Goal: Task Accomplishment & Management: Complete application form

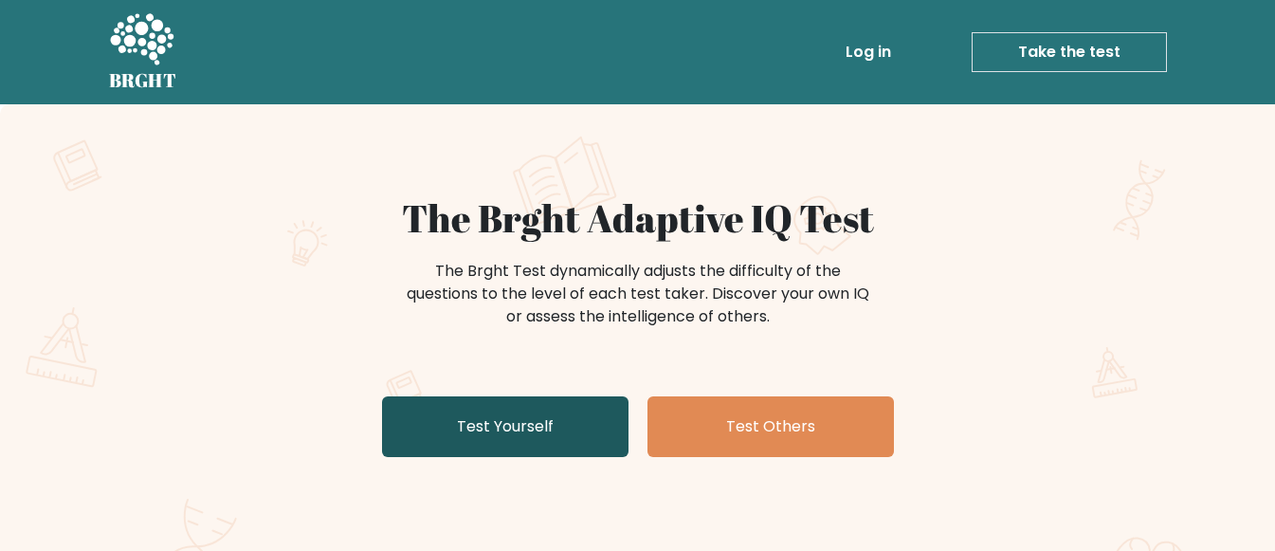
click at [551, 425] on link "Test Yourself" at bounding box center [505, 426] width 246 height 61
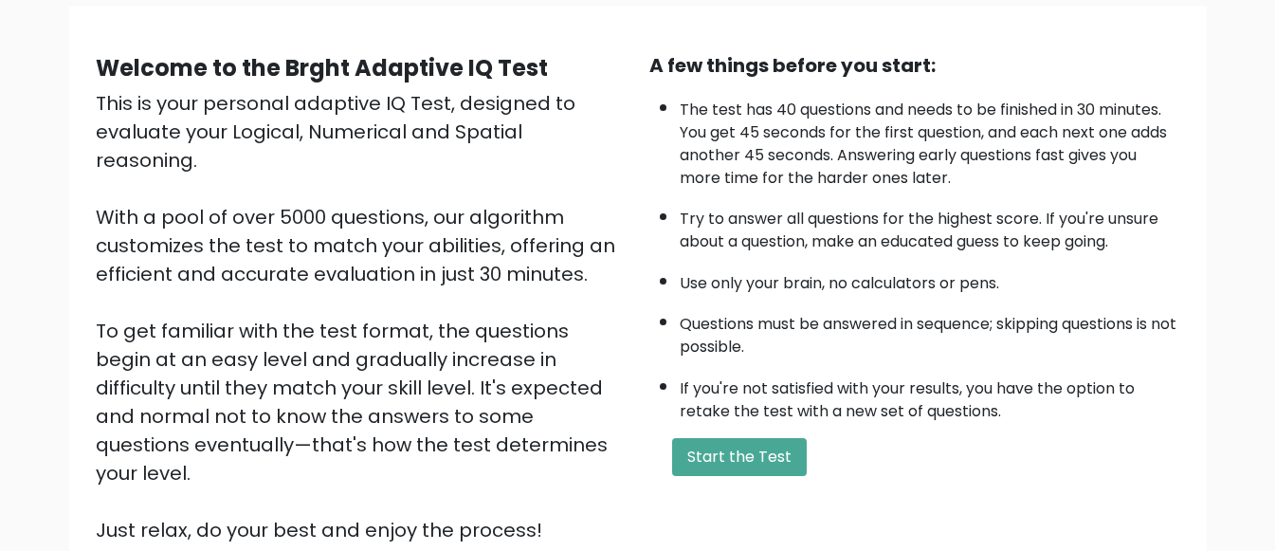
scroll to position [190, 0]
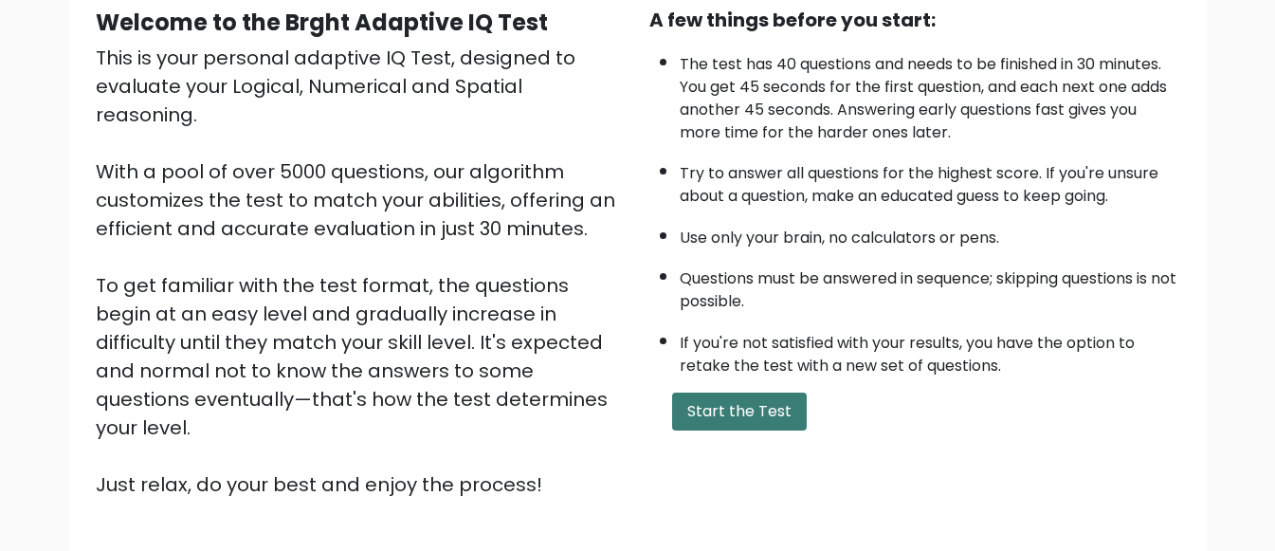
click at [687, 411] on button "Start the Test" at bounding box center [739, 411] width 135 height 38
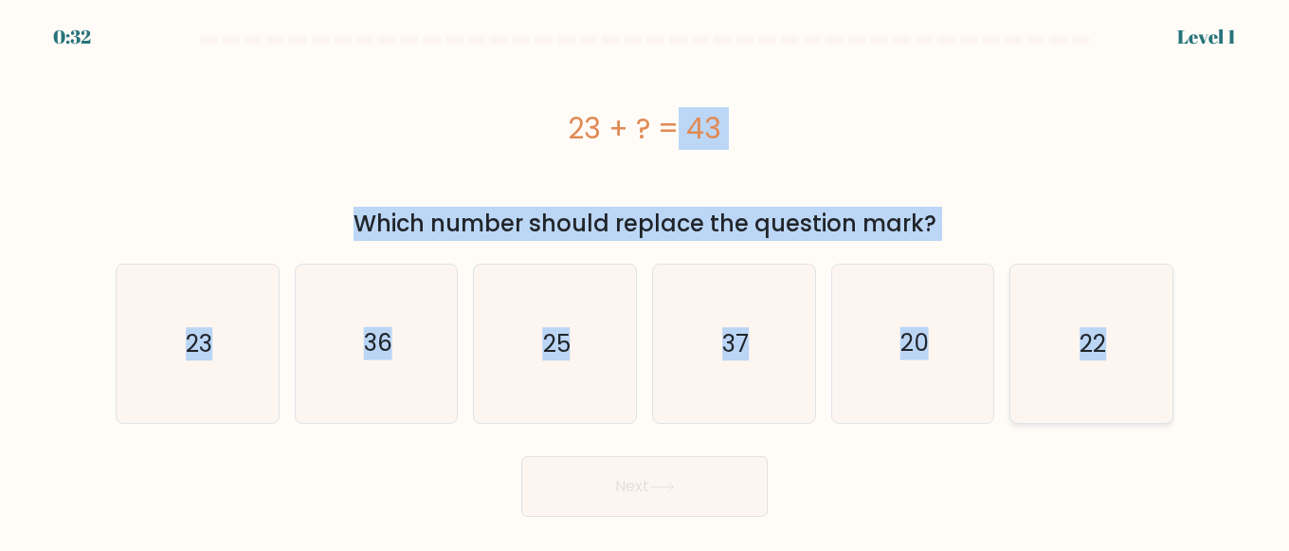
drag, startPoint x: 548, startPoint y: 107, endPoint x: 1131, endPoint y: 355, distance: 634.3
click at [1131, 355] on form "a." at bounding box center [644, 275] width 1289 height 481
copy form "23 + ? = 43 Which number should replace the question mark? a. 23 b. 36 c. 25 d.…"
click at [989, 112] on div "23 + ? = 43" at bounding box center [645, 128] width 1058 height 43
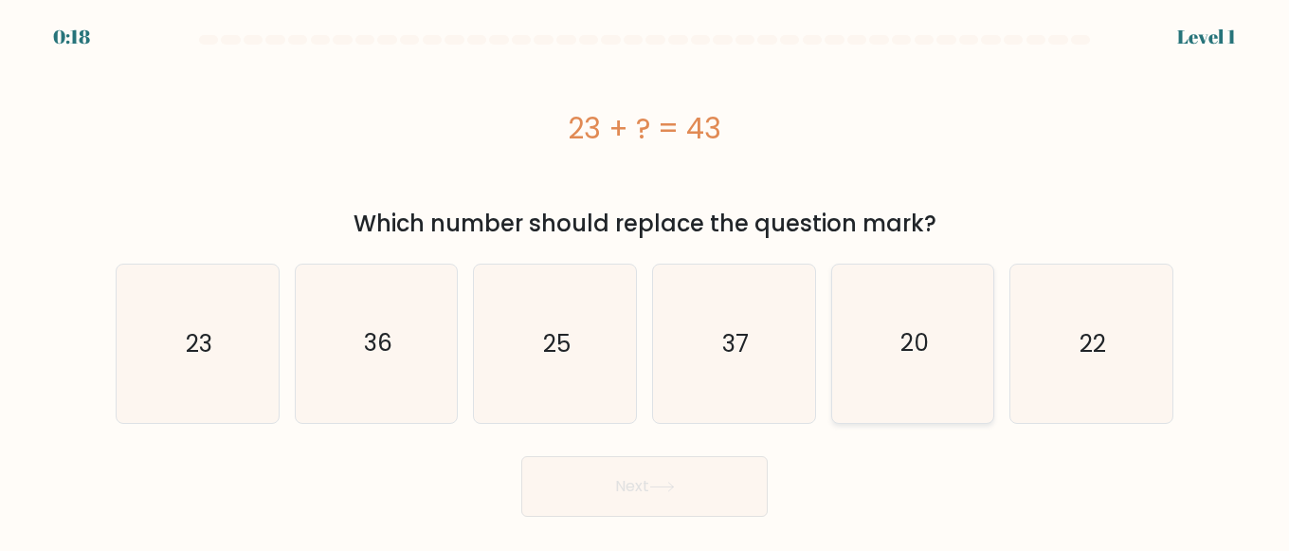
click at [929, 336] on icon "20" at bounding box center [913, 343] width 158 height 158
click at [645, 280] on input "e. 20" at bounding box center [644, 278] width 1 height 5
radio input "true"
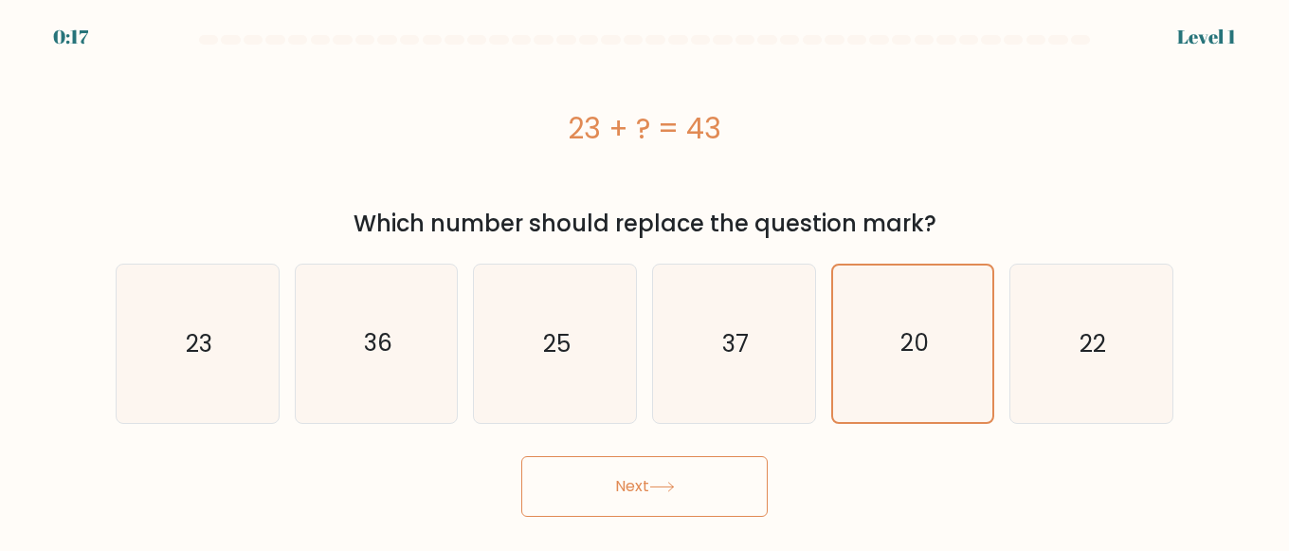
click at [674, 481] on icon at bounding box center [662, 486] width 26 height 10
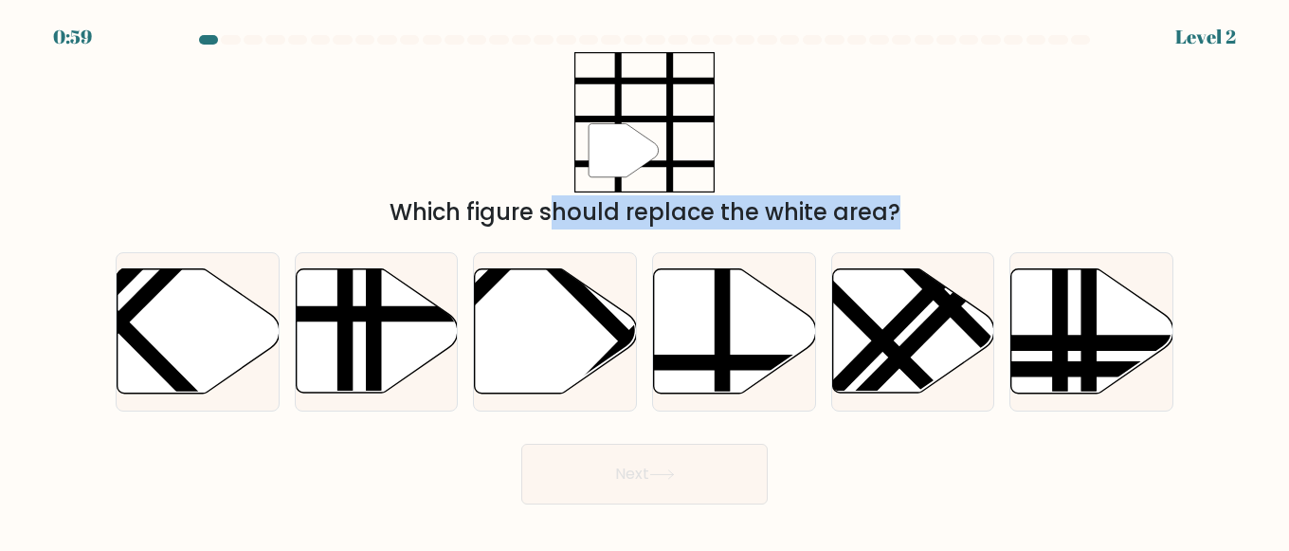
drag, startPoint x: 533, startPoint y: 67, endPoint x: 1217, endPoint y: 383, distance: 753.4
click at [1217, 397] on form at bounding box center [644, 269] width 1289 height 469
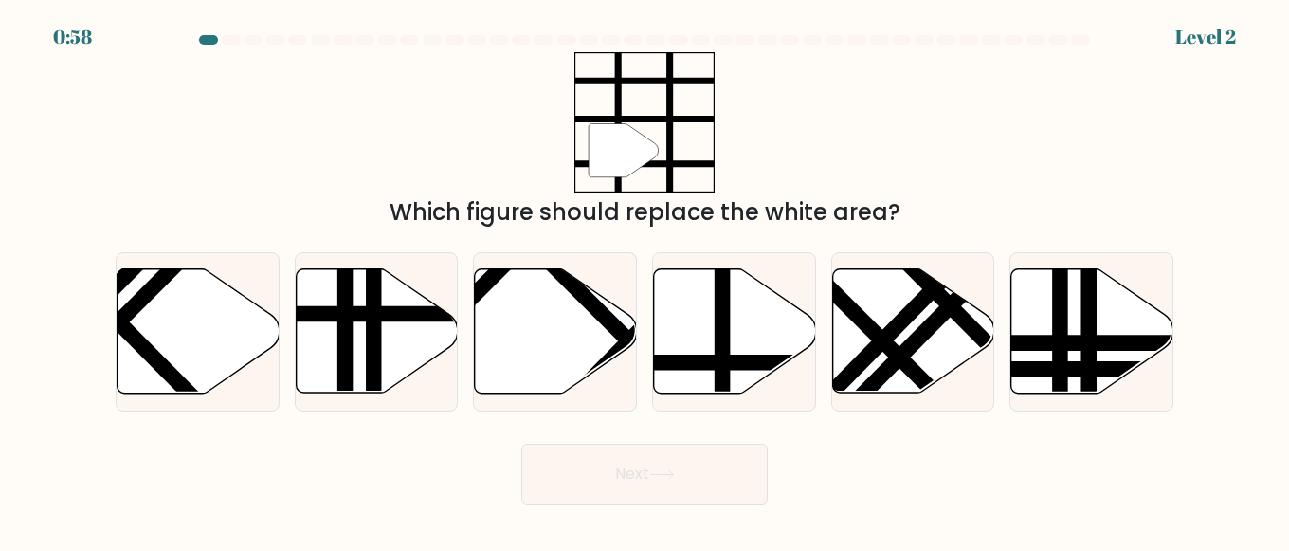
click at [294, 89] on div "" Which figure should replace the white area?" at bounding box center [644, 140] width 1080 height 177
click at [722, 307] on line at bounding box center [722, 266] width 0 height 326
click at [645, 280] on input "d." at bounding box center [644, 278] width 1 height 5
radio input "true"
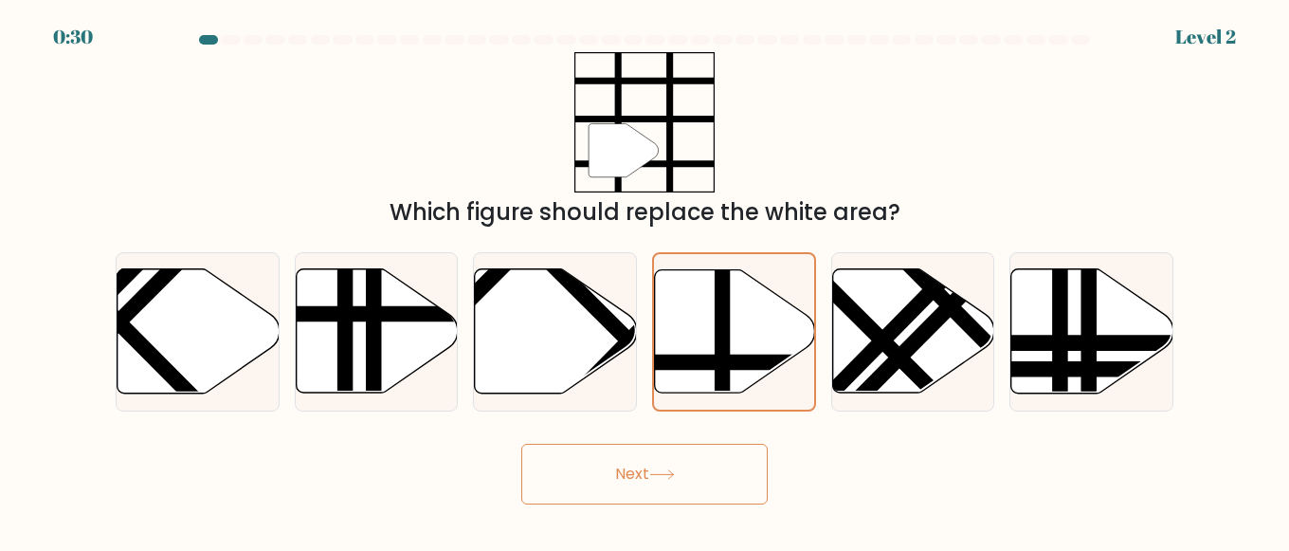
click at [684, 474] on button "Next" at bounding box center [644, 473] width 246 height 61
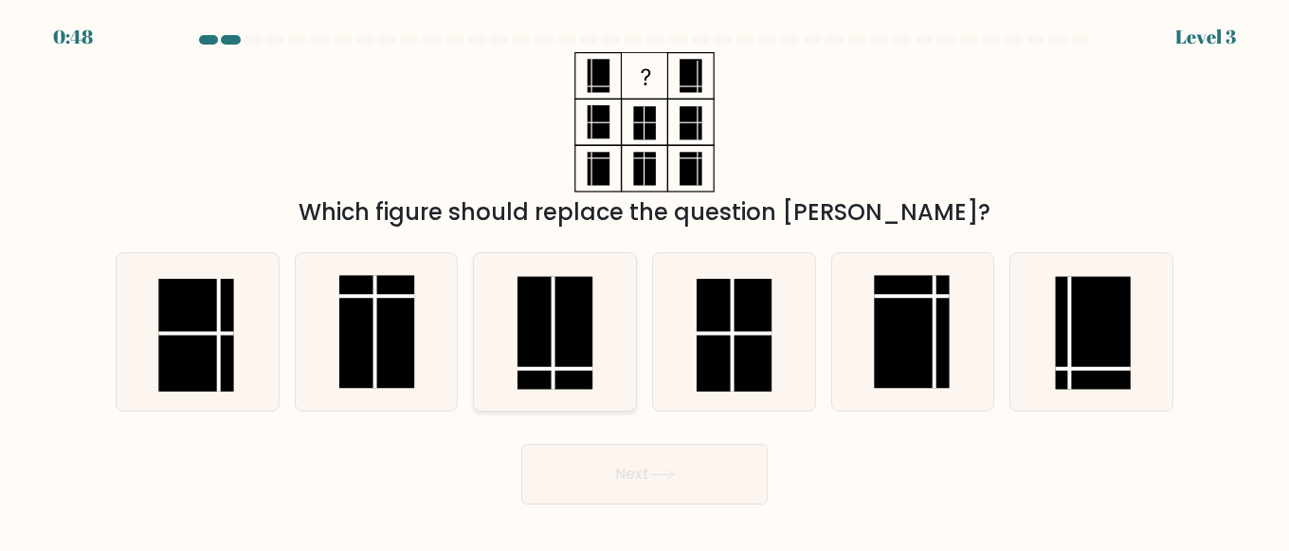
click at [596, 328] on icon at bounding box center [555, 332] width 158 height 158
click at [644, 280] on input "c." at bounding box center [644, 278] width 1 height 5
radio input "true"
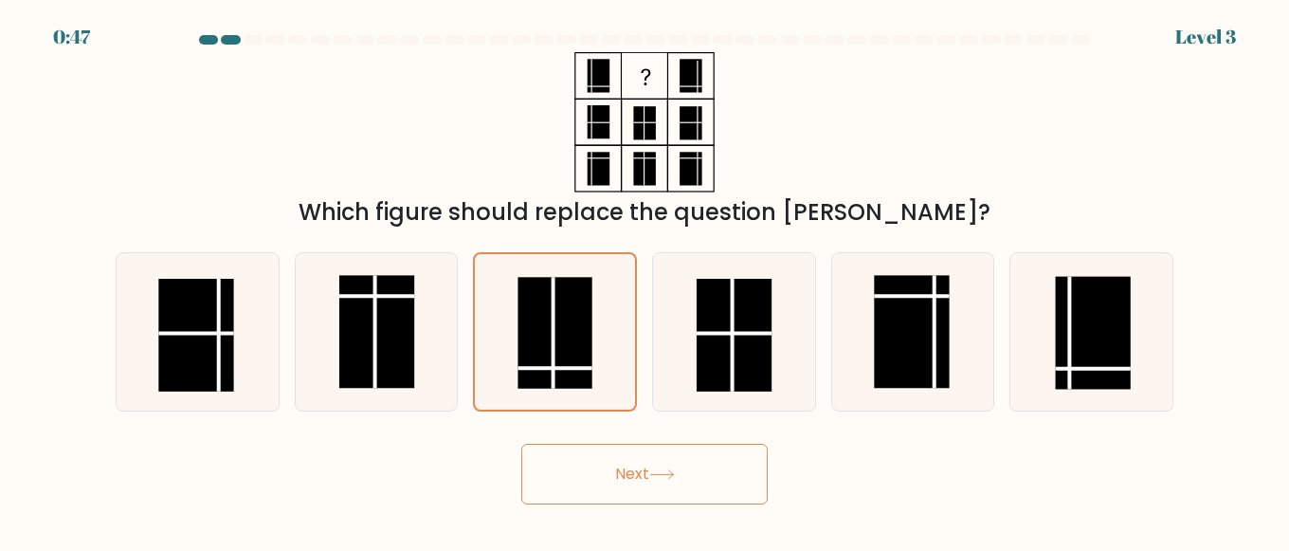
click at [621, 470] on button "Next" at bounding box center [644, 473] width 246 height 61
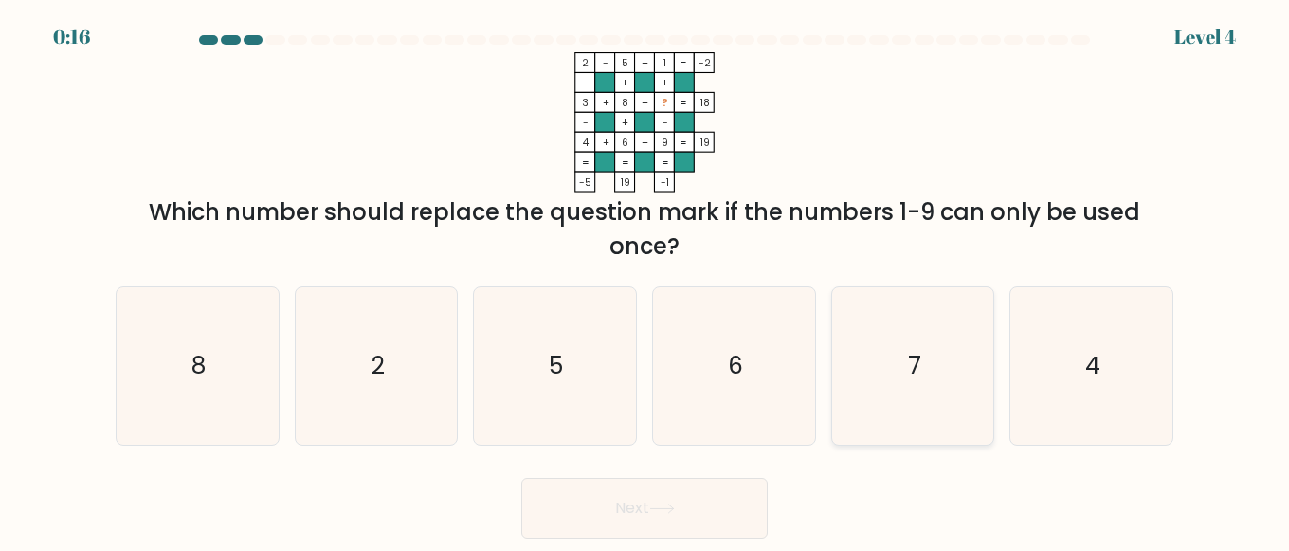
click at [886, 338] on icon "7" at bounding box center [913, 366] width 158 height 158
click at [645, 280] on input "e. 7" at bounding box center [644, 278] width 1 height 5
radio input "true"
click at [711, 503] on button "Next" at bounding box center [644, 508] width 246 height 61
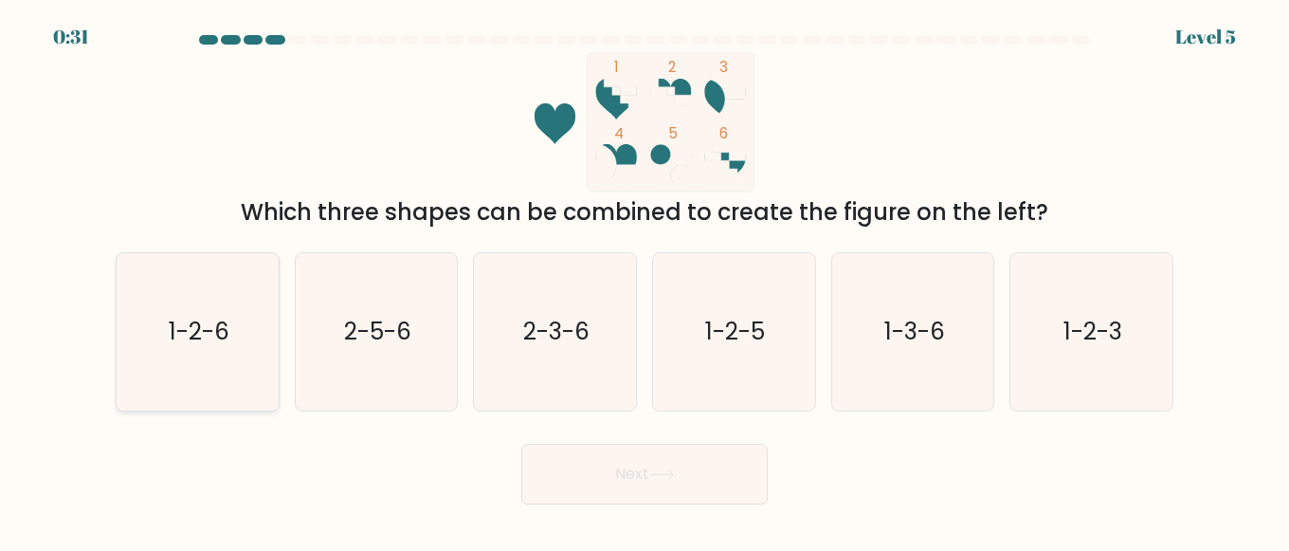
click at [212, 298] on icon "1-2-6" at bounding box center [197, 332] width 158 height 158
click at [644, 280] on input "a. 1-2-6" at bounding box center [644, 278] width 1 height 5
radio input "true"
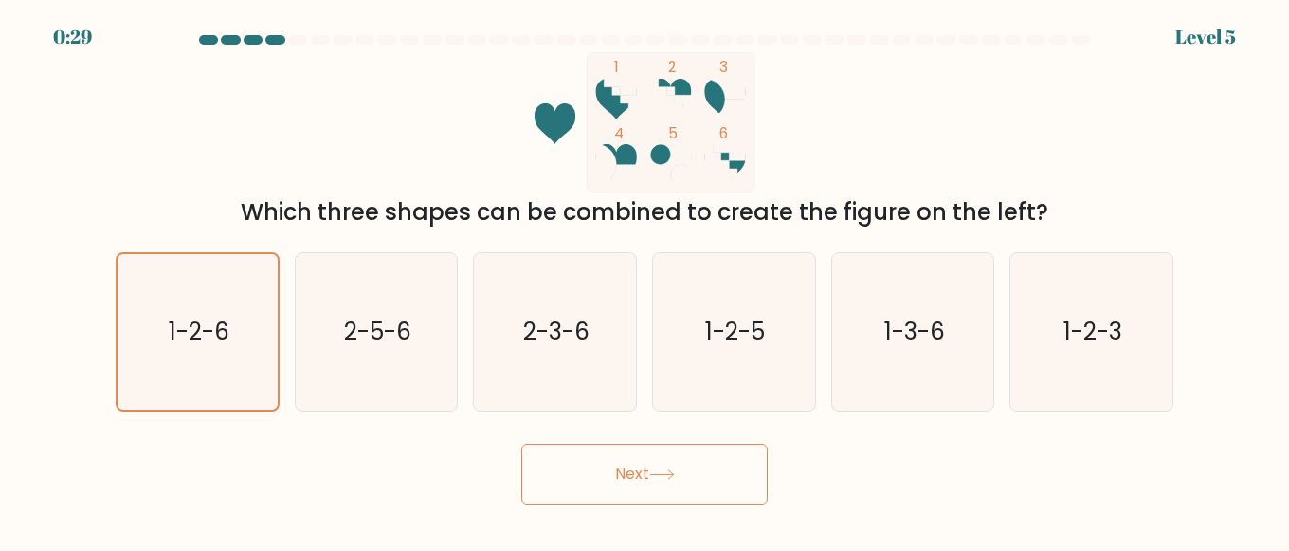
click at [650, 485] on button "Next" at bounding box center [644, 473] width 246 height 61
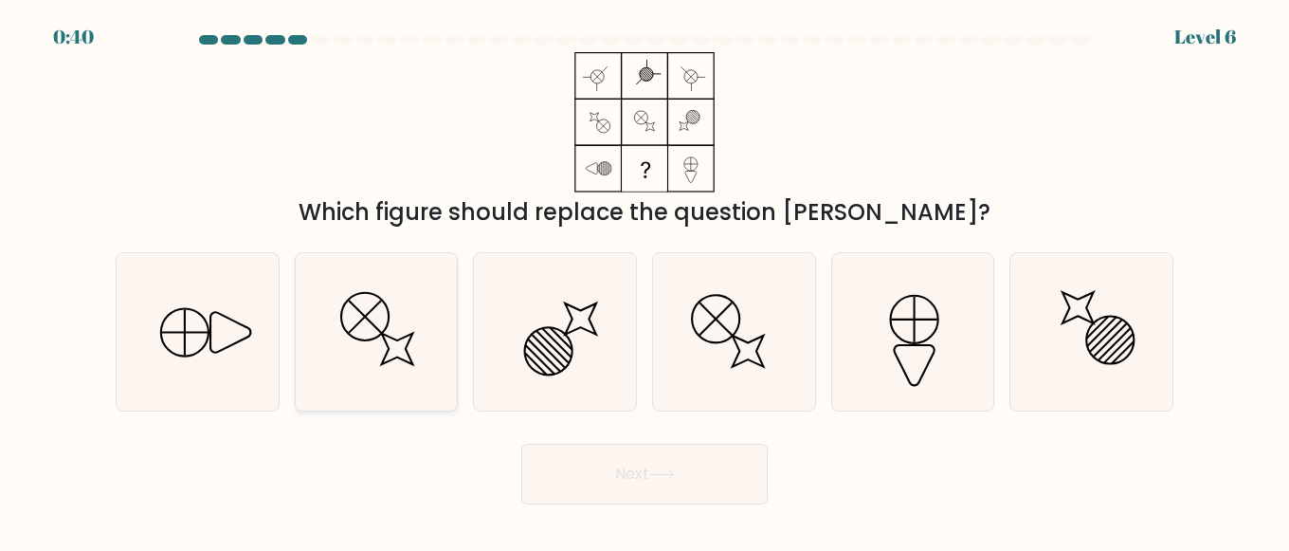
click at [400, 333] on icon at bounding box center [377, 332] width 158 height 158
click at [644, 280] on input "b." at bounding box center [644, 278] width 1 height 5
radio input "true"
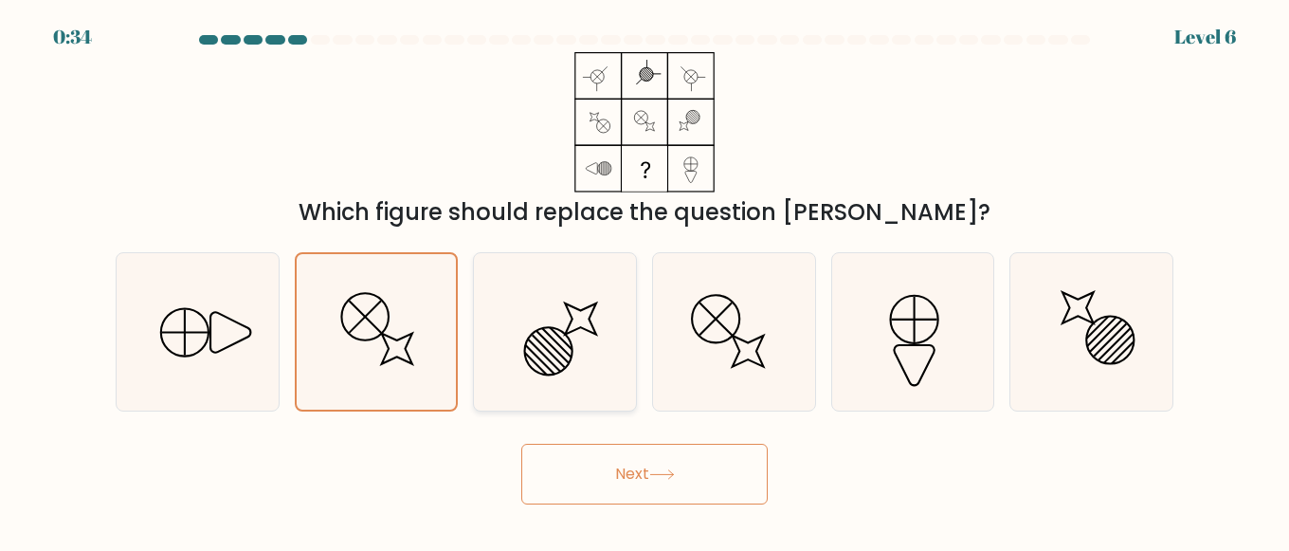
click at [539, 339] on icon at bounding box center [555, 332] width 158 height 158
click at [644, 280] on input "c." at bounding box center [644, 278] width 1 height 5
radio input "true"
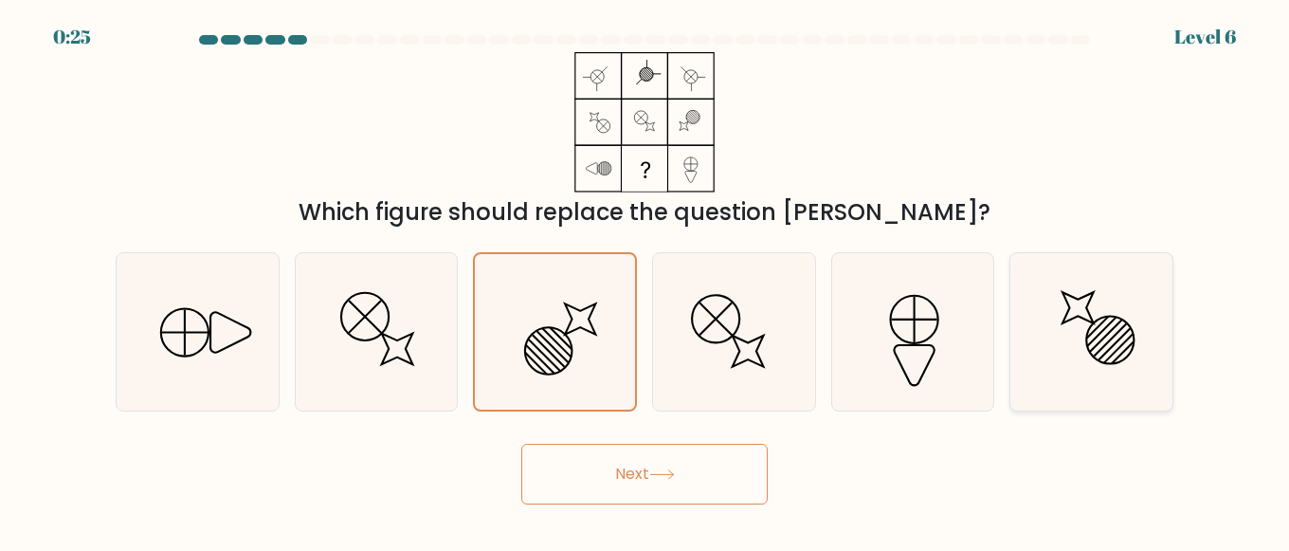
click at [1086, 313] on icon at bounding box center [1091, 332] width 158 height 158
click at [645, 280] on input "f." at bounding box center [644, 278] width 1 height 5
radio input "true"
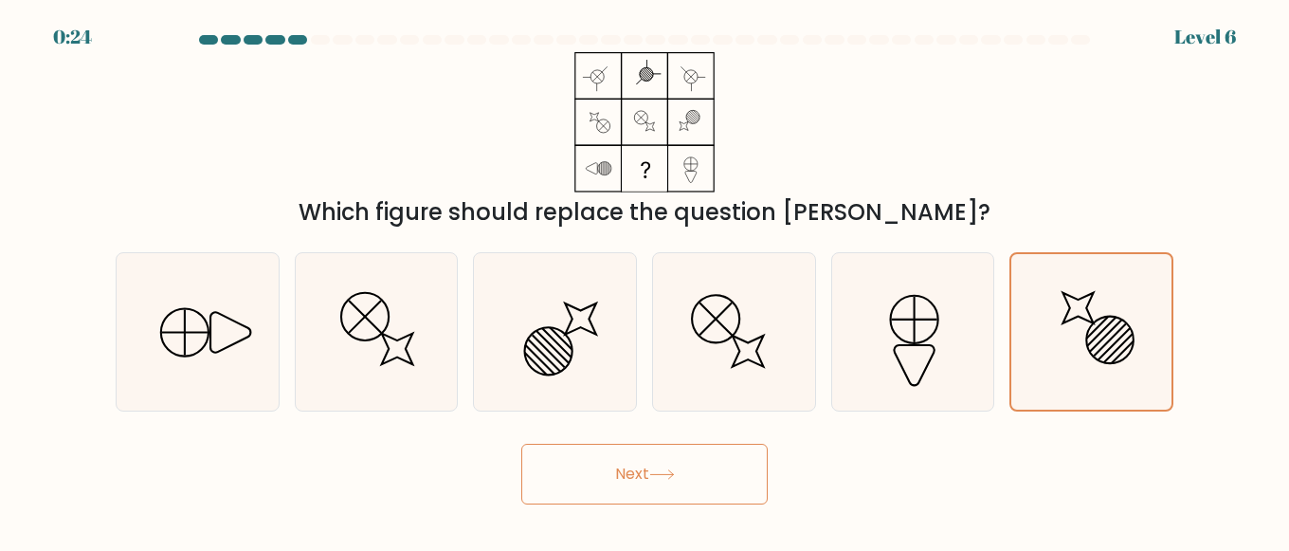
click at [656, 474] on icon at bounding box center [662, 474] width 26 height 10
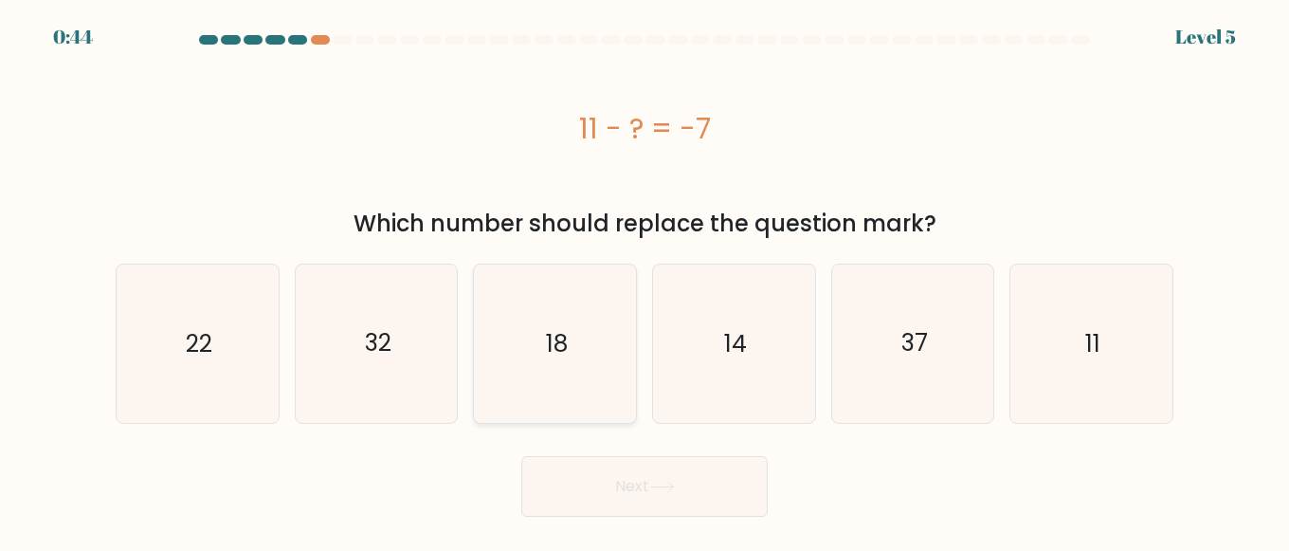
click at [592, 333] on icon "18" at bounding box center [555, 343] width 158 height 158
click at [644, 280] on input "c. 18" at bounding box center [644, 278] width 1 height 5
radio input "true"
click at [673, 487] on icon at bounding box center [662, 486] width 26 height 10
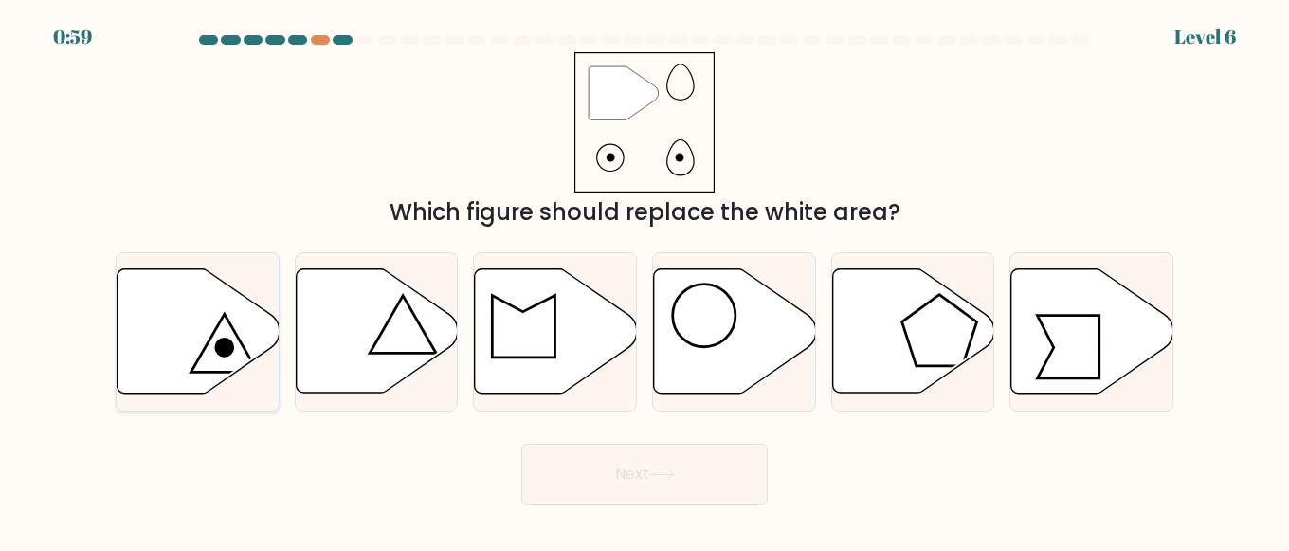
click at [219, 330] on icon at bounding box center [199, 331] width 162 height 124
click at [644, 280] on input "a." at bounding box center [644, 278] width 1 height 5
radio input "true"
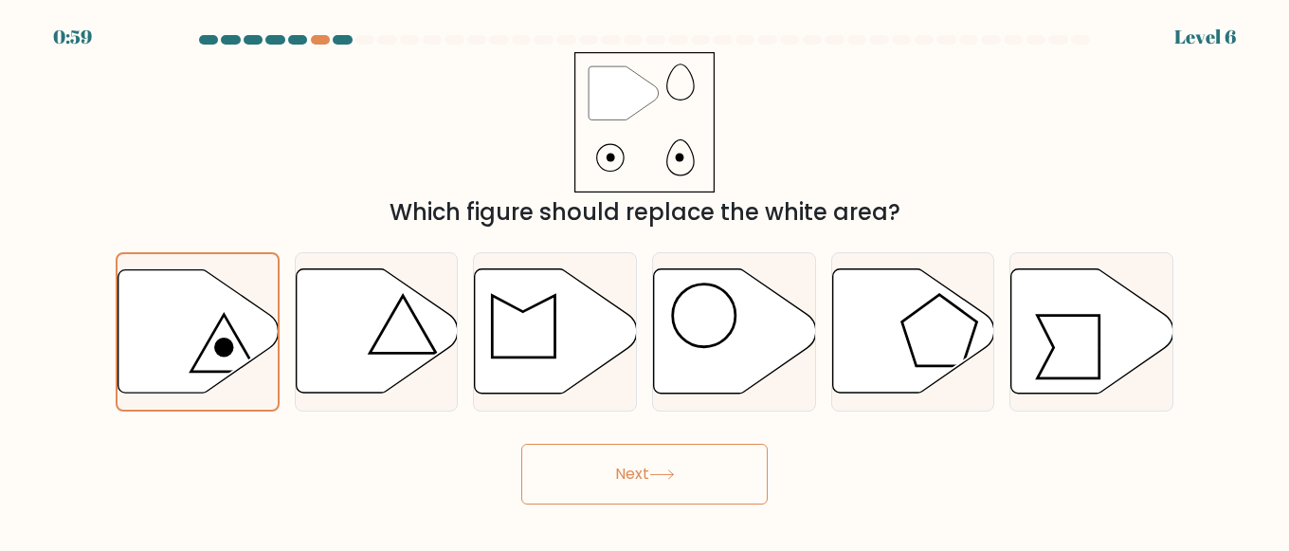
click at [634, 482] on button "Next" at bounding box center [644, 473] width 246 height 61
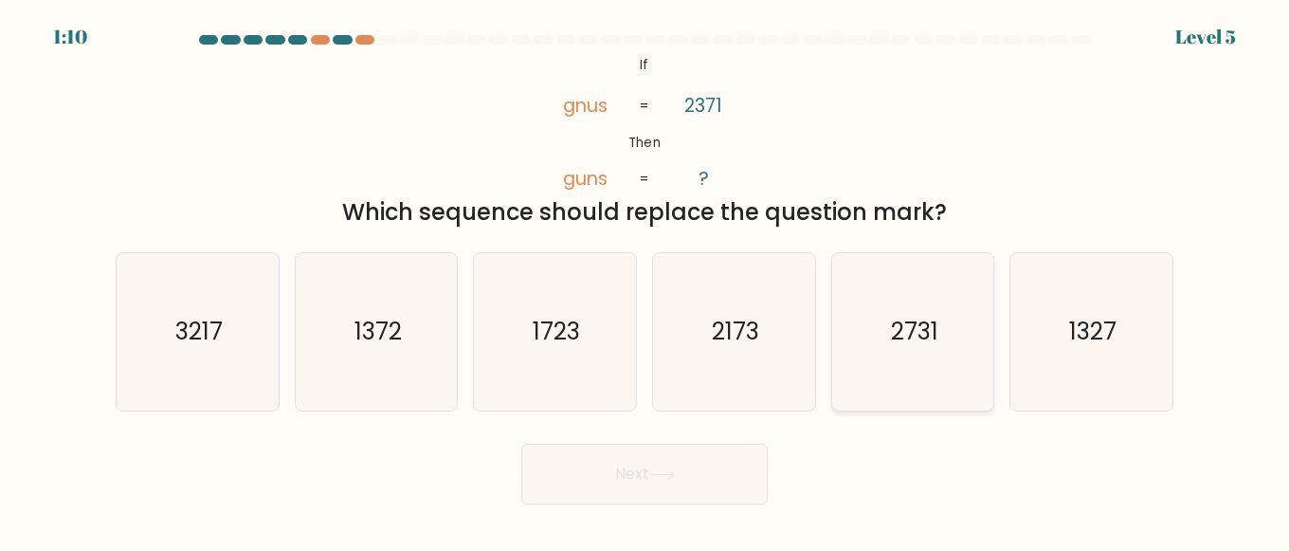
click at [913, 318] on text "2731" at bounding box center [914, 332] width 47 height 33
click at [645, 280] on input "e. 2731" at bounding box center [644, 278] width 1 height 5
radio input "true"
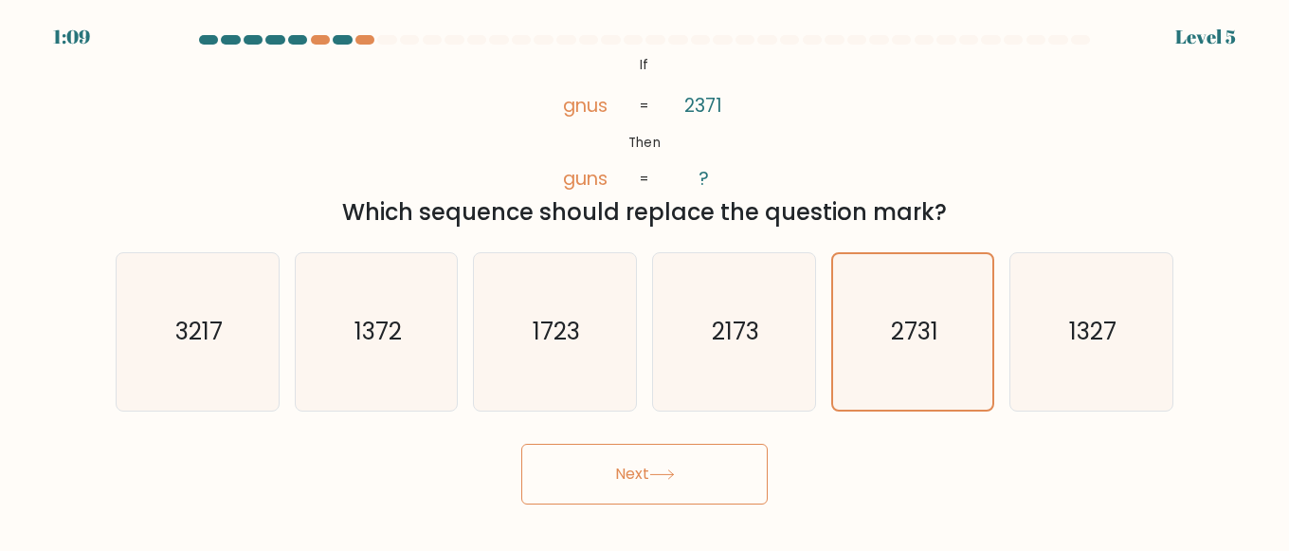
click at [660, 472] on icon at bounding box center [662, 474] width 26 height 10
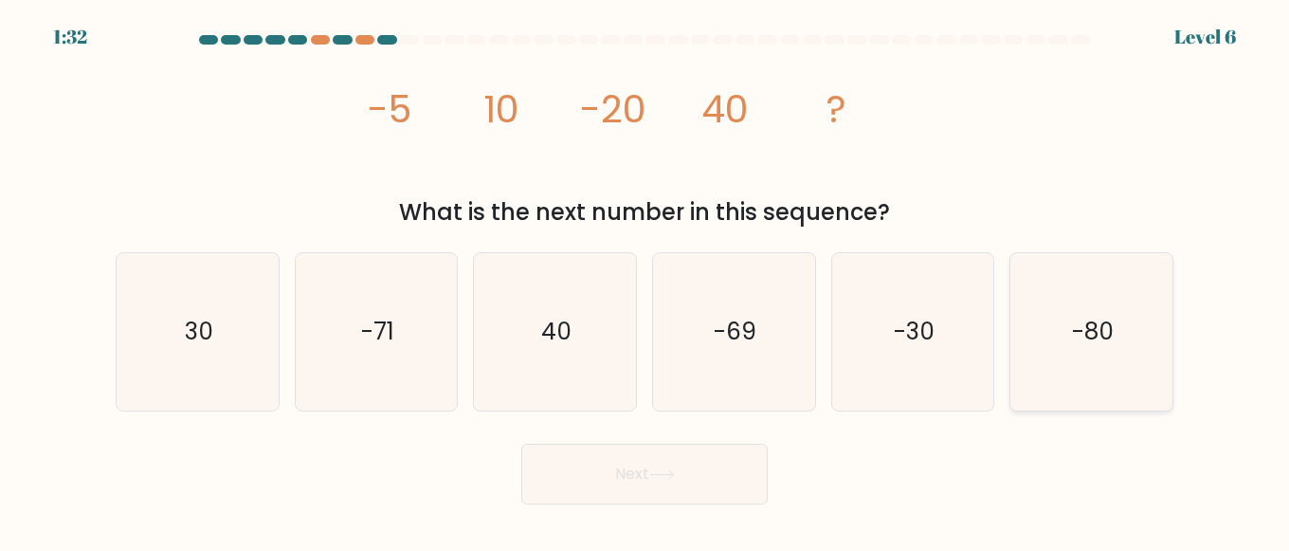
click at [1085, 351] on icon "-80" at bounding box center [1091, 332] width 158 height 158
click at [645, 280] on input "f. -80" at bounding box center [644, 278] width 1 height 5
radio input "true"
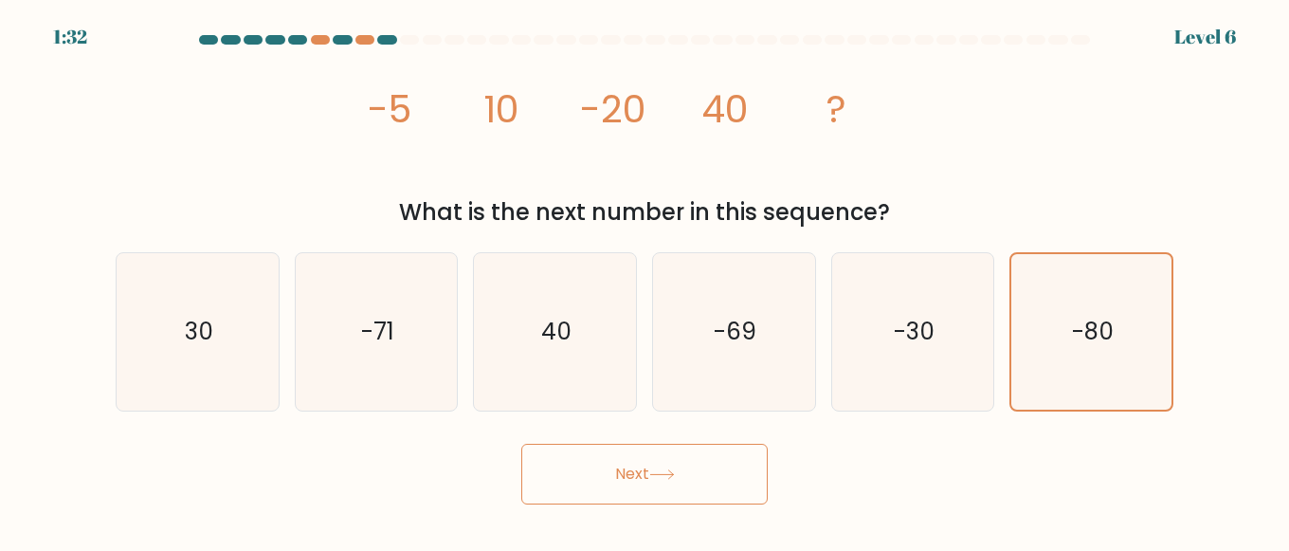
click at [691, 480] on button "Next" at bounding box center [644, 473] width 246 height 61
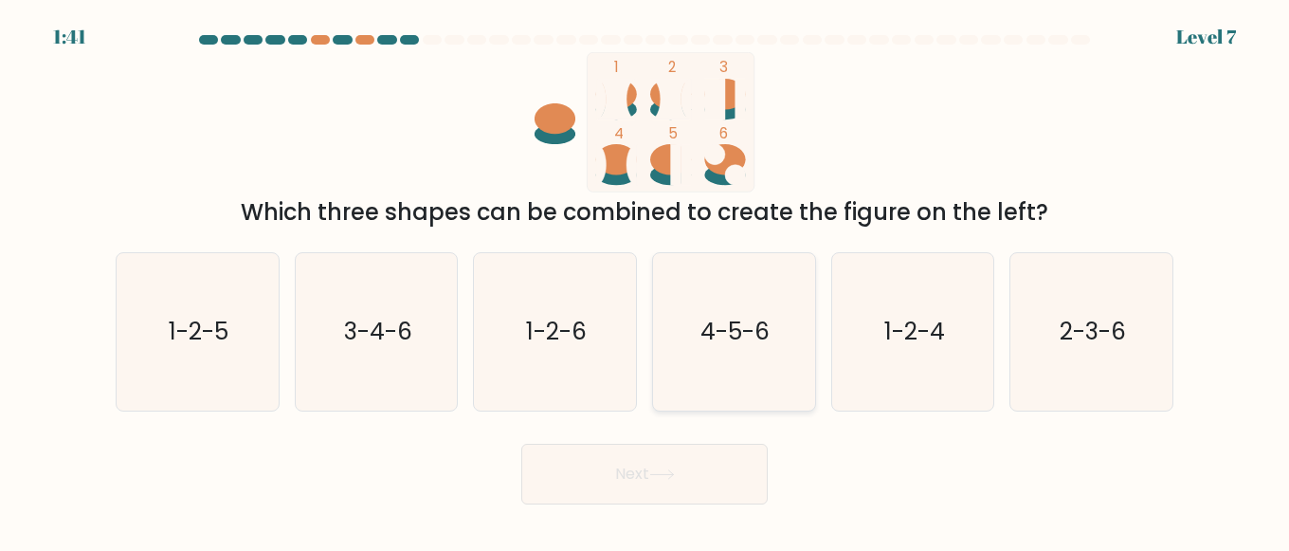
click at [740, 316] on text "4-5-6" at bounding box center [734, 332] width 69 height 33
click at [645, 280] on input "d. 4-5-6" at bounding box center [644, 278] width 1 height 5
radio input "true"
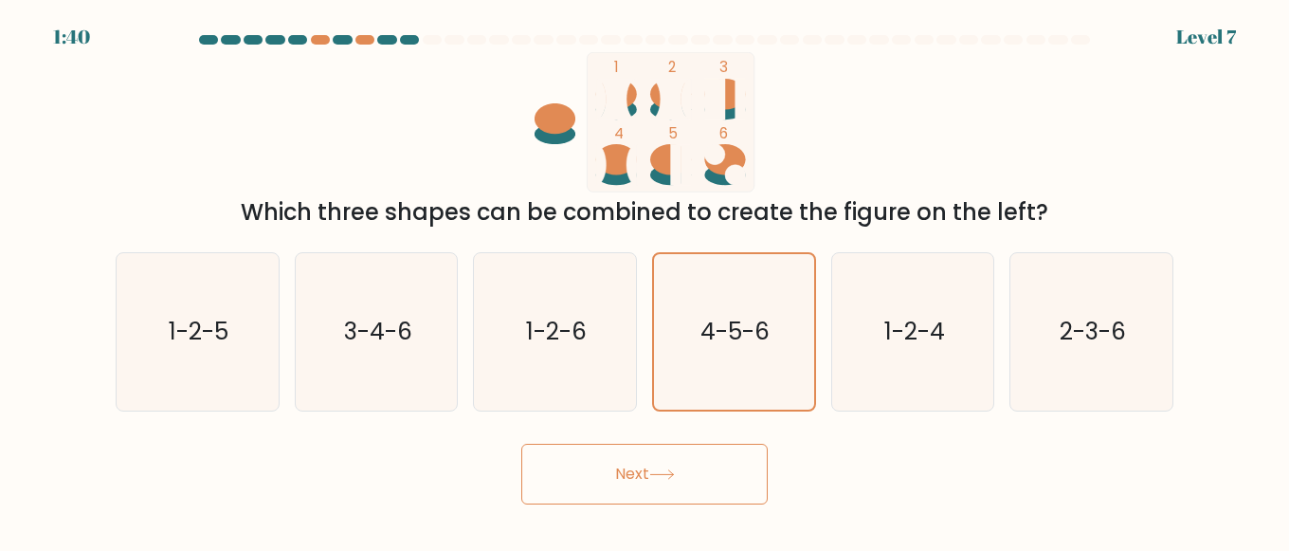
click at [678, 496] on button "Next" at bounding box center [644, 473] width 246 height 61
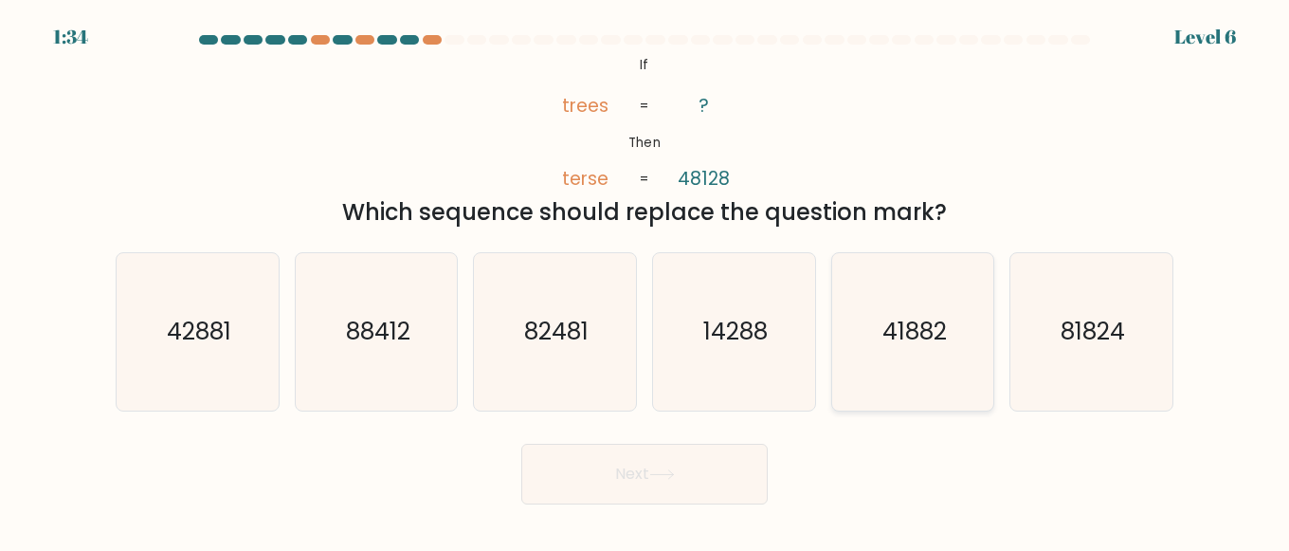
click at [902, 330] on text "41882" at bounding box center [914, 332] width 64 height 33
click at [645, 280] on input "e. 41882" at bounding box center [644, 278] width 1 height 5
radio input "true"
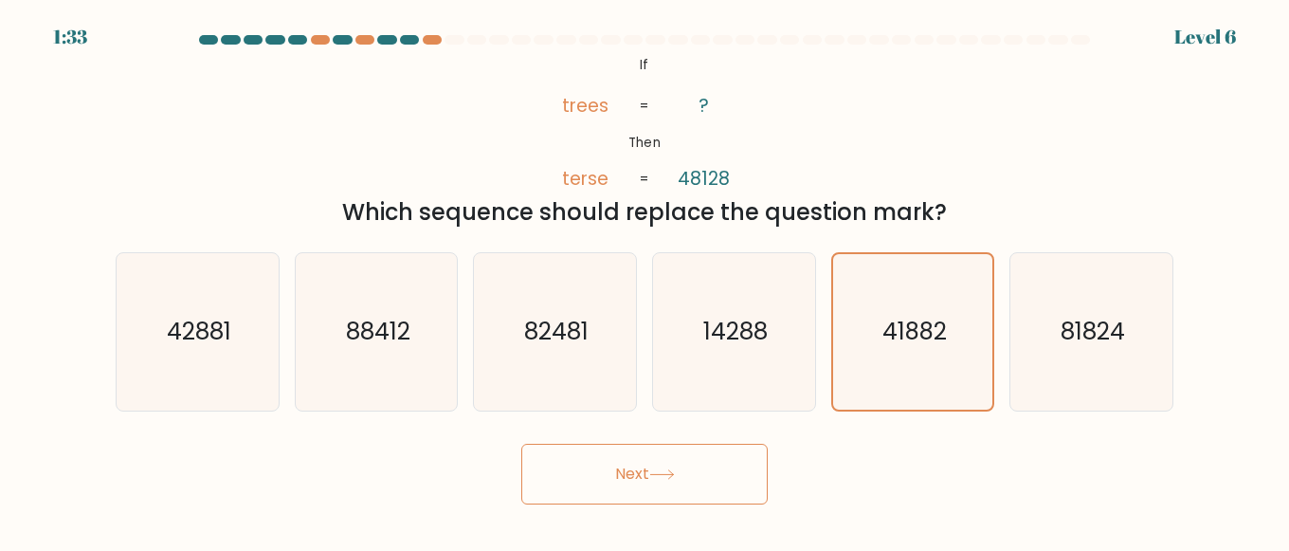
click at [664, 453] on button "Next" at bounding box center [644, 473] width 246 height 61
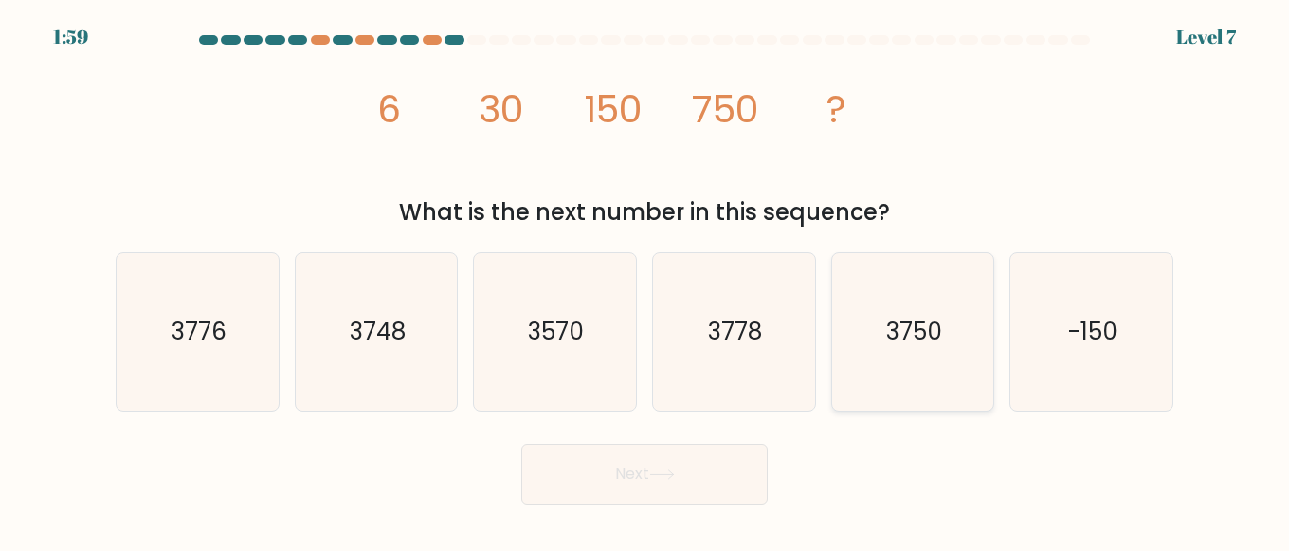
click at [902, 322] on text "3750" at bounding box center [914, 332] width 56 height 33
click at [645, 280] on input "e. 3750" at bounding box center [644, 278] width 1 height 5
radio input "true"
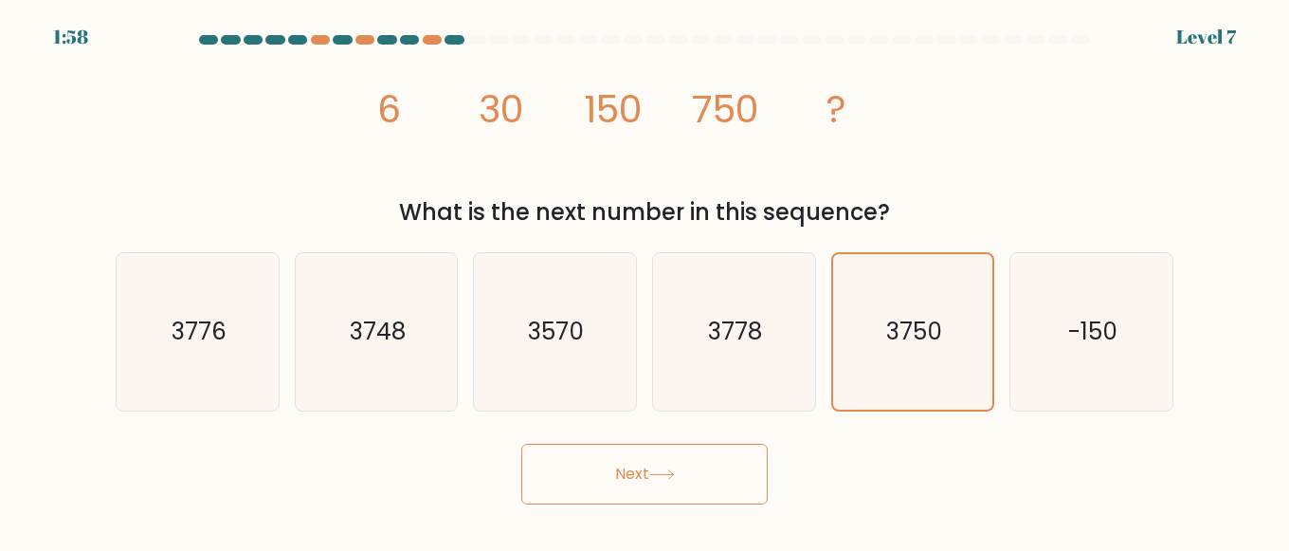
click at [652, 471] on button "Next" at bounding box center [644, 473] width 246 height 61
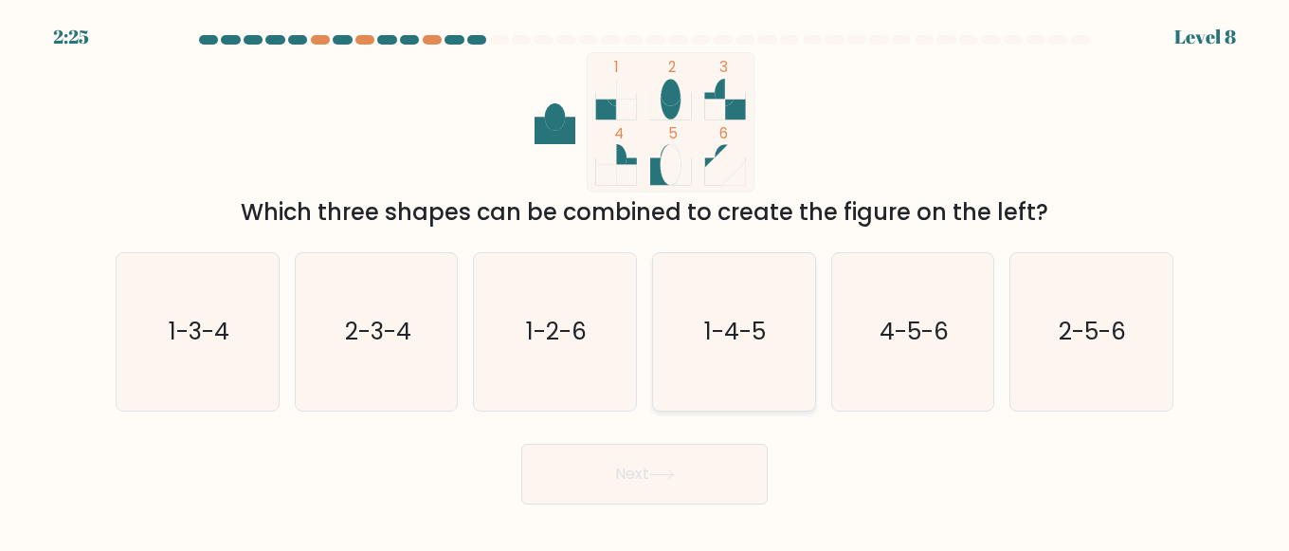
click at [743, 319] on text "1-4-5" at bounding box center [735, 332] width 62 height 33
click at [645, 280] on input "d. 1-4-5" at bounding box center [644, 278] width 1 height 5
radio input "true"
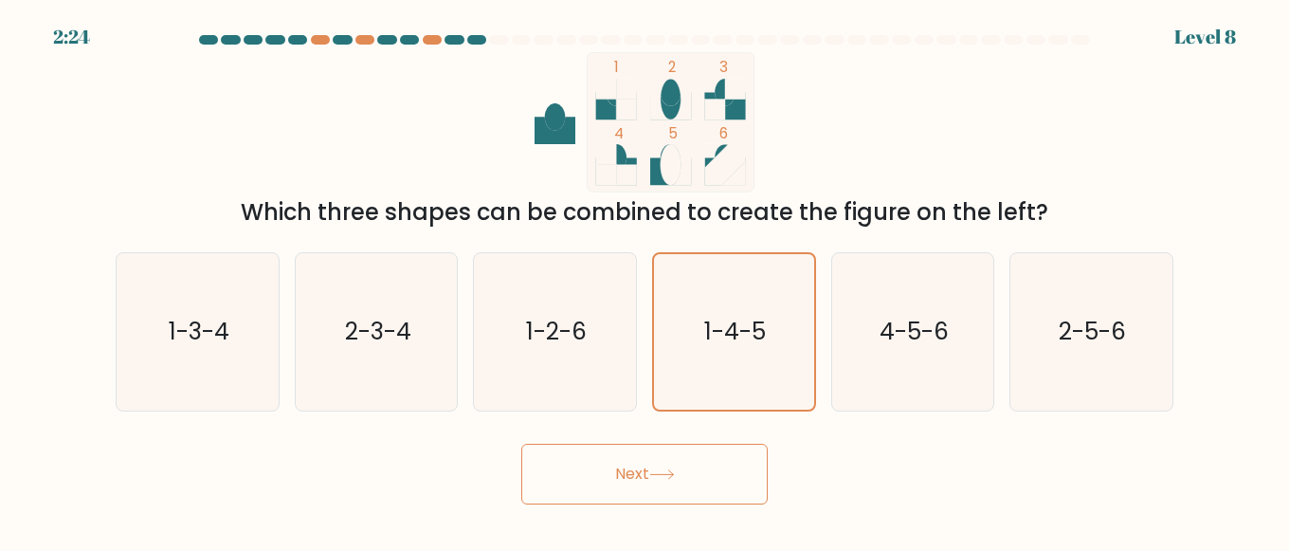
click at [657, 454] on button "Next" at bounding box center [644, 473] width 246 height 61
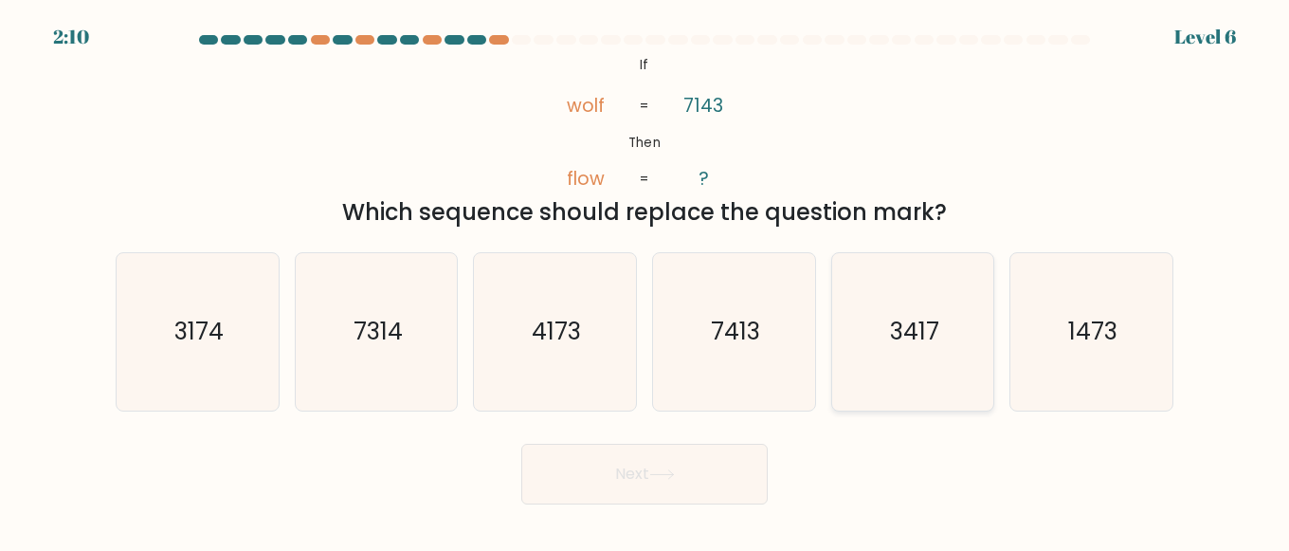
click at [940, 319] on icon "3417" at bounding box center [913, 332] width 158 height 158
click at [645, 280] on input "e. 3417" at bounding box center [644, 278] width 1 height 5
radio input "true"
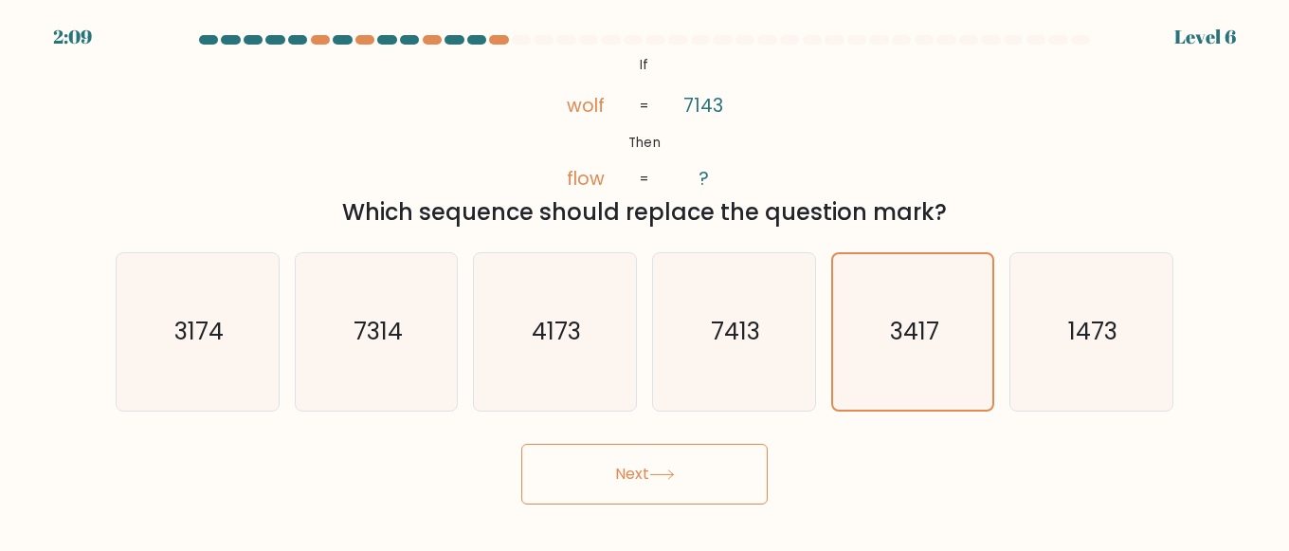
click at [633, 462] on button "Next" at bounding box center [644, 473] width 246 height 61
click at [641, 474] on button "Next" at bounding box center [644, 473] width 246 height 61
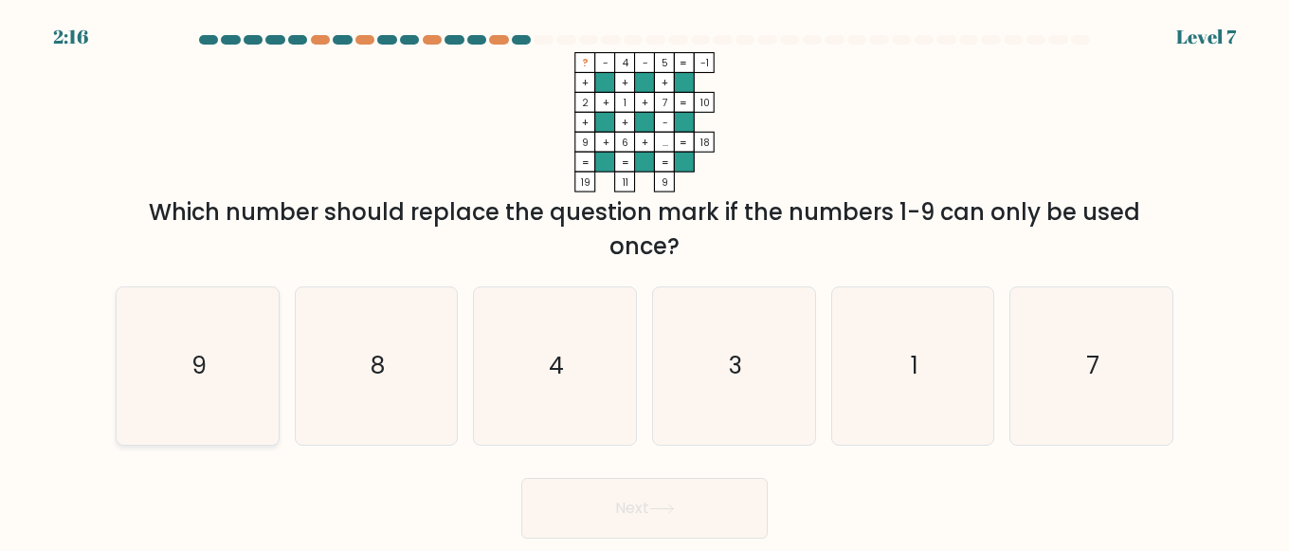
click at [186, 370] on icon "9" at bounding box center [197, 366] width 158 height 158
click at [644, 280] on input "a. 9" at bounding box center [644, 278] width 1 height 5
radio input "true"
click at [637, 510] on button "Next" at bounding box center [644, 508] width 246 height 61
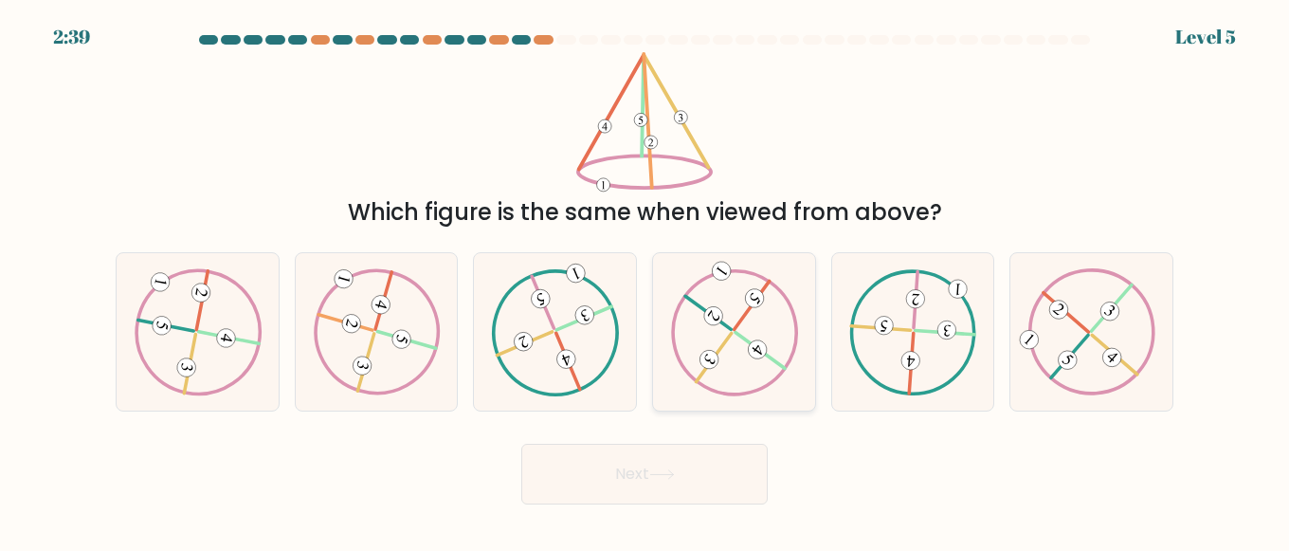
click at [721, 314] on 615 at bounding box center [713, 316] width 26 height 26
click at [645, 280] on input "d." at bounding box center [644, 278] width 1 height 5
radio input "true"
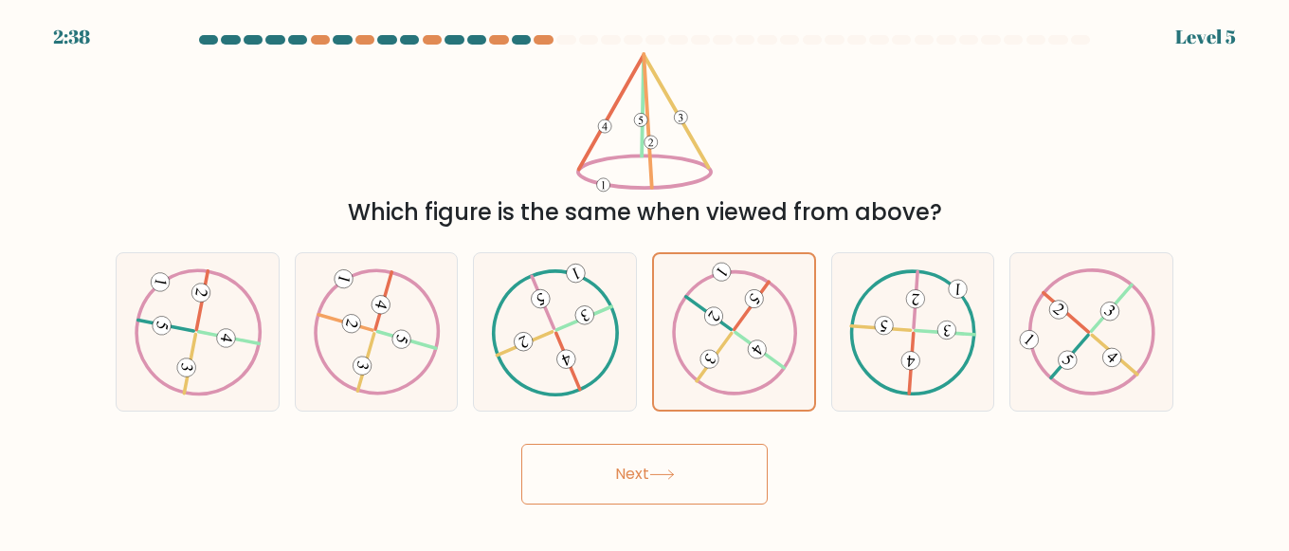
click at [666, 486] on button "Next" at bounding box center [644, 473] width 246 height 61
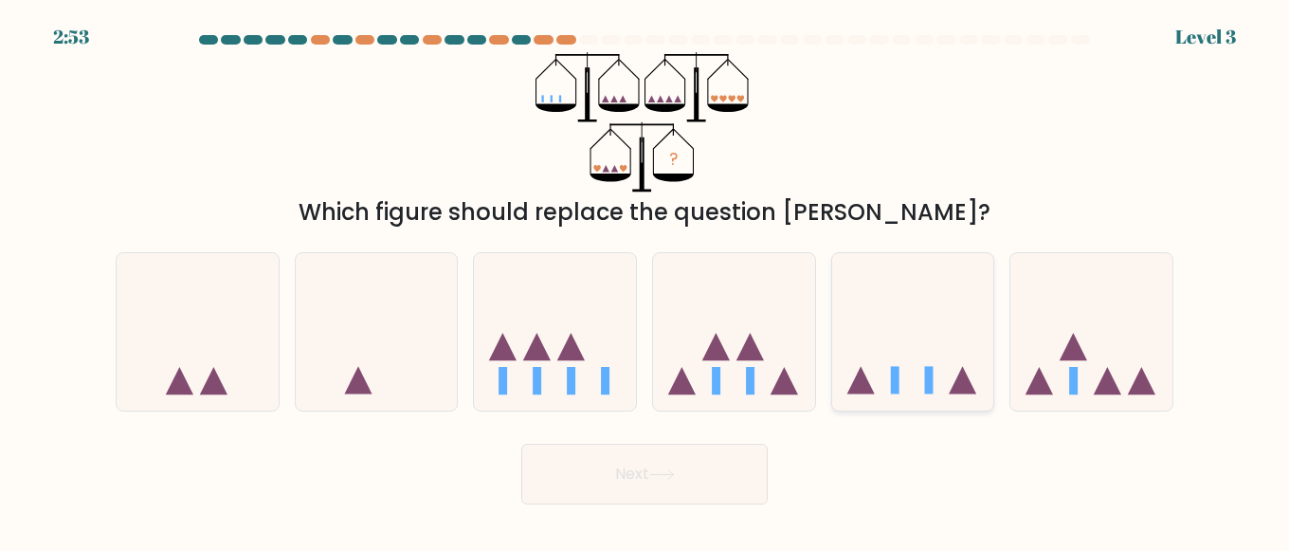
click at [871, 331] on icon at bounding box center [913, 331] width 162 height 134
click at [645, 280] on input "e." at bounding box center [644, 278] width 1 height 5
radio input "true"
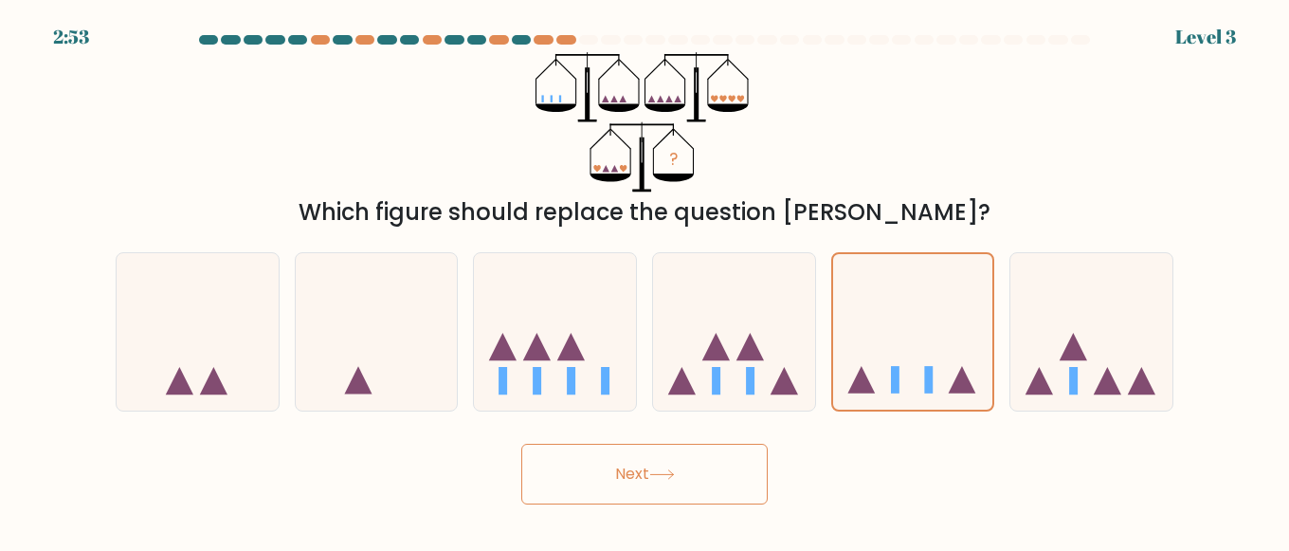
click at [688, 474] on button "Next" at bounding box center [644, 473] width 246 height 61
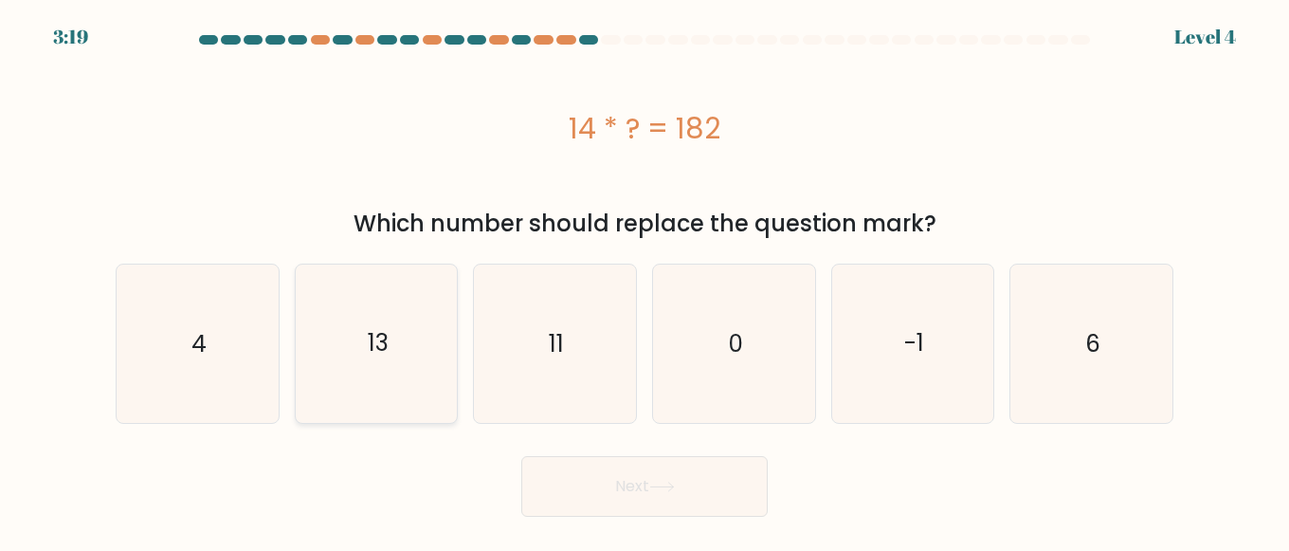
click at [385, 357] on text "13" at bounding box center [378, 343] width 21 height 33
click at [644, 280] on input "b. 13" at bounding box center [644, 278] width 1 height 5
radio input "true"
click at [606, 467] on button "Next" at bounding box center [644, 486] width 246 height 61
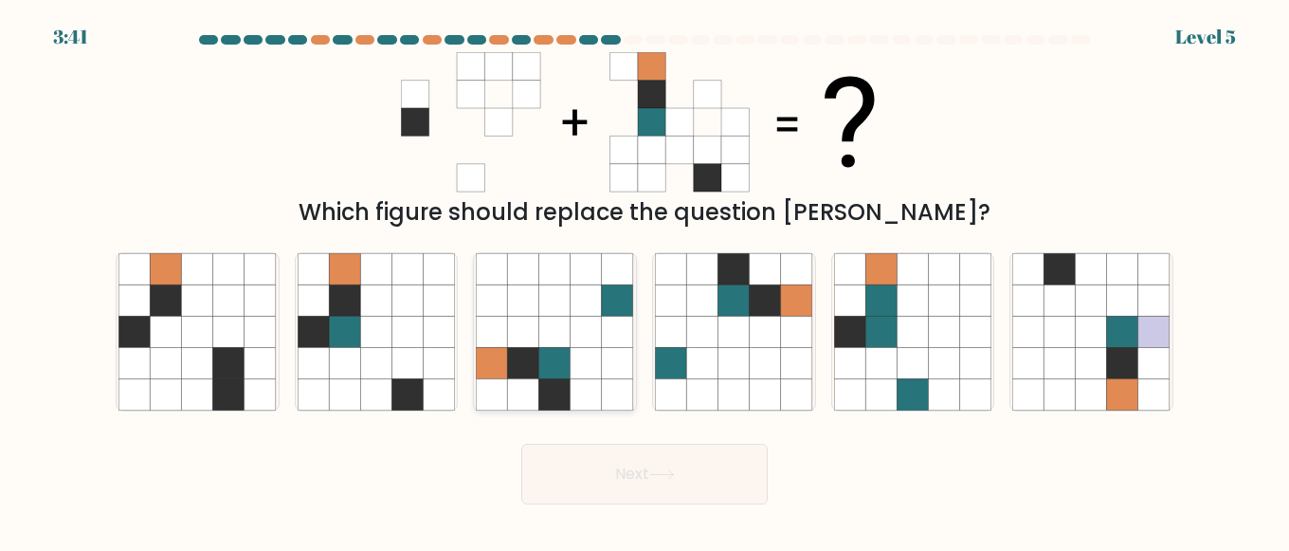
click at [587, 309] on icon at bounding box center [585, 299] width 31 height 31
click at [644, 280] on input "c." at bounding box center [644, 278] width 1 height 5
radio input "true"
click at [624, 453] on button "Next" at bounding box center [644, 473] width 246 height 61
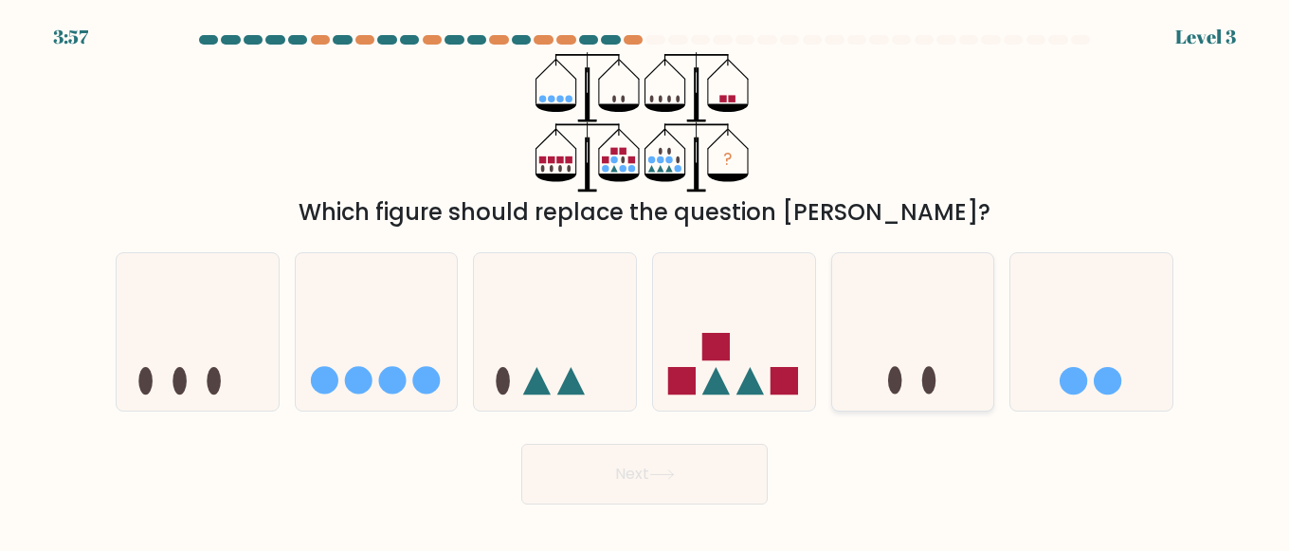
click at [870, 322] on icon at bounding box center [913, 331] width 162 height 134
click at [645, 280] on input "e." at bounding box center [644, 278] width 1 height 5
radio input "true"
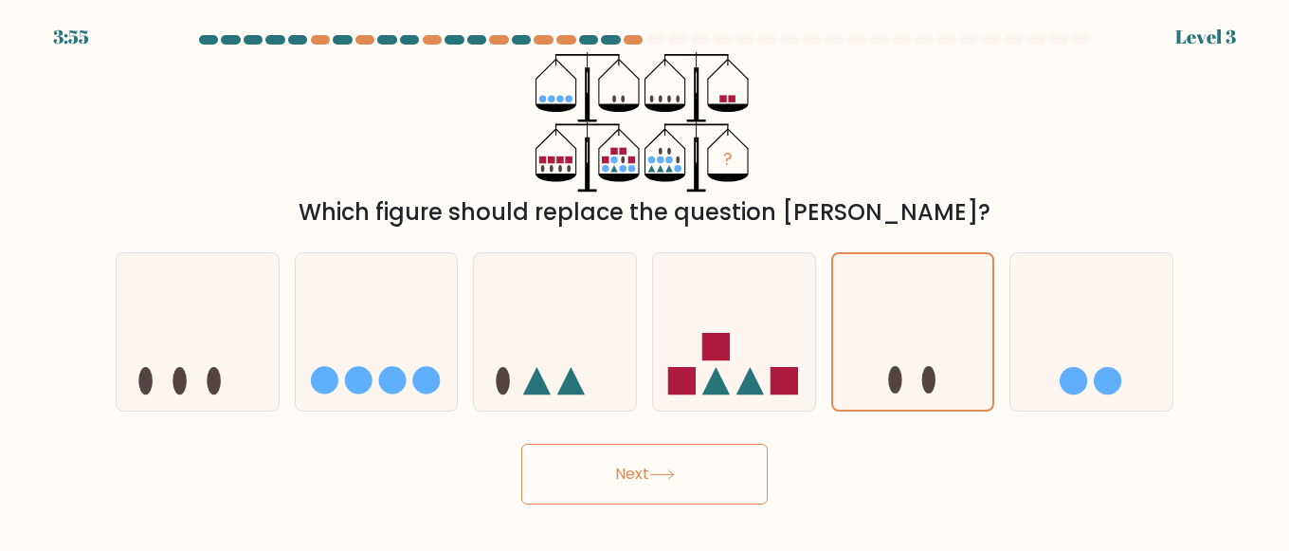
click at [648, 471] on button "Next" at bounding box center [644, 473] width 246 height 61
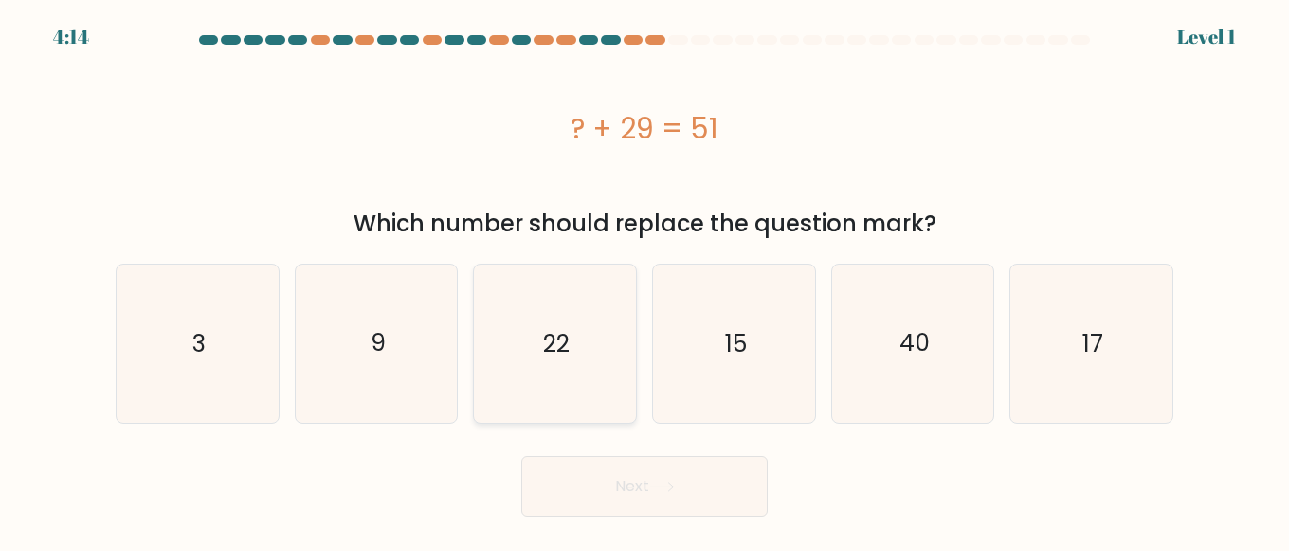
click at [548, 350] on text "22" at bounding box center [556, 343] width 27 height 33
click at [644, 280] on input "c. 22" at bounding box center [644, 278] width 1 height 5
radio input "true"
click at [675, 502] on button "Next" at bounding box center [644, 486] width 246 height 61
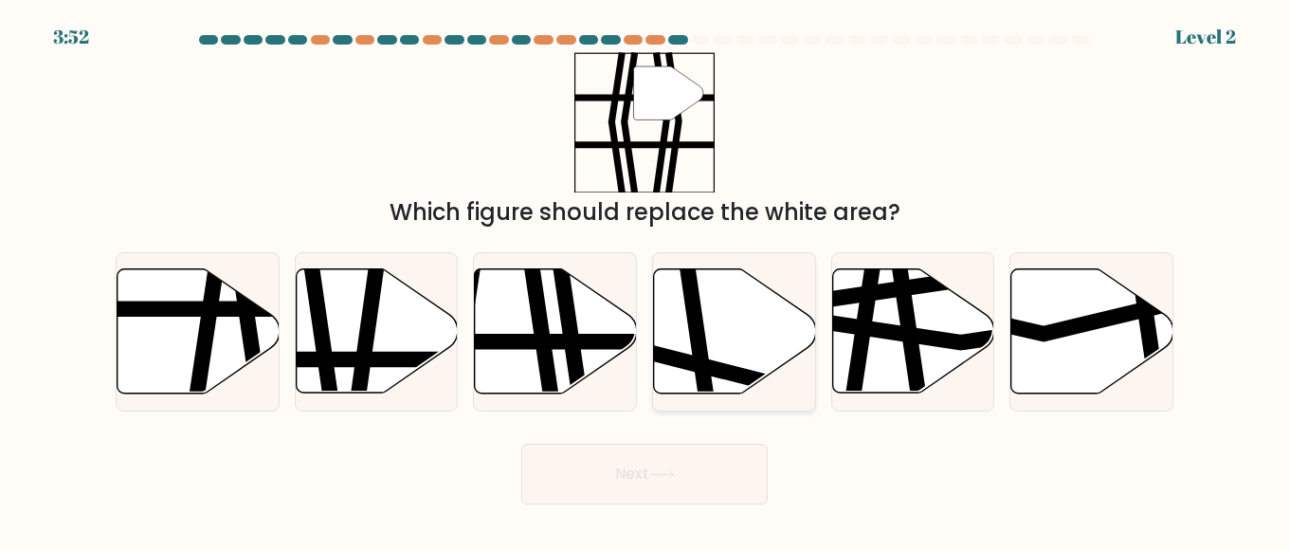
click at [713, 310] on icon at bounding box center [735, 331] width 162 height 124
click at [645, 280] on input "d." at bounding box center [644, 278] width 1 height 5
radio input "true"
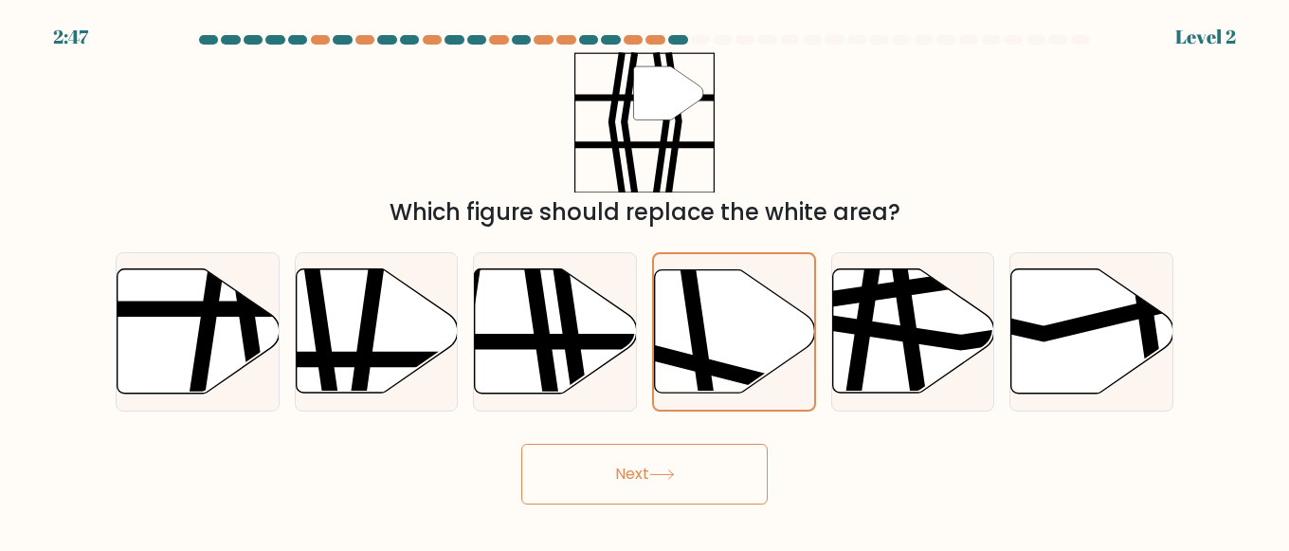
click at [664, 468] on button "Next" at bounding box center [644, 473] width 246 height 61
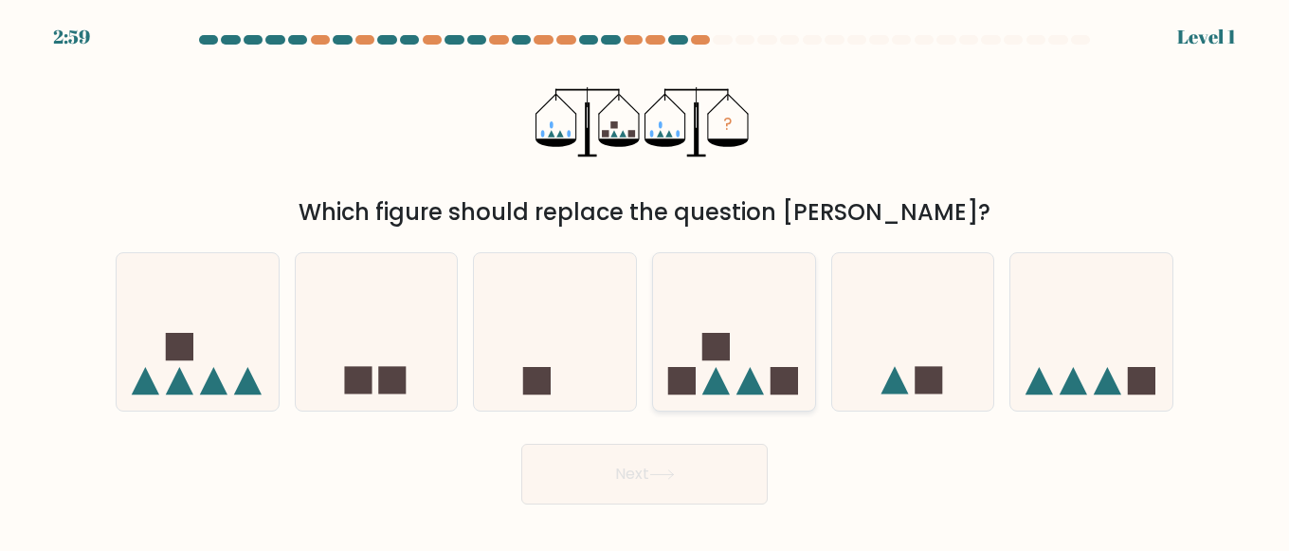
click at [732, 298] on icon at bounding box center [734, 331] width 162 height 134
click at [645, 280] on input "d." at bounding box center [644, 278] width 1 height 5
radio input "true"
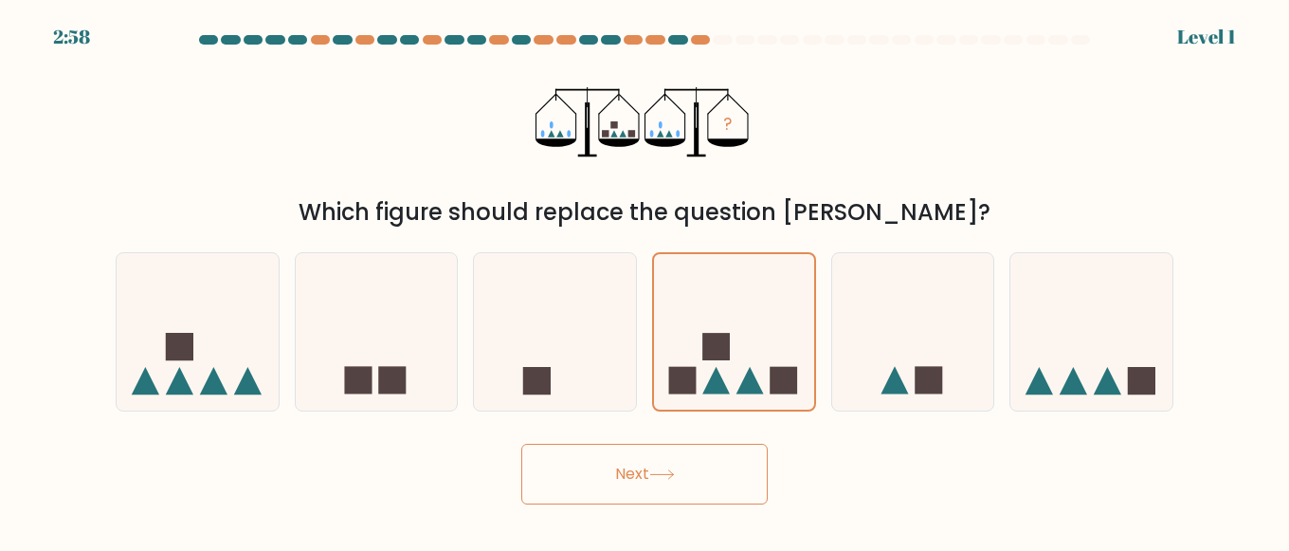
click at [641, 480] on button "Next" at bounding box center [644, 473] width 246 height 61
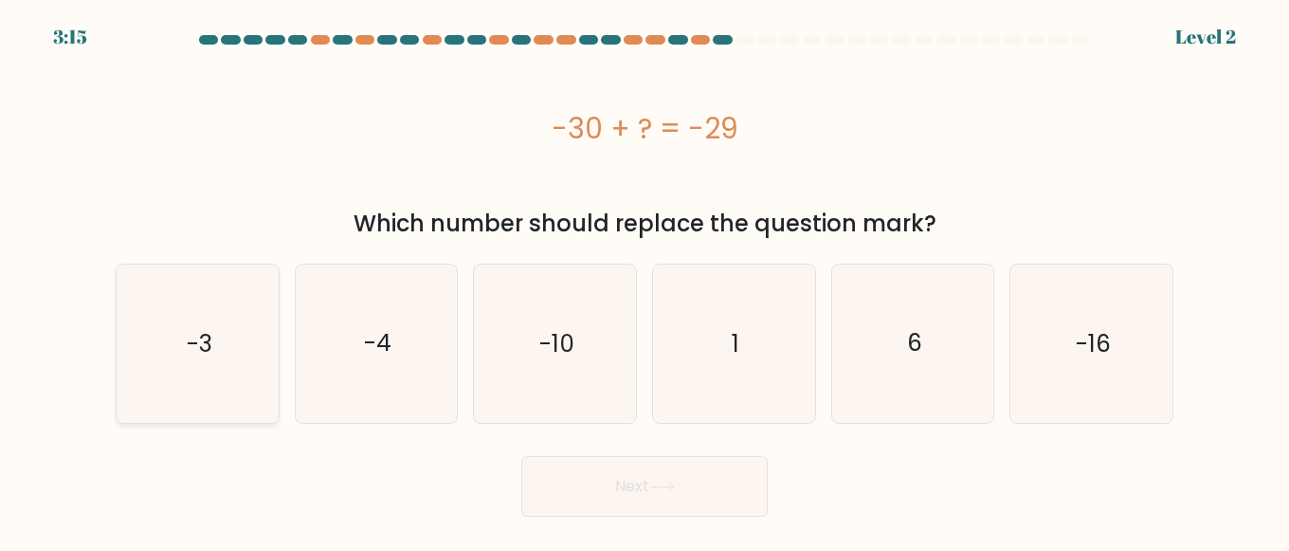
click at [239, 334] on icon "-3" at bounding box center [197, 343] width 158 height 158
click at [644, 280] on input "a. -3" at bounding box center [644, 278] width 1 height 5
radio input "true"
click at [635, 491] on button "Next" at bounding box center [644, 486] width 246 height 61
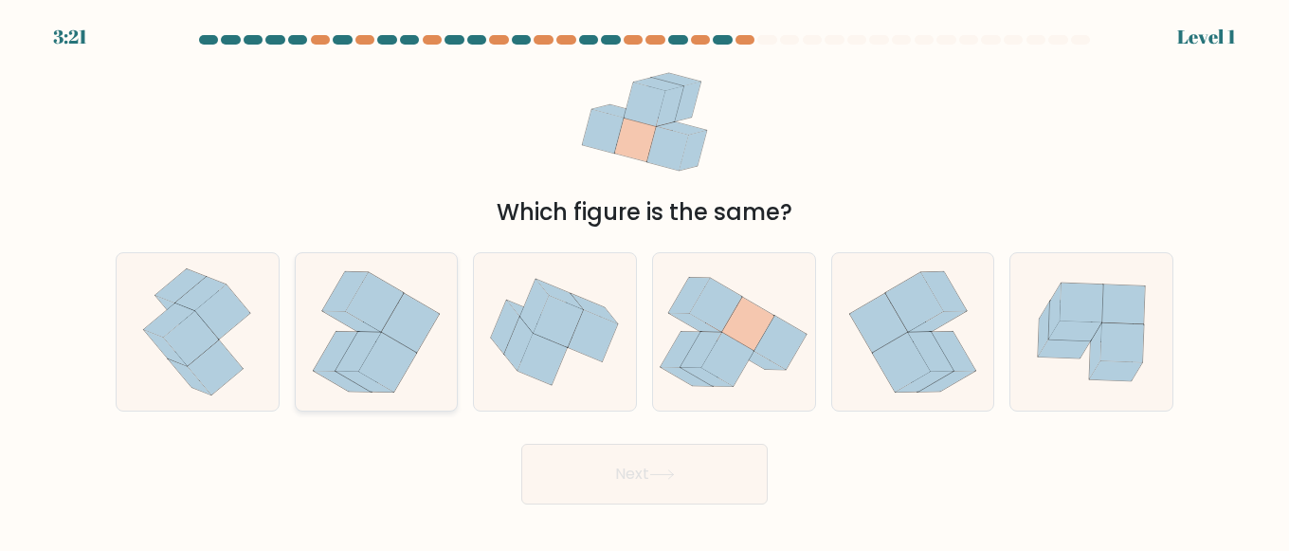
click at [379, 317] on icon at bounding box center [375, 302] width 58 height 60
click at [644, 280] on input "b." at bounding box center [644, 278] width 1 height 5
radio input "true"
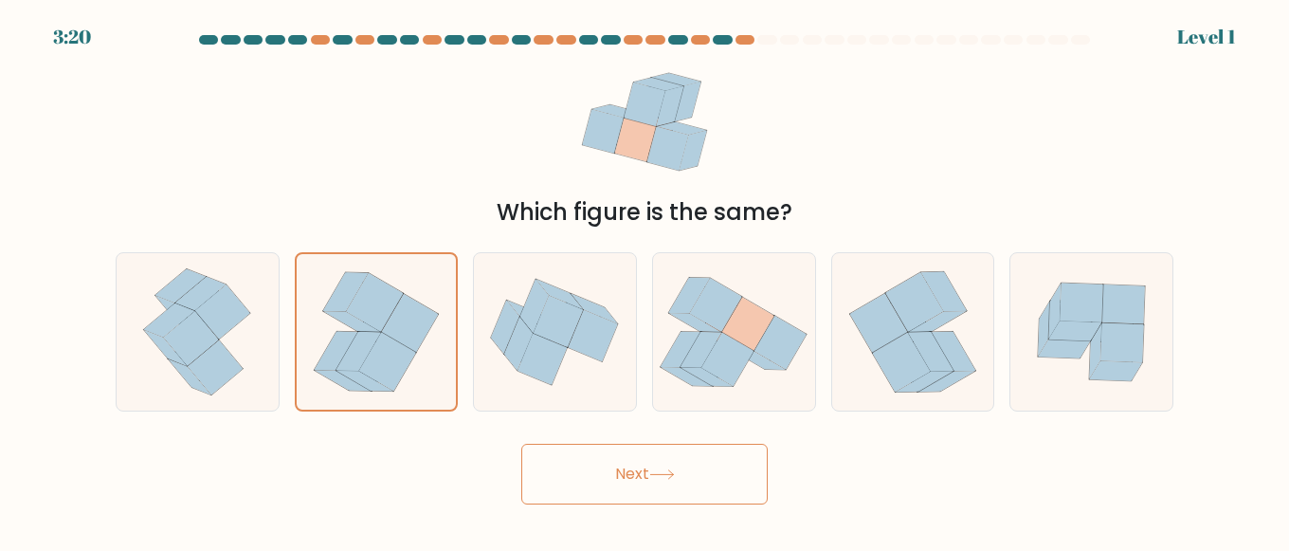
click at [616, 481] on button "Next" at bounding box center [644, 473] width 246 height 61
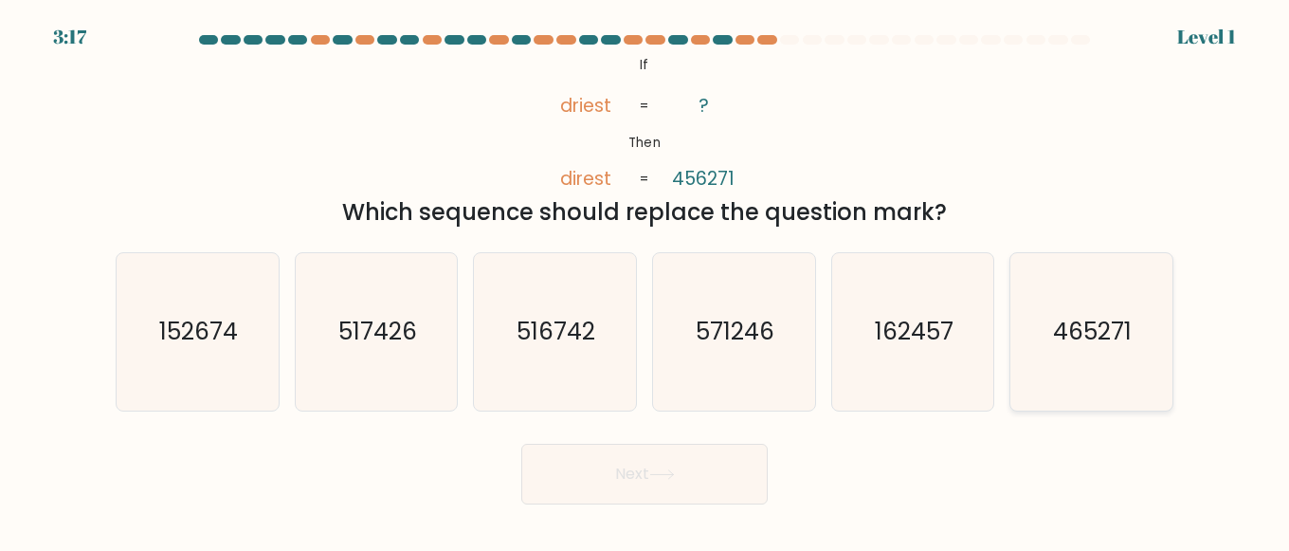
click at [1076, 326] on text "465271" at bounding box center [1093, 332] width 79 height 33
click at [645, 280] on input "f. 465271" at bounding box center [644, 278] width 1 height 5
radio input "true"
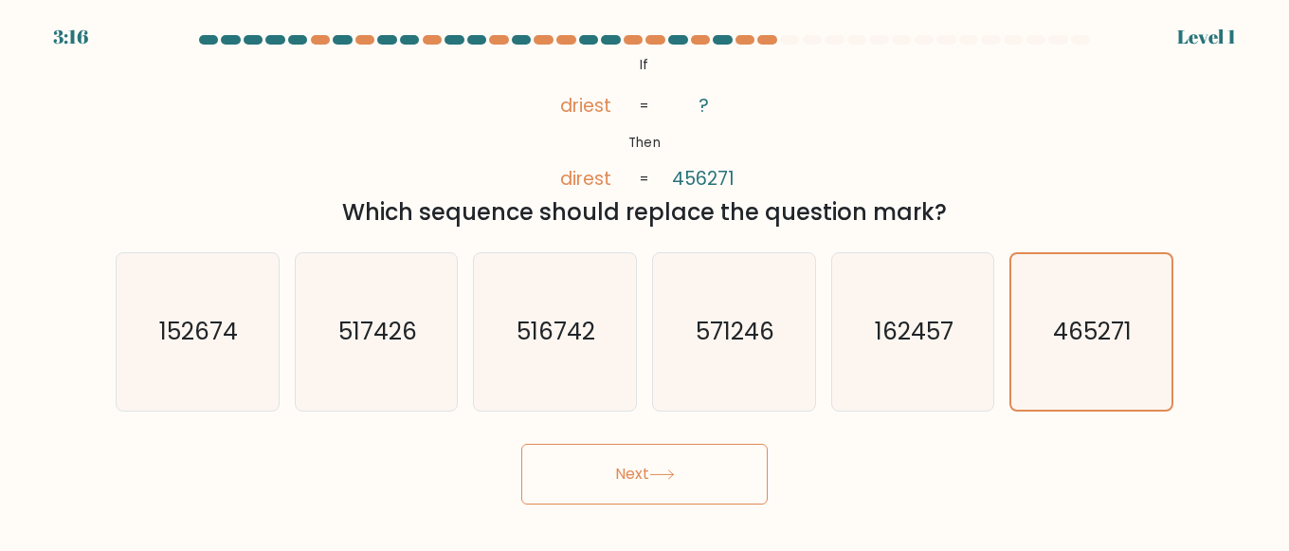
click at [680, 494] on button "Next" at bounding box center [644, 473] width 246 height 61
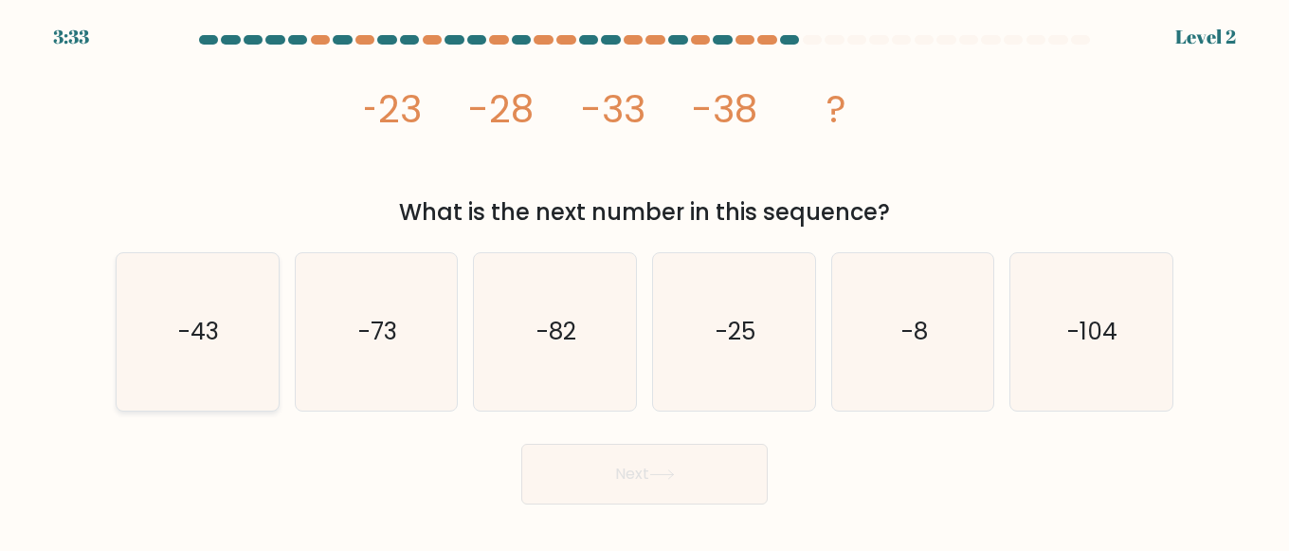
click at [183, 322] on text "-43" at bounding box center [198, 332] width 41 height 33
click at [644, 280] on input "a. -43" at bounding box center [644, 278] width 1 height 5
radio input "true"
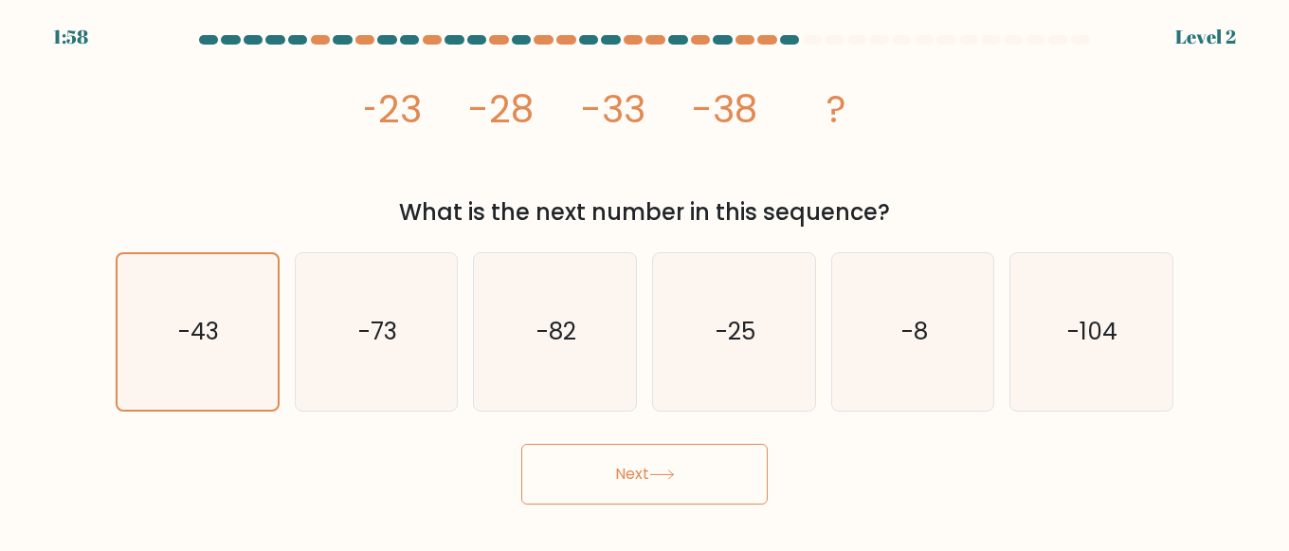
click at [616, 484] on button "Next" at bounding box center [644, 473] width 246 height 61
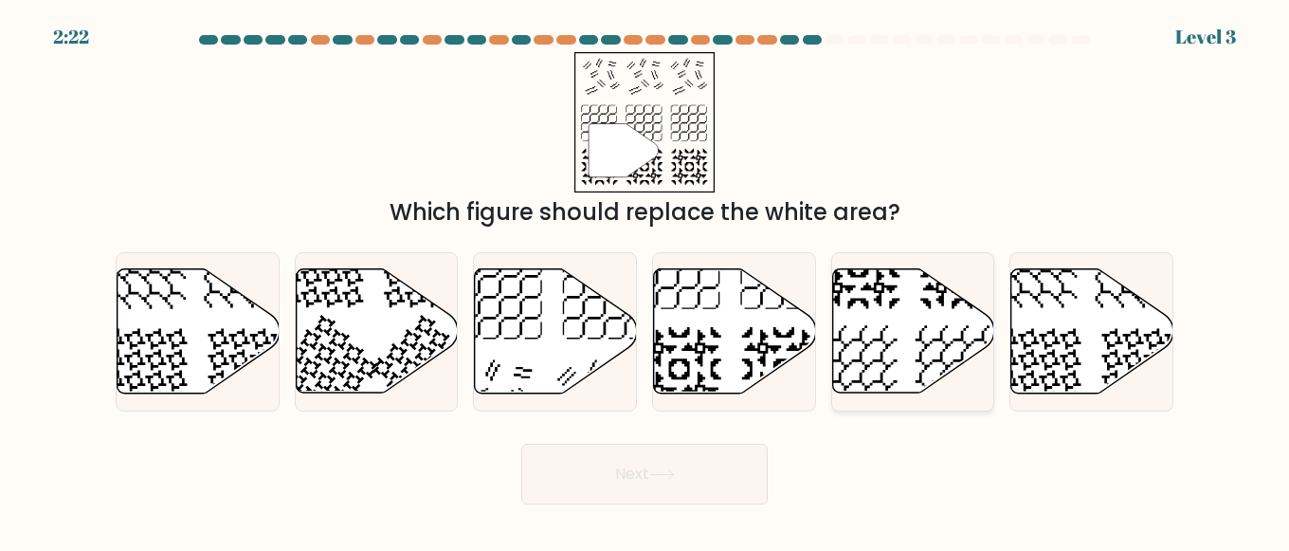
click at [921, 328] on icon at bounding box center [913, 331] width 162 height 124
click at [645, 280] on input "e." at bounding box center [644, 278] width 1 height 5
radio input "true"
click at [687, 478] on button "Next" at bounding box center [644, 473] width 246 height 61
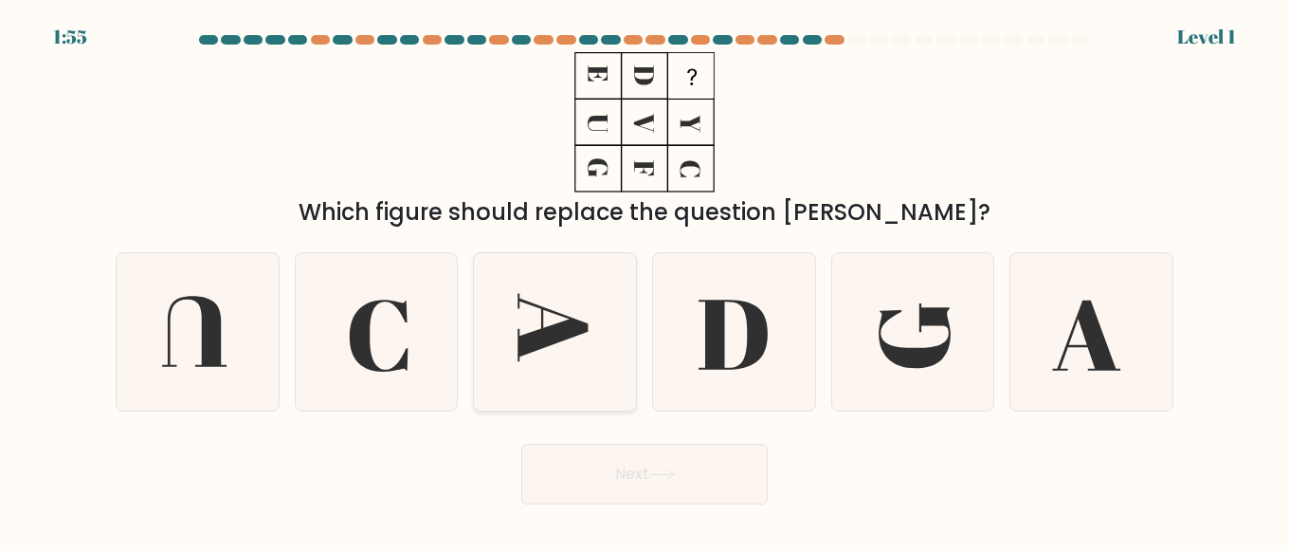
click at [546, 307] on icon at bounding box center [555, 332] width 158 height 158
click at [644, 280] on input "c." at bounding box center [644, 278] width 1 height 5
radio input "true"
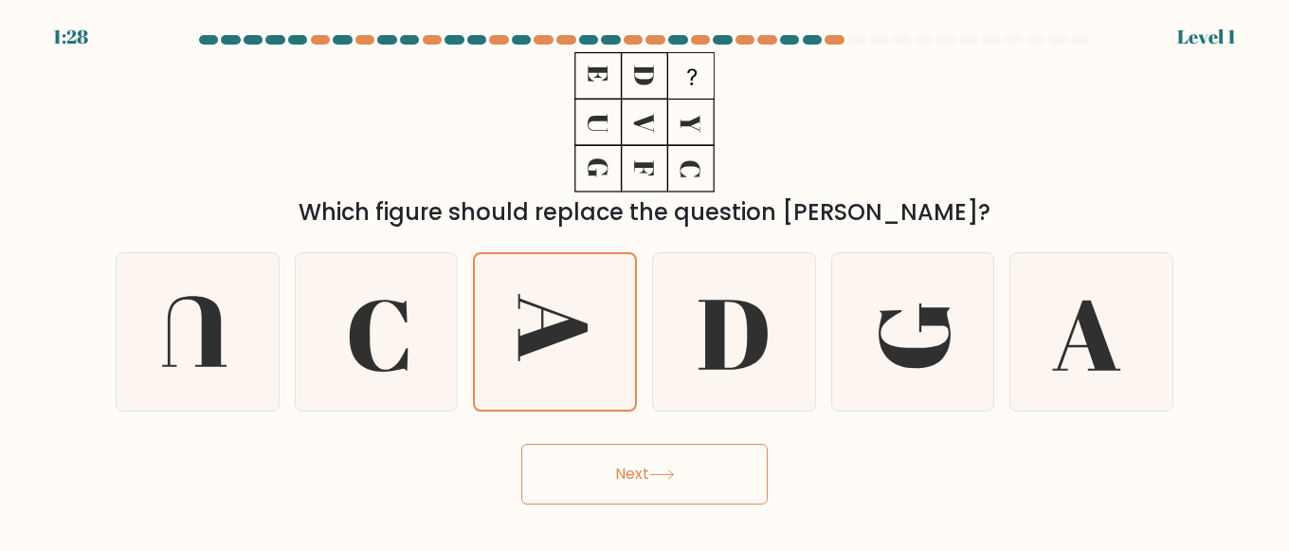
click at [625, 471] on button "Next" at bounding box center [644, 473] width 246 height 61
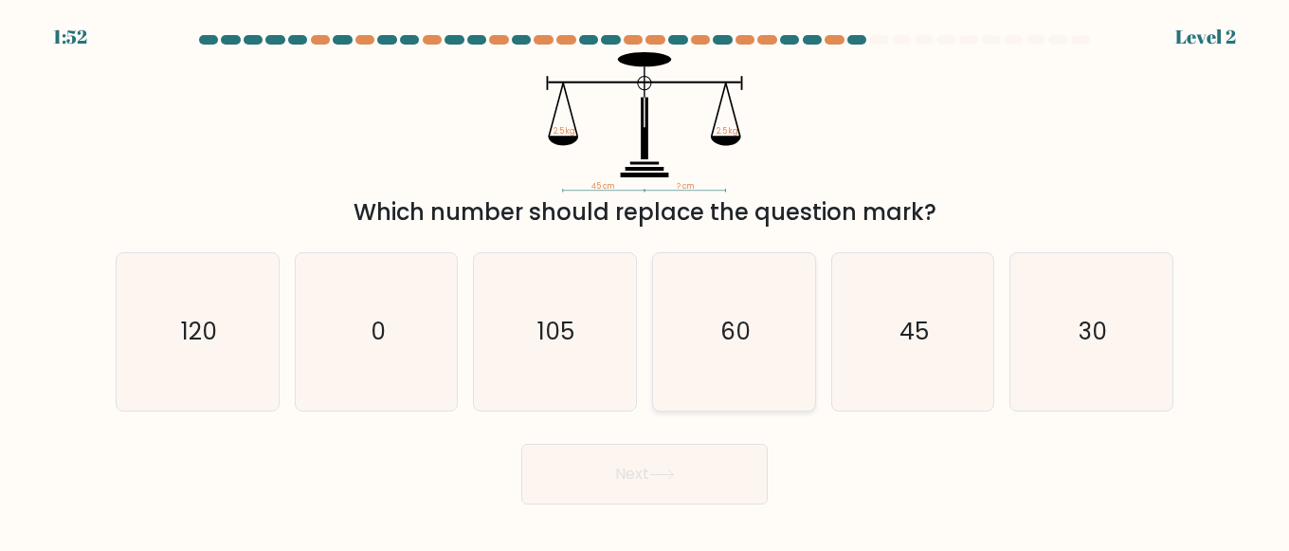
click at [736, 312] on icon "60" at bounding box center [734, 332] width 158 height 158
click at [645, 280] on input "d. 60" at bounding box center [644, 278] width 1 height 5
radio input "true"
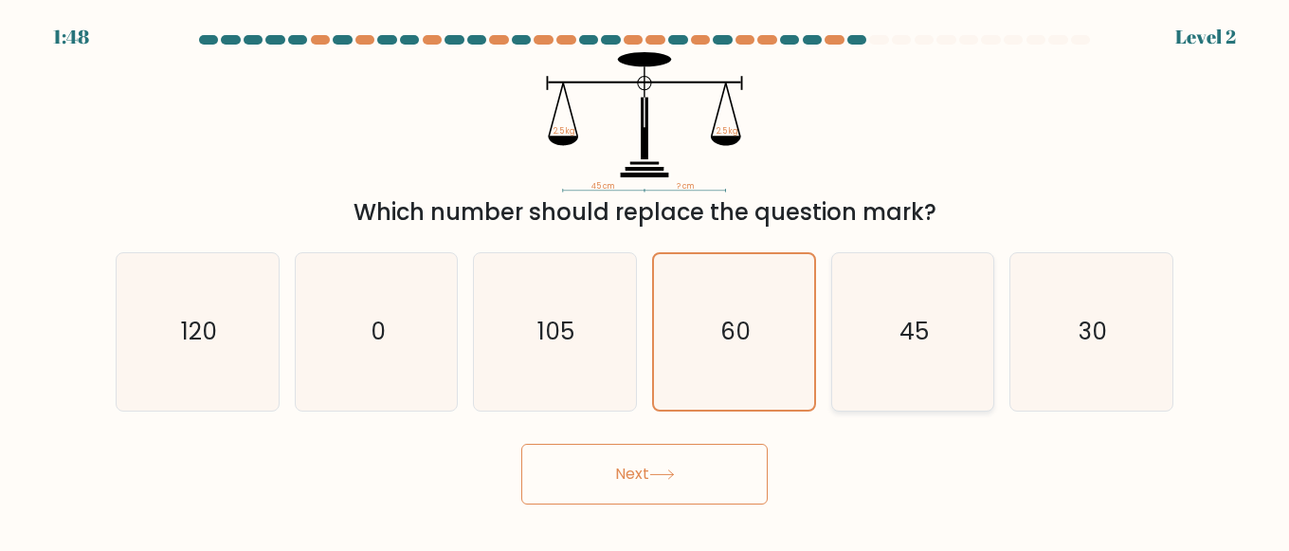
click at [874, 329] on icon "45" at bounding box center [913, 332] width 158 height 158
click at [645, 280] on input "e. 45" at bounding box center [644, 278] width 1 height 5
radio input "true"
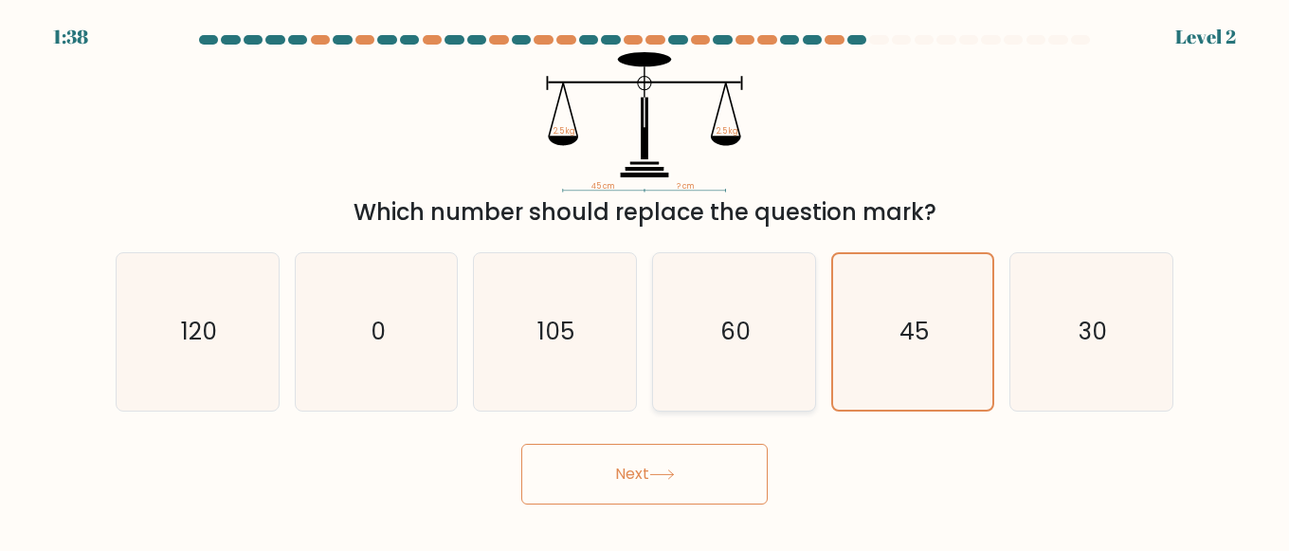
click at [723, 309] on icon "60" at bounding box center [734, 332] width 158 height 158
click at [645, 280] on input "d. 60" at bounding box center [644, 278] width 1 height 5
radio input "true"
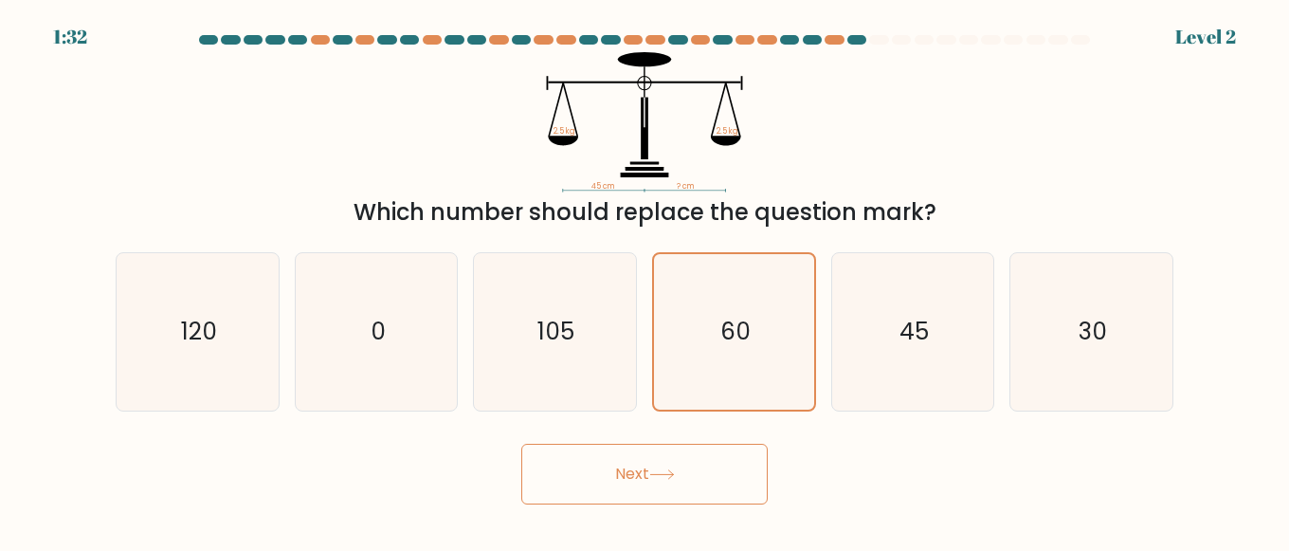
click at [683, 472] on button "Next" at bounding box center [644, 473] width 246 height 61
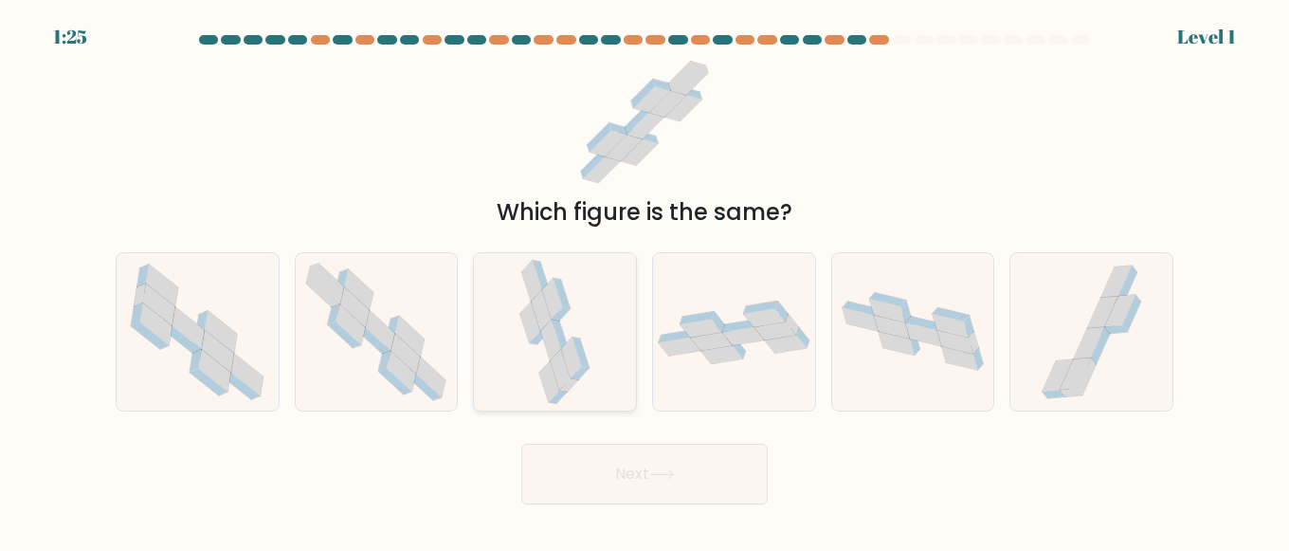
click at [562, 323] on icon at bounding box center [554, 332] width 75 height 158
click at [644, 280] on input "c." at bounding box center [644, 278] width 1 height 5
radio input "true"
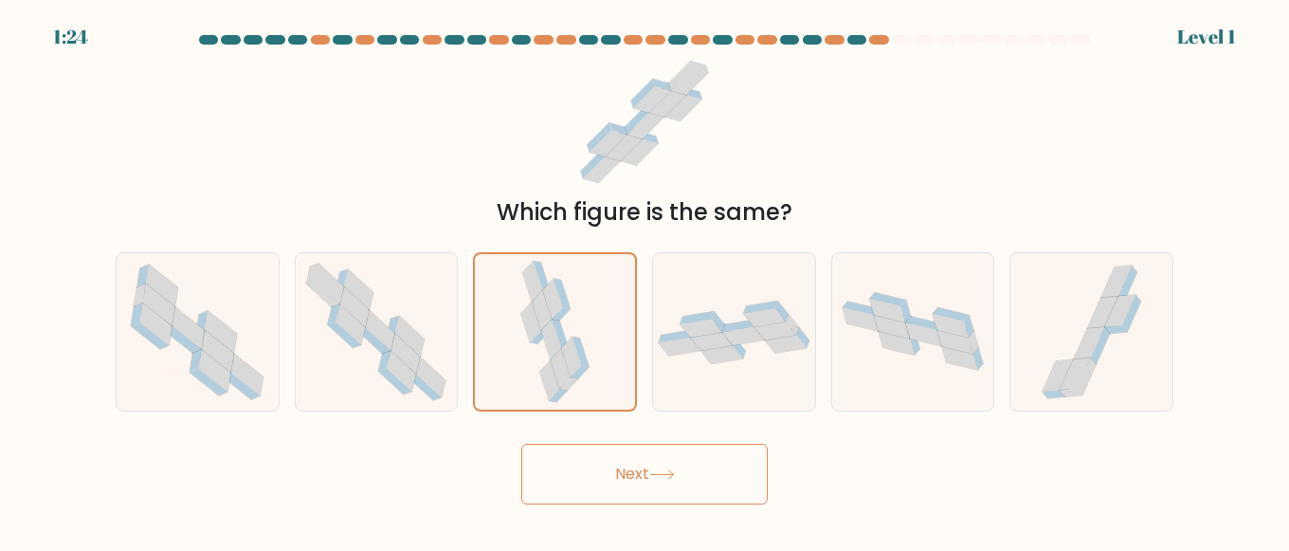
click at [624, 474] on button "Next" at bounding box center [644, 473] width 246 height 61
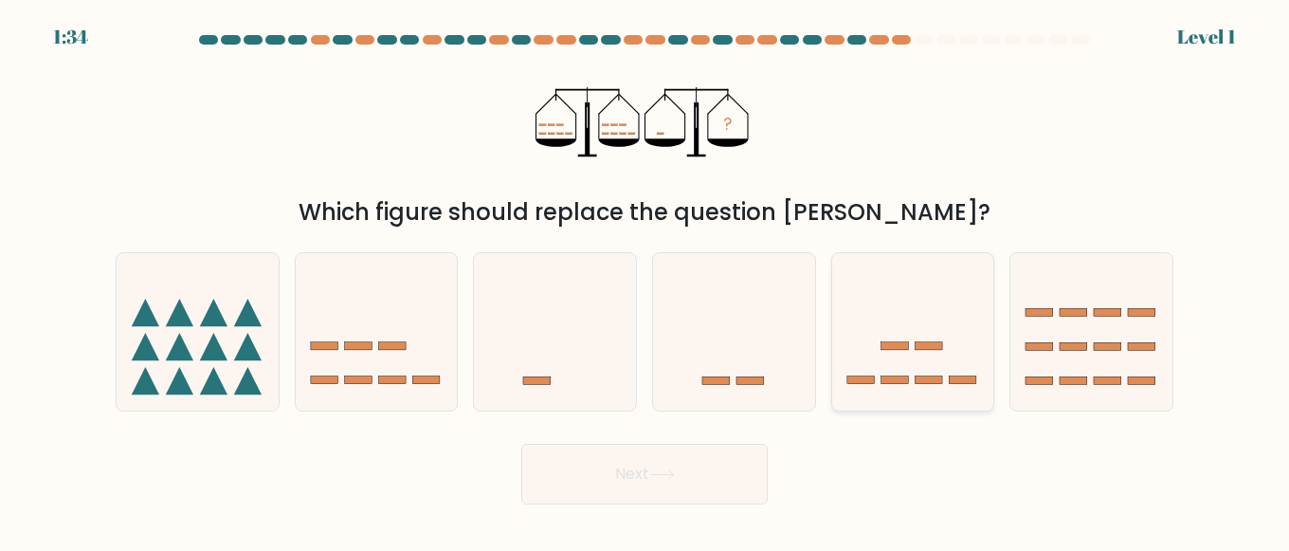
click at [897, 336] on icon at bounding box center [913, 331] width 162 height 134
click at [645, 280] on input "e." at bounding box center [644, 278] width 1 height 5
radio input "true"
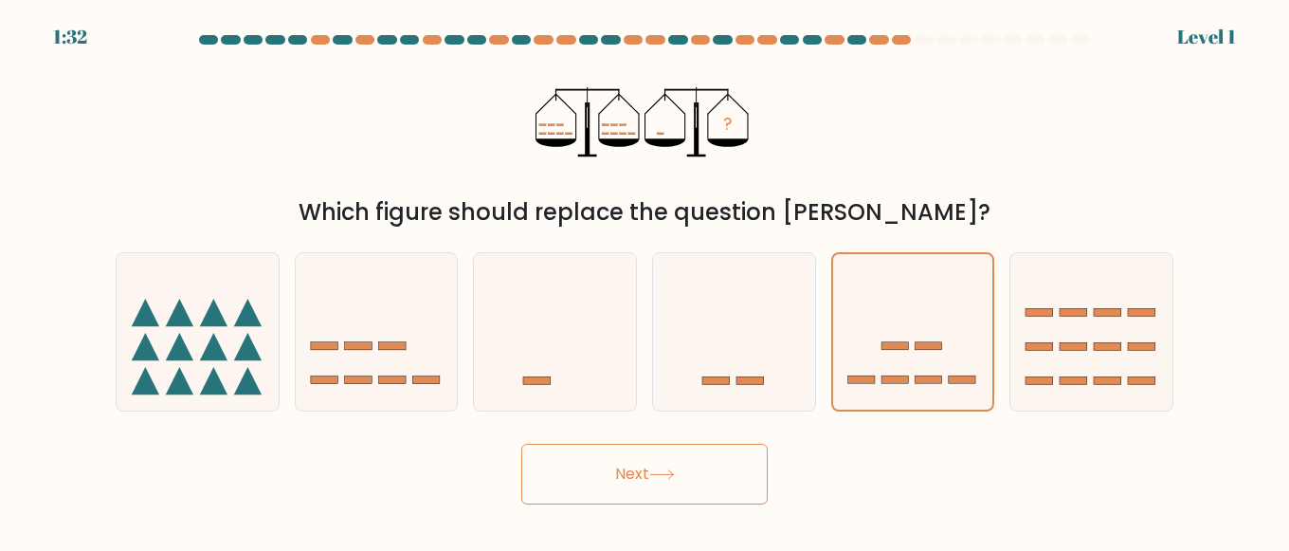
click at [629, 489] on button "Next" at bounding box center [644, 473] width 246 height 61
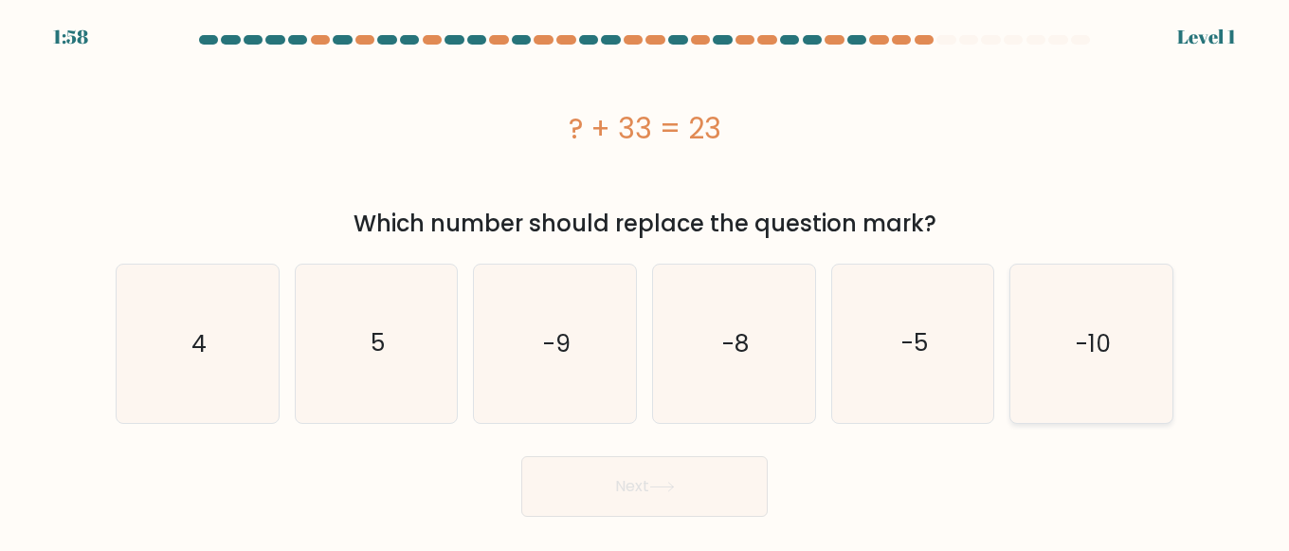
click at [1087, 349] on text "-10" at bounding box center [1093, 343] width 35 height 33
click at [645, 280] on input "f. -10" at bounding box center [644, 278] width 1 height 5
radio input "true"
click at [644, 491] on button "Next" at bounding box center [644, 486] width 246 height 61
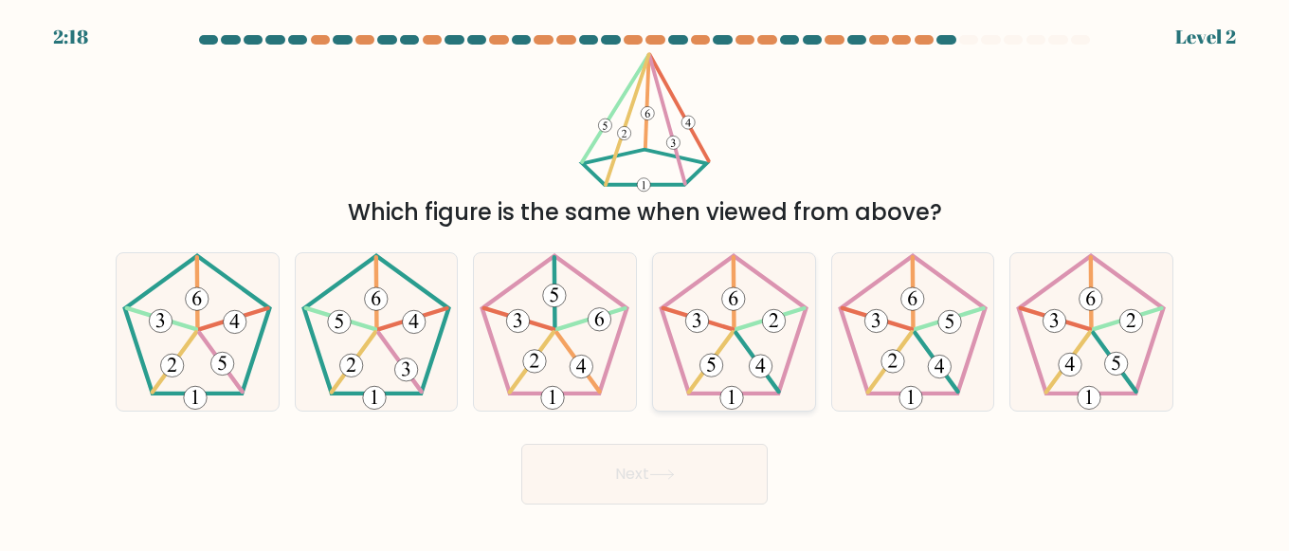
click at [733, 325] on 436 at bounding box center [733, 293] width 1 height 72
click at [645, 280] on input "d." at bounding box center [644, 278] width 1 height 5
radio input "true"
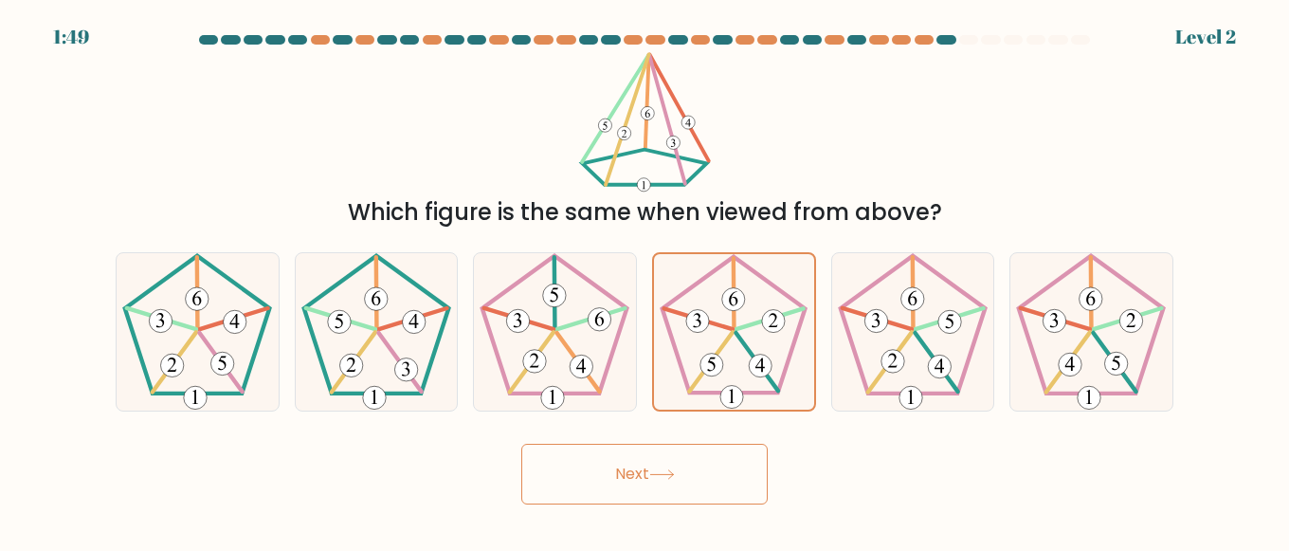
click at [619, 470] on button "Next" at bounding box center [644, 473] width 246 height 61
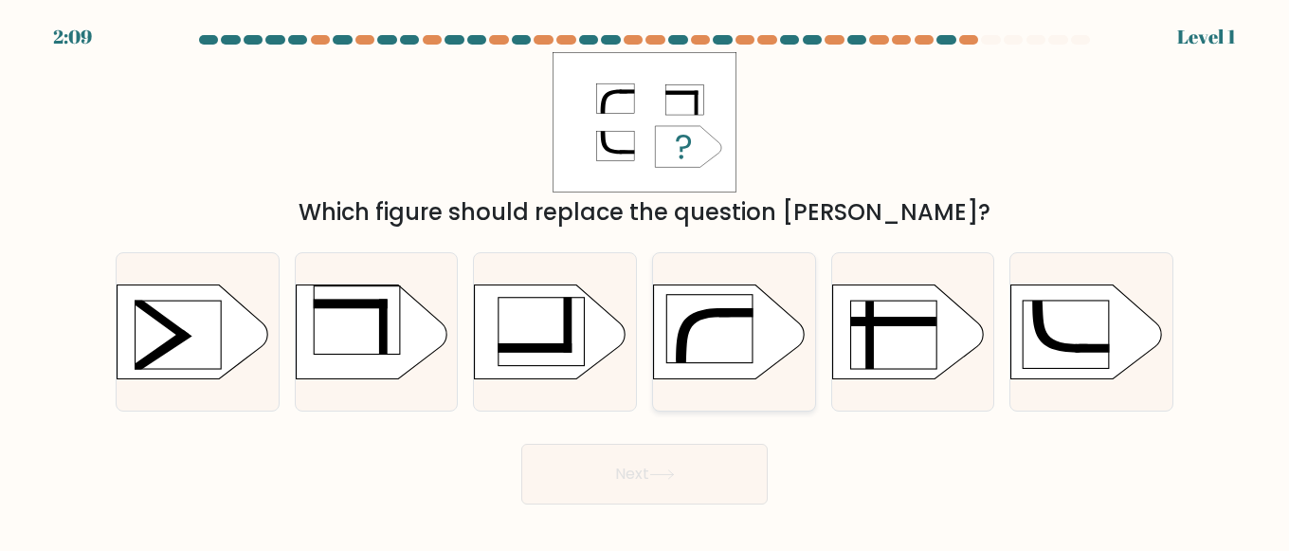
click at [695, 319] on icon at bounding box center [707, 335] width 63 height 55
click at [645, 280] on input "d." at bounding box center [644, 278] width 1 height 5
radio input "true"
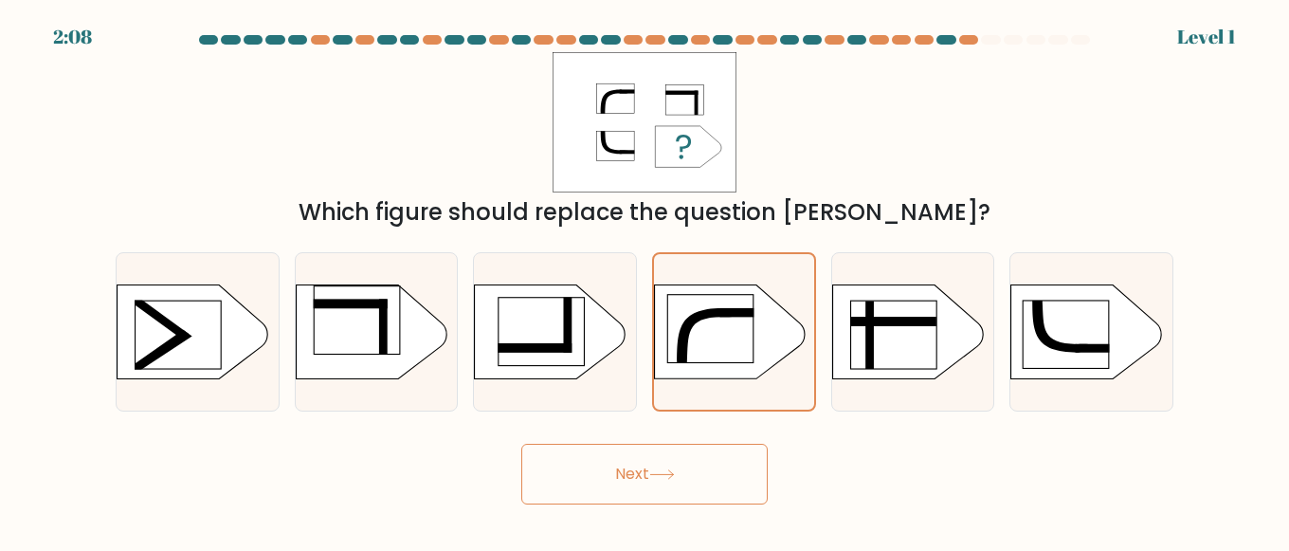
click at [646, 487] on button "Next" at bounding box center [644, 473] width 246 height 61
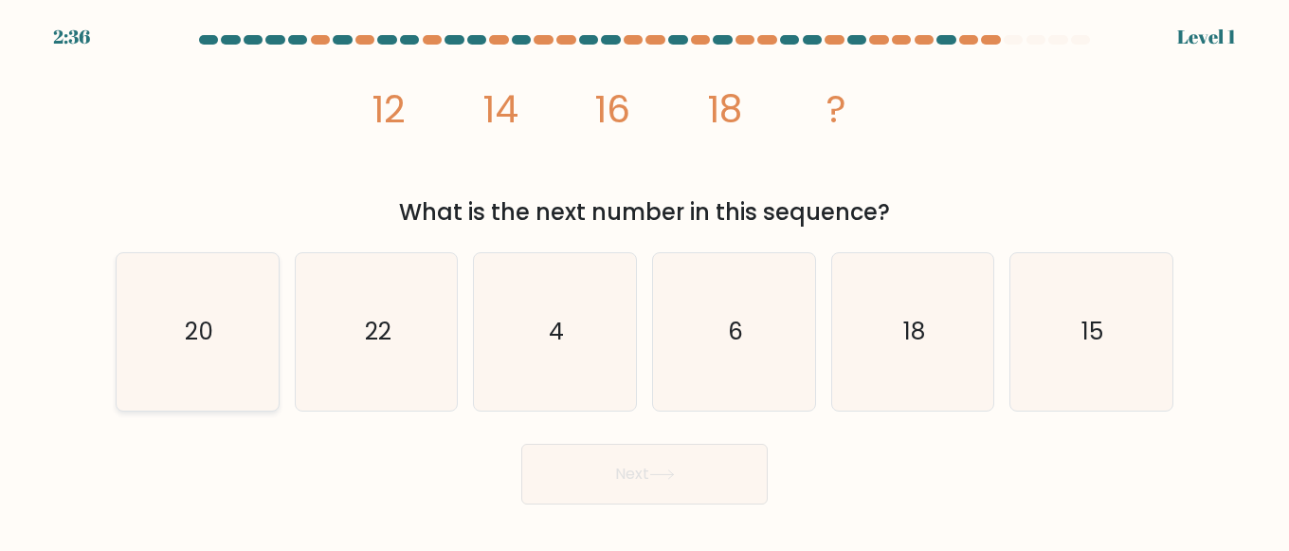
click at [226, 316] on icon "20" at bounding box center [197, 332] width 158 height 158
click at [644, 280] on input "a. 20" at bounding box center [644, 278] width 1 height 5
radio input "true"
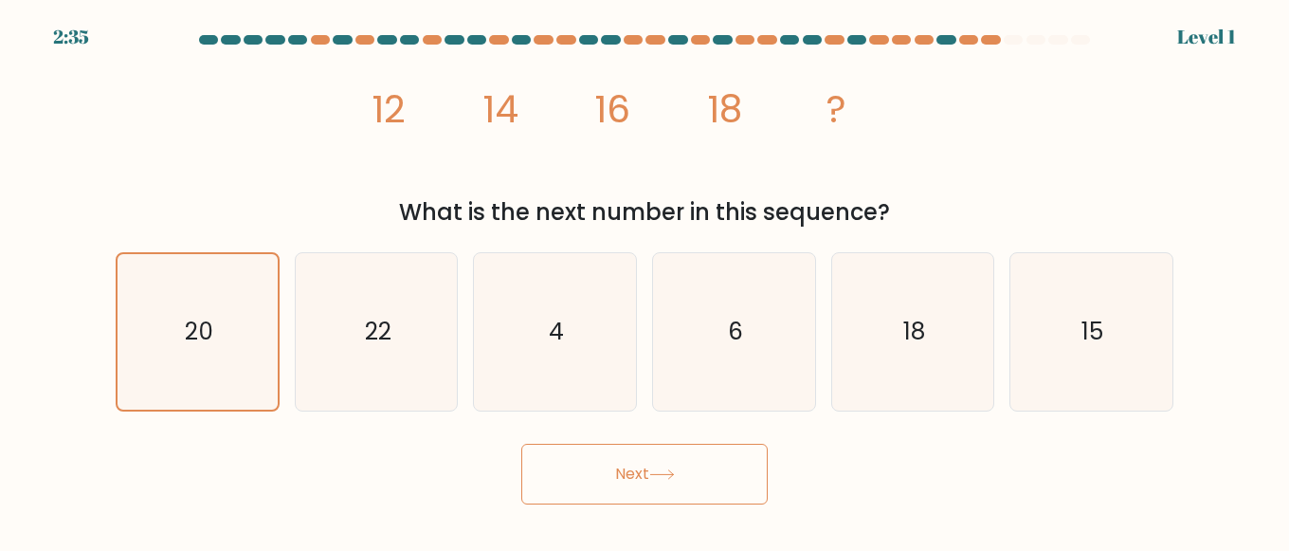
click at [639, 488] on button "Next" at bounding box center [644, 473] width 246 height 61
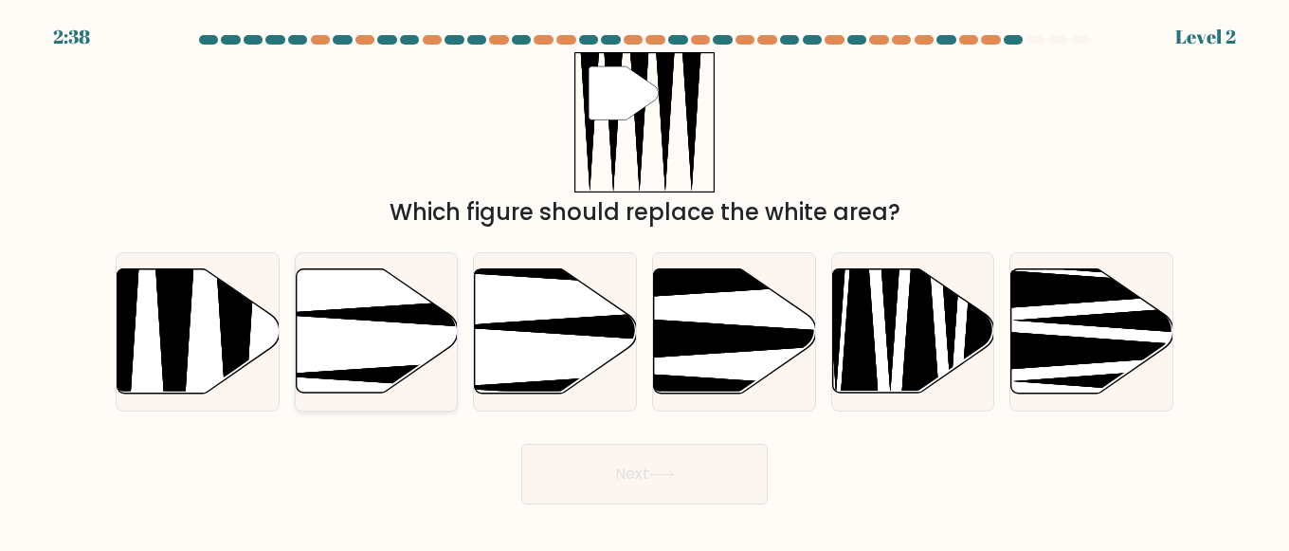
click at [326, 384] on icon at bounding box center [377, 331] width 162 height 124
click at [644, 280] on input "b." at bounding box center [644, 278] width 1 height 5
radio input "true"
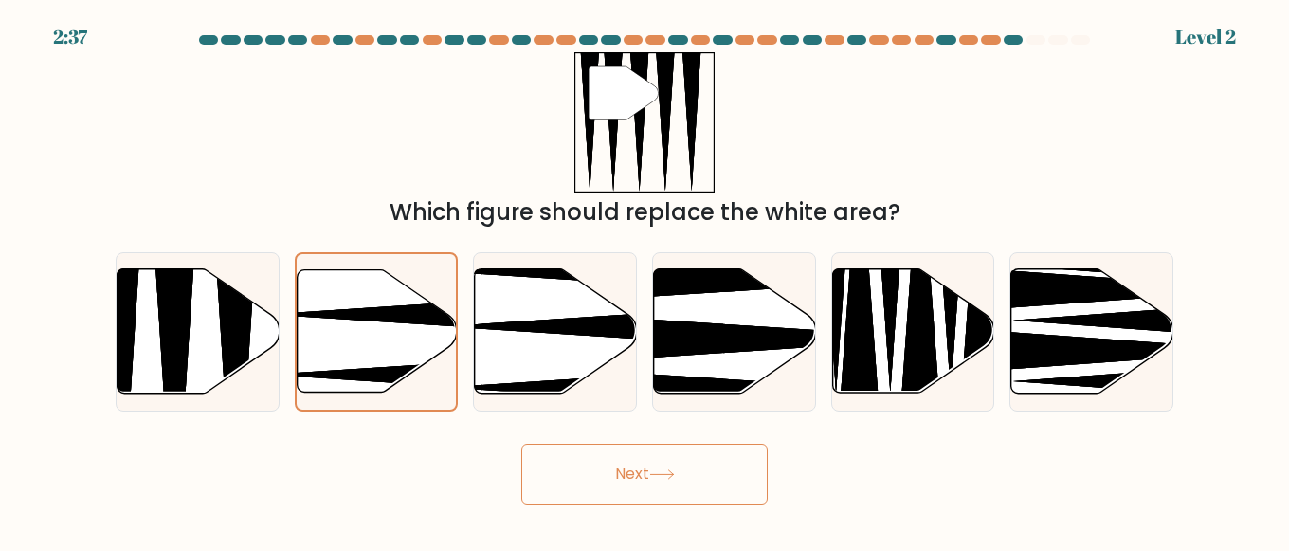
click at [645, 468] on button "Next" at bounding box center [644, 473] width 246 height 61
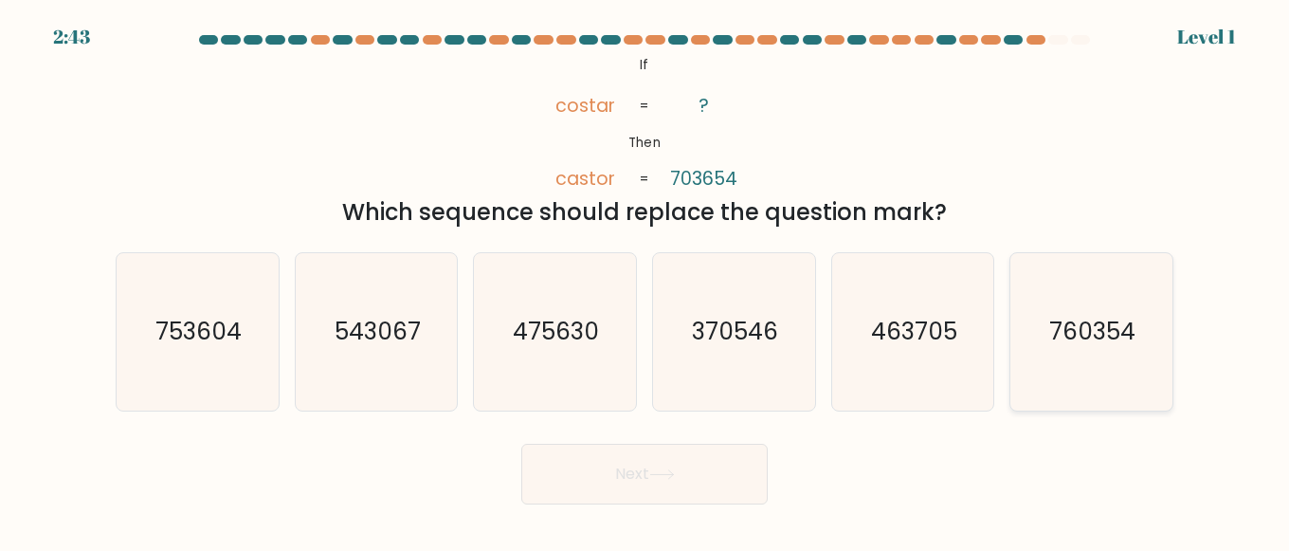
click at [1079, 338] on text "760354" at bounding box center [1093, 332] width 86 height 33
click at [645, 280] on input "f. 760354" at bounding box center [644, 278] width 1 height 5
radio input "true"
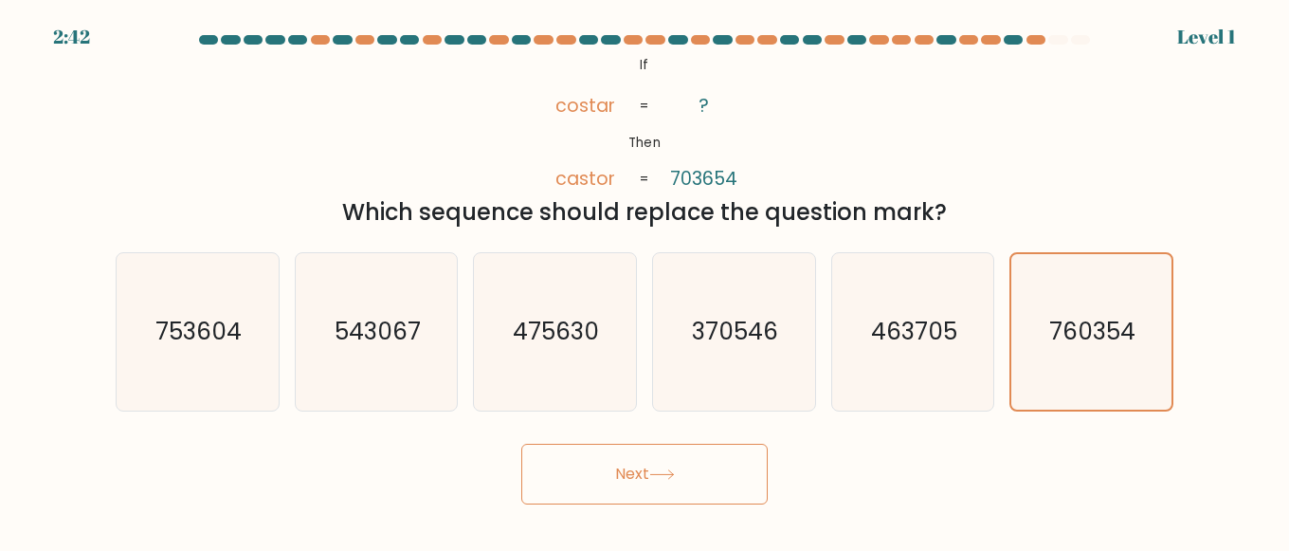
click at [632, 479] on button "Next" at bounding box center [644, 473] width 246 height 61
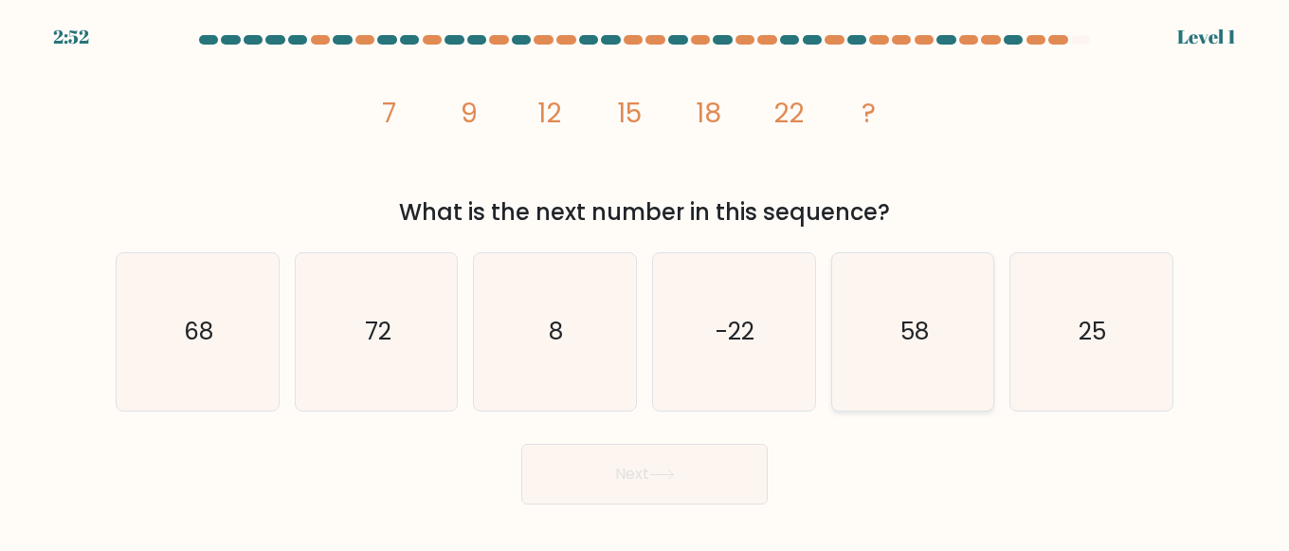
drag, startPoint x: 1106, startPoint y: 349, endPoint x: 971, endPoint y: 354, distance: 134.7
click at [1105, 352] on icon "25" at bounding box center [1091, 332] width 158 height 158
click at [645, 280] on input "f. 25" at bounding box center [644, 278] width 1 height 5
radio input "true"
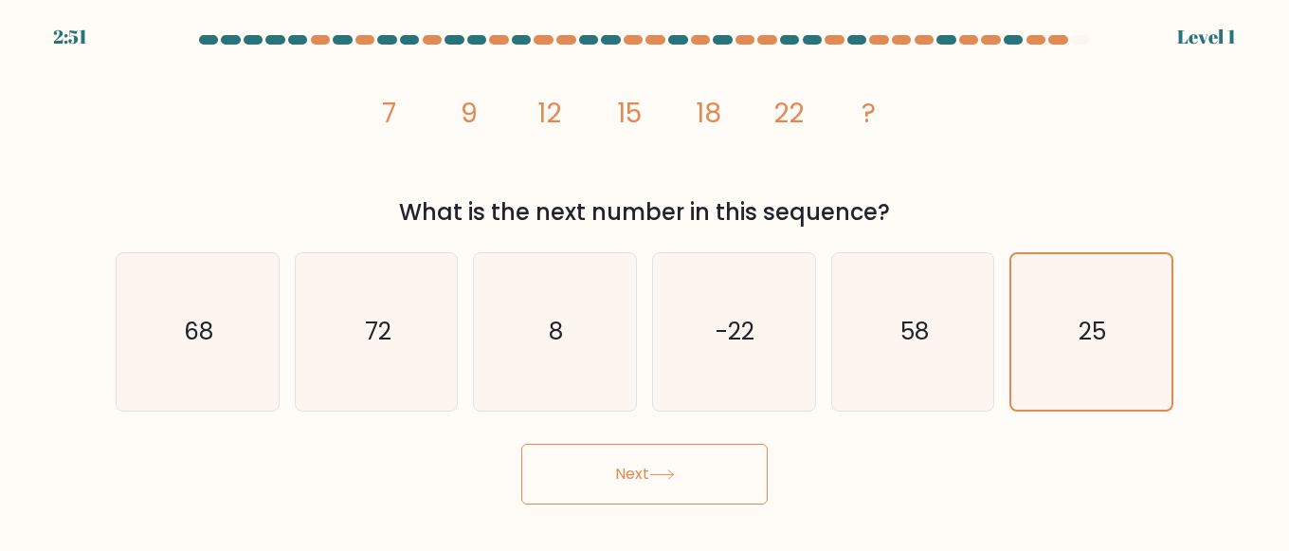
click at [651, 477] on button "Next" at bounding box center [644, 473] width 246 height 61
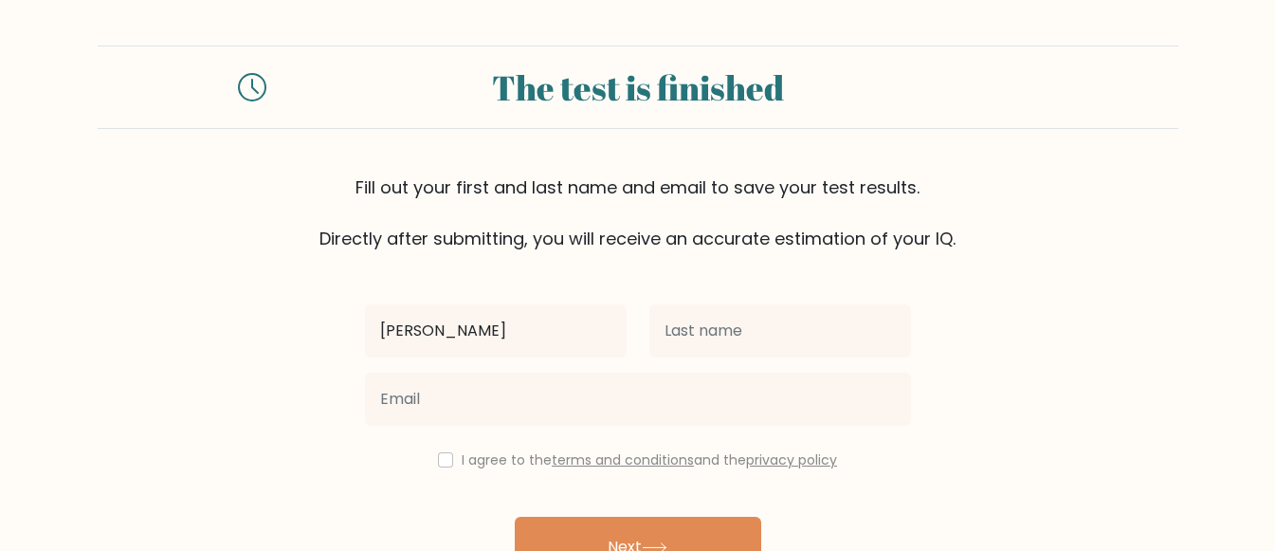
type input "[PERSON_NAME]"
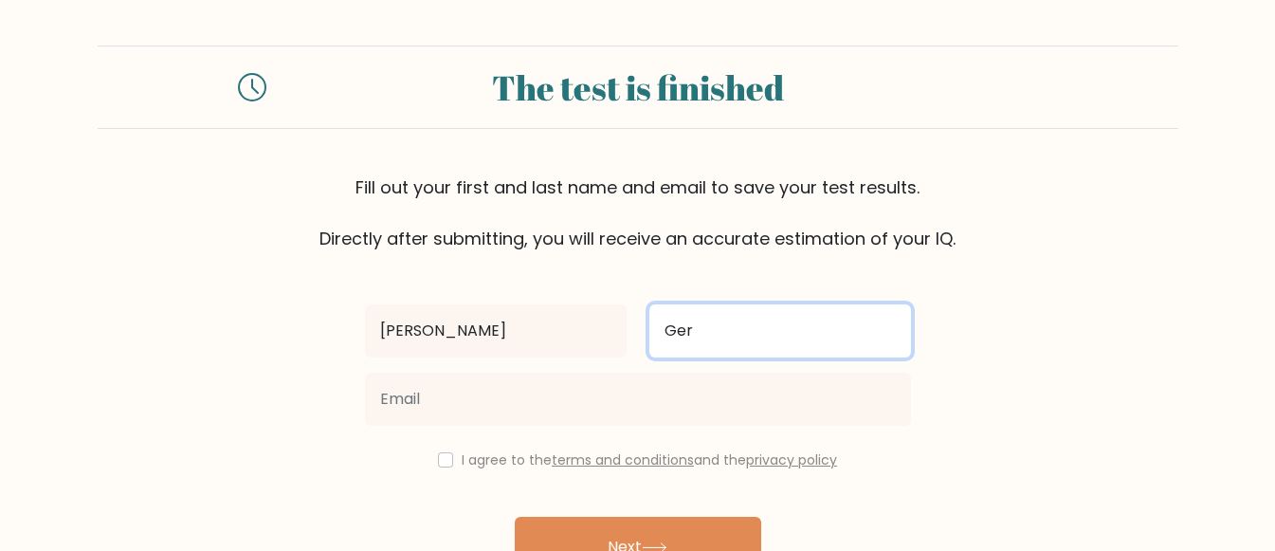
type input "Gerio"
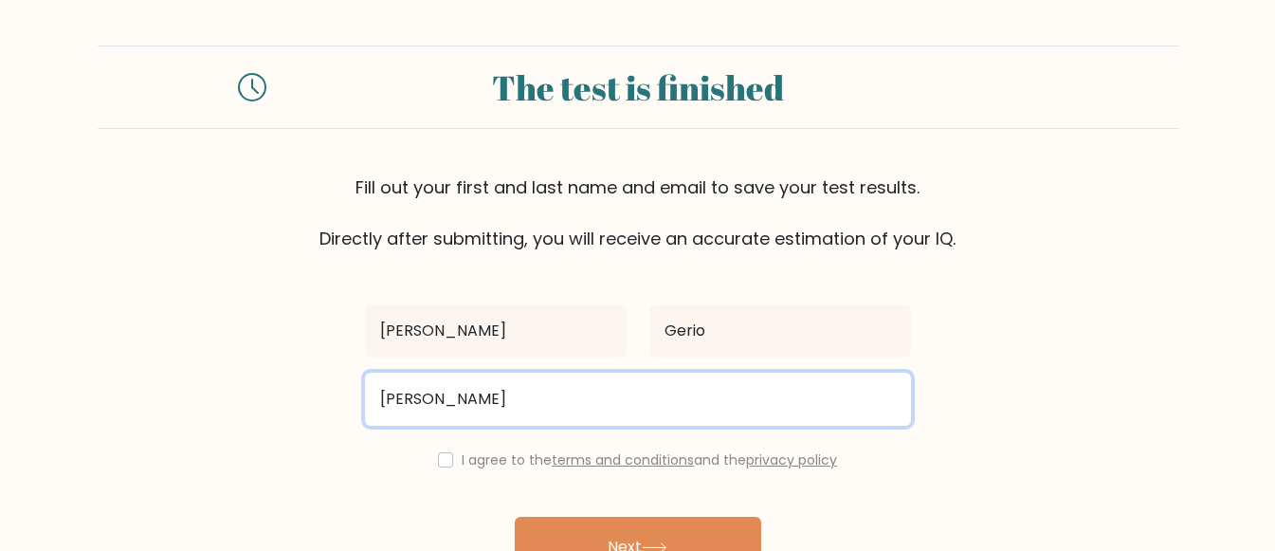
type input "geriodanpatrick@gmail.com"
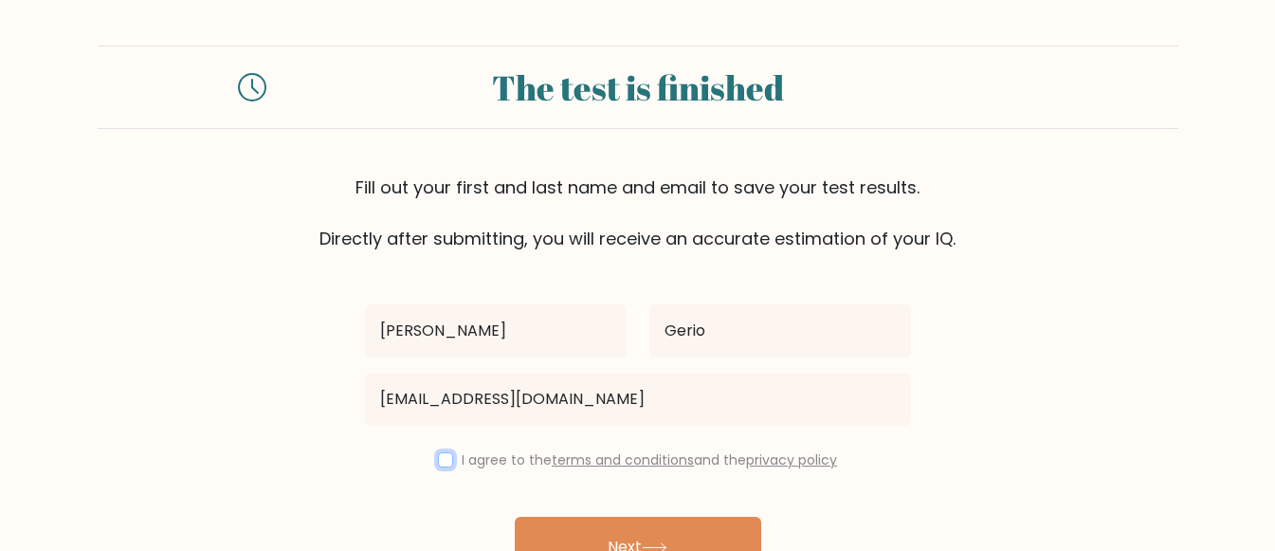
click at [443, 465] on input "checkbox" at bounding box center [445, 459] width 15 height 15
checkbox input "true"
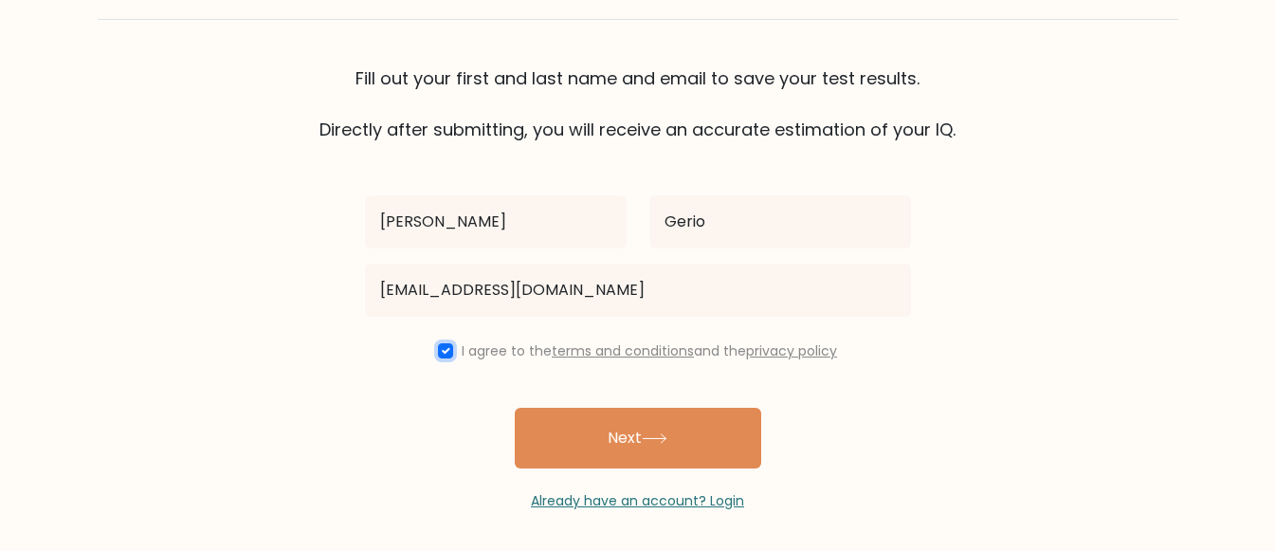
scroll to position [115, 0]
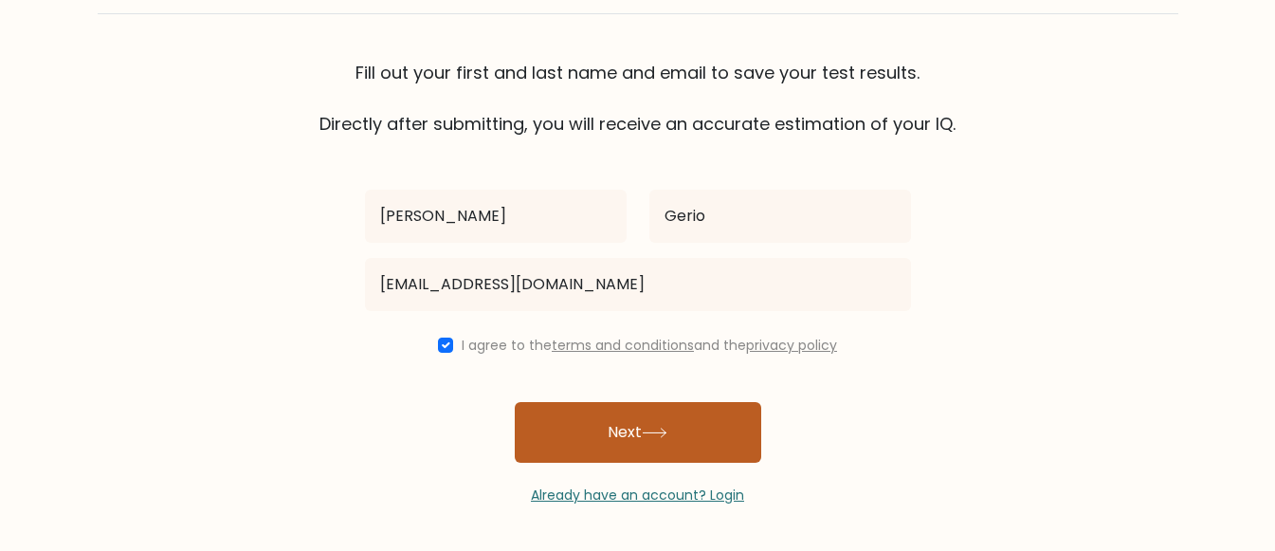
click at [653, 435] on icon at bounding box center [655, 432] width 26 height 10
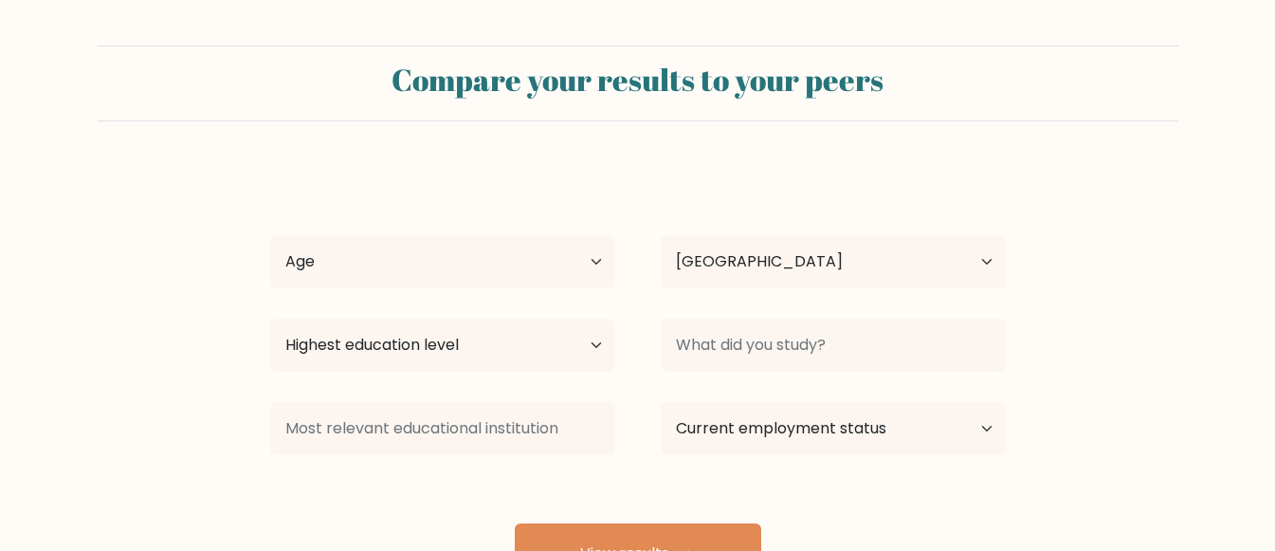
select select "JP"
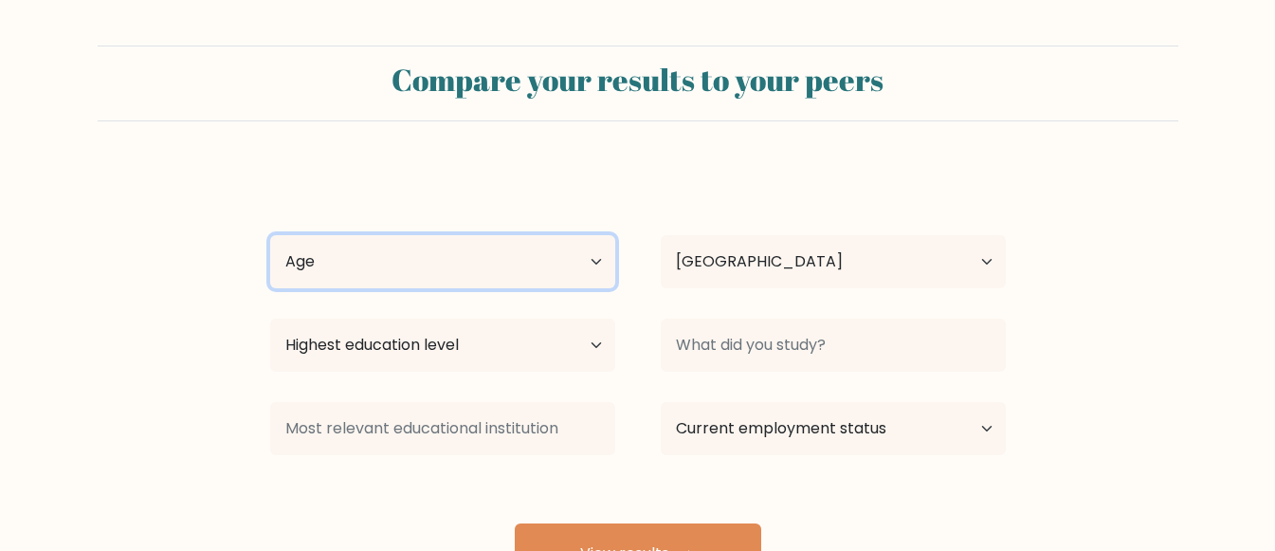
click at [419, 271] on select "Age Under [DEMOGRAPHIC_DATA] [DEMOGRAPHIC_DATA] [DEMOGRAPHIC_DATA] [DEMOGRAPHIC…" at bounding box center [442, 261] width 345 height 53
select select "25_34"
click at [270, 235] on select "Age Under 18 years old 18-24 years old 25-34 years old 35-44 years old 45-54 ye…" at bounding box center [442, 261] width 345 height 53
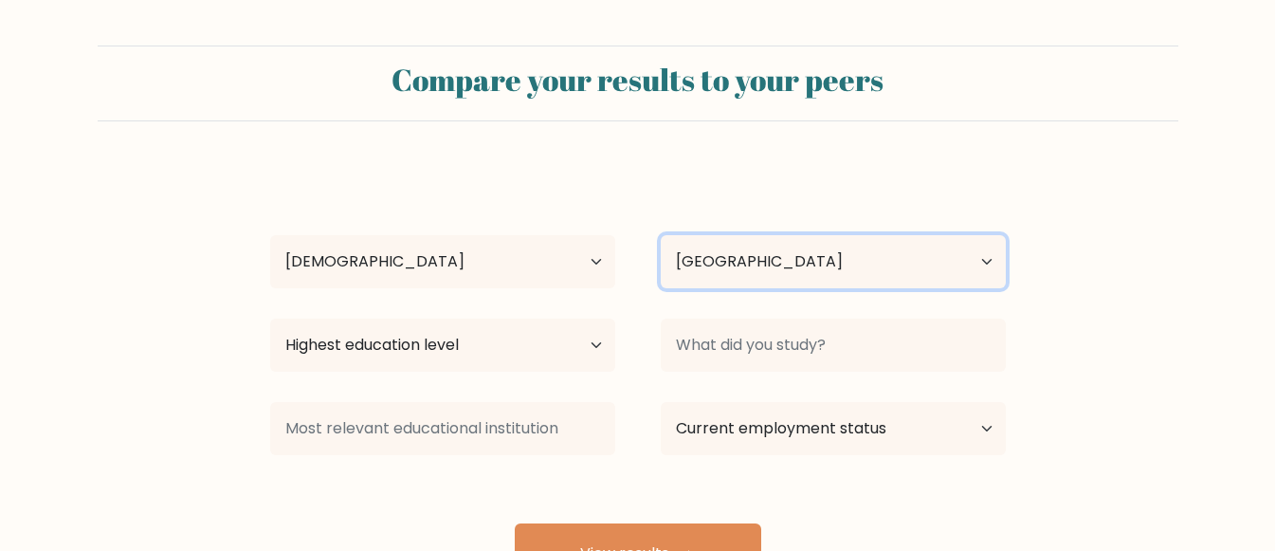
click at [763, 259] on select "Country Afghanistan Albania Algeria American Samoa Andorra Angola Anguilla Anta…" at bounding box center [832, 261] width 345 height 53
select select "PH"
click at [660, 235] on select "Country Afghanistan Albania Algeria American Samoa Andorra Angola Anguilla Anta…" at bounding box center [832, 261] width 345 height 53
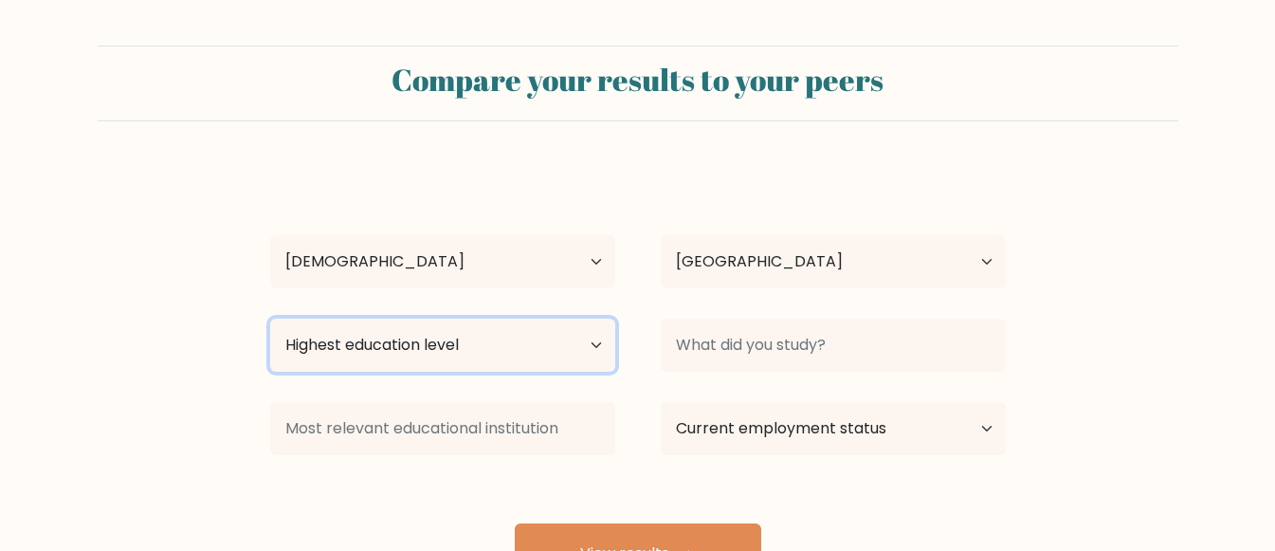
click at [538, 359] on select "Highest education level No schooling Primary Lower Secondary Upper Secondary Oc…" at bounding box center [442, 344] width 345 height 53
select select "bachelors_degree"
click at [270, 318] on select "Highest education level No schooling Primary Lower Secondary Upper Secondary Oc…" at bounding box center [442, 344] width 345 height 53
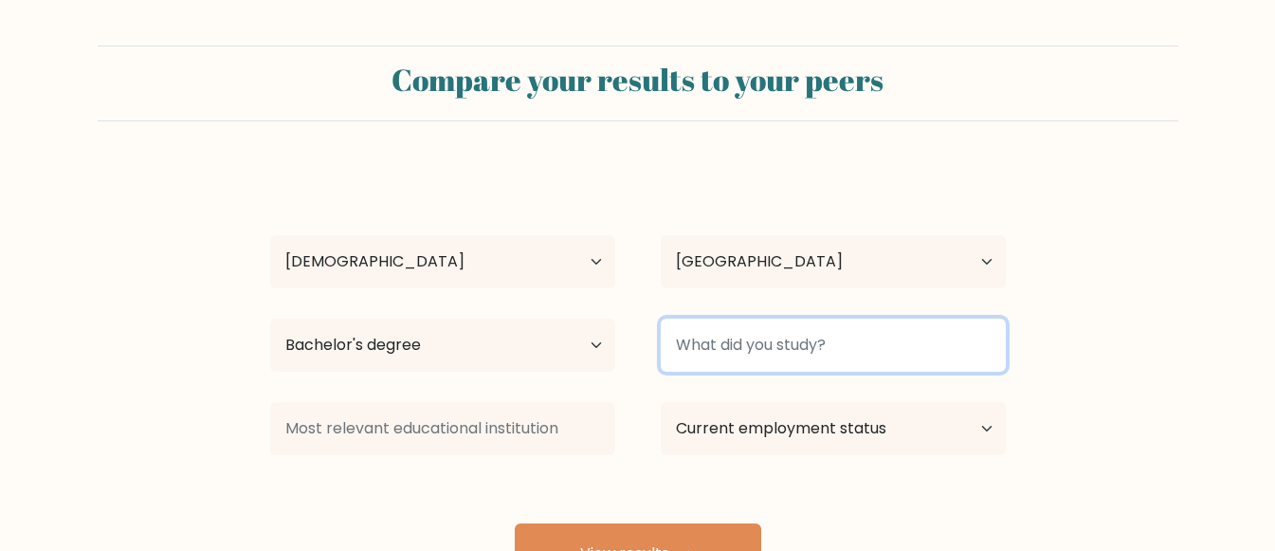
click at [743, 351] on input at bounding box center [832, 344] width 345 height 53
type input "BSIT"
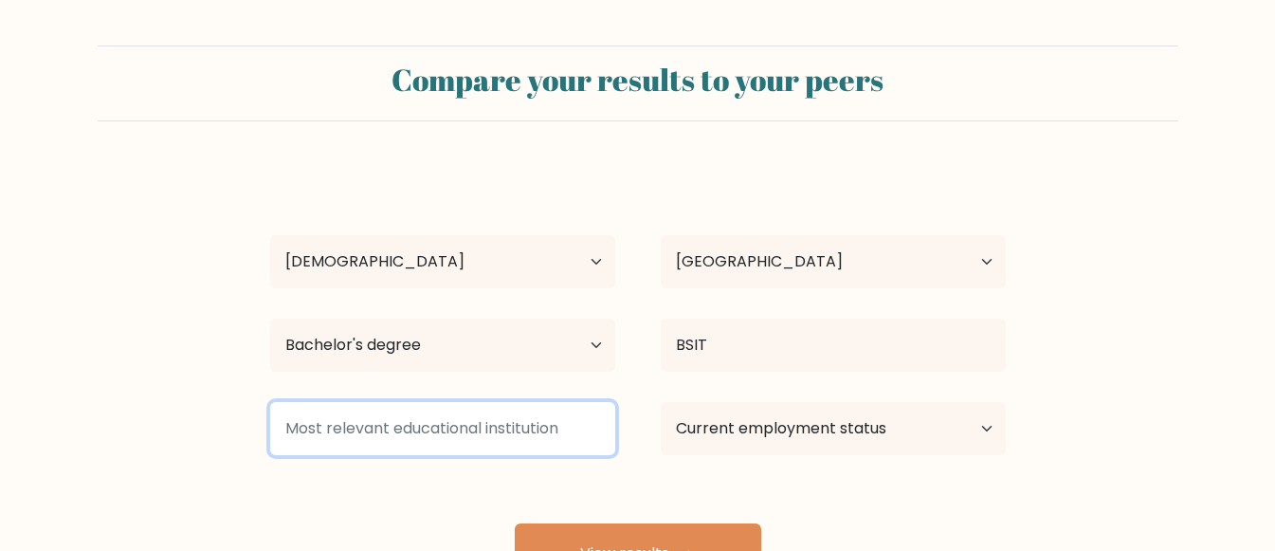
click at [529, 429] on input at bounding box center [442, 428] width 345 height 53
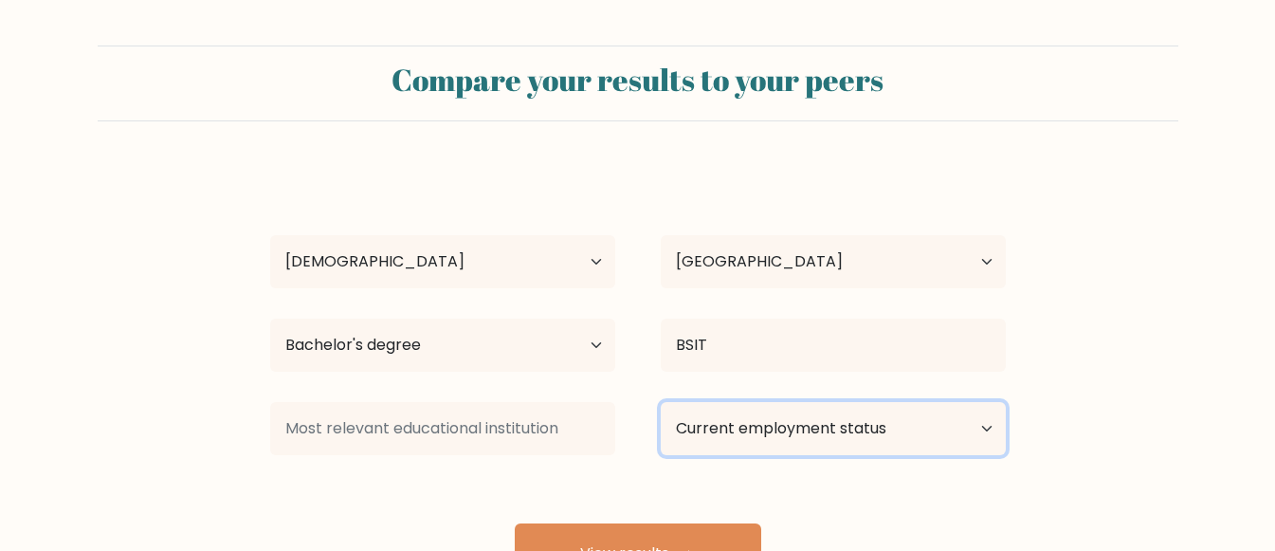
click at [859, 443] on select "Current employment status Employed Student Retired Other / prefer not to answer" at bounding box center [832, 428] width 345 height 53
select select "other"
click at [660, 402] on select "Current employment status Employed Student Retired Other / prefer not to answer" at bounding box center [832, 428] width 345 height 53
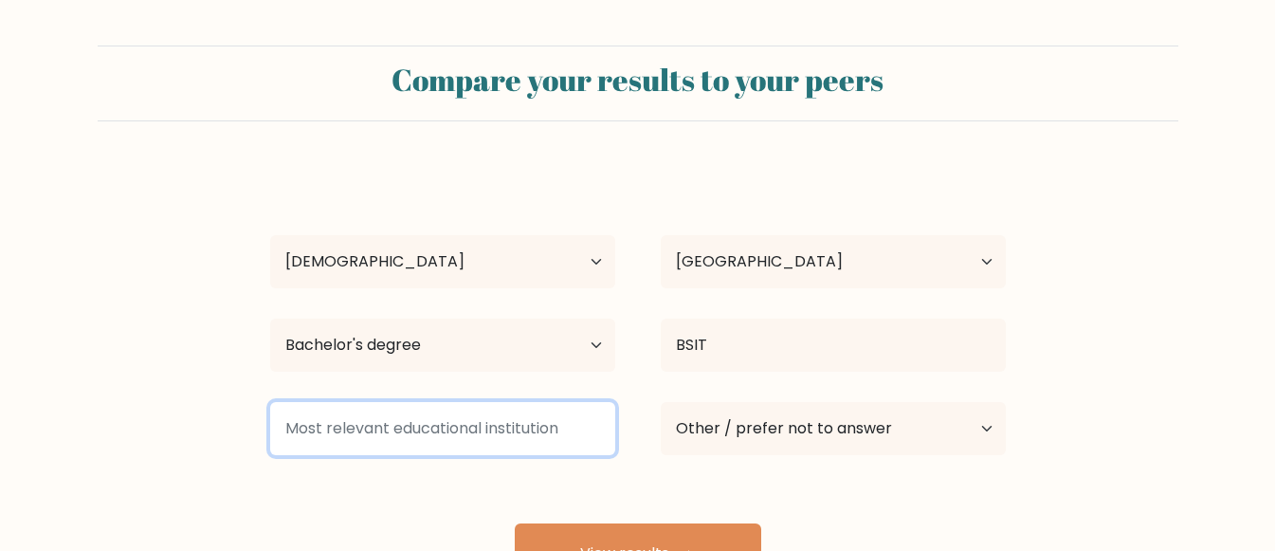
click at [466, 432] on input at bounding box center [442, 428] width 345 height 53
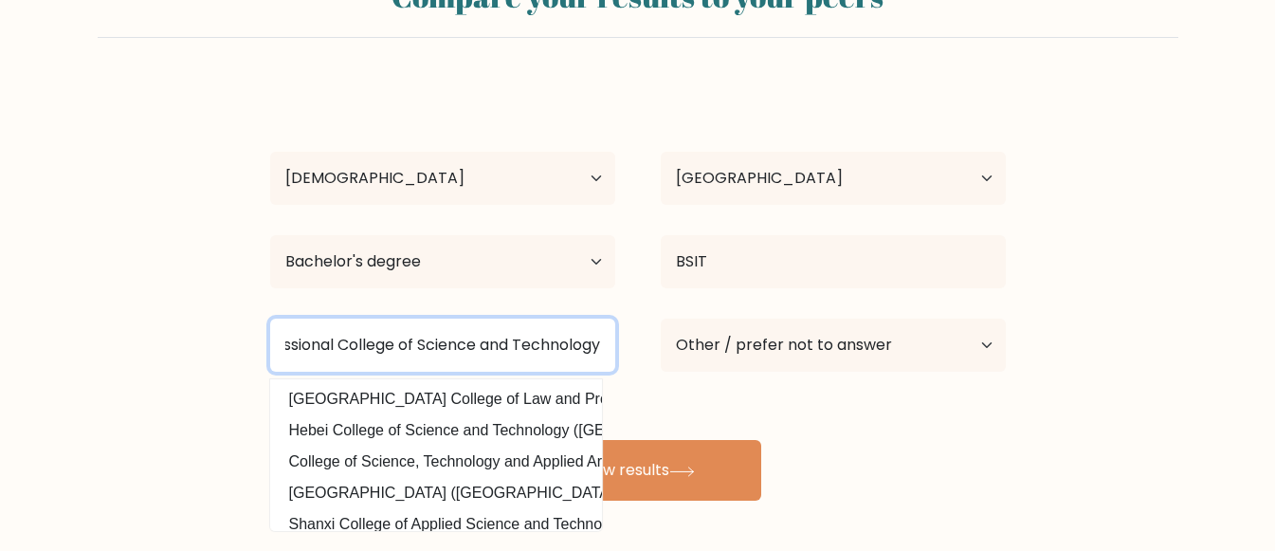
scroll to position [168, 0]
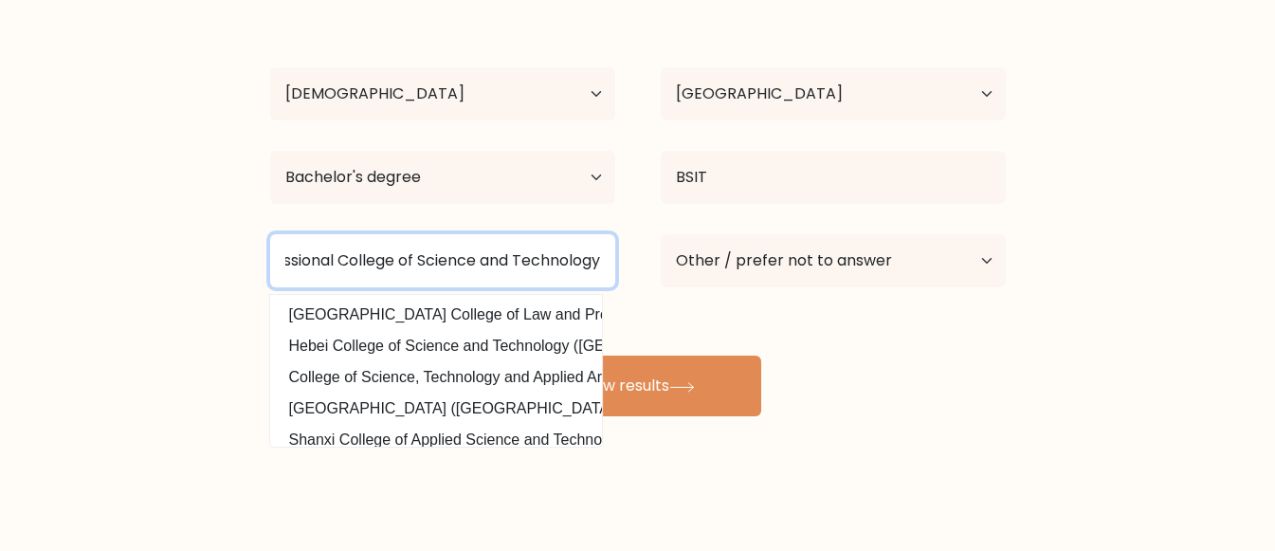
type input "Eastwoods Professional College of Science and Technology"
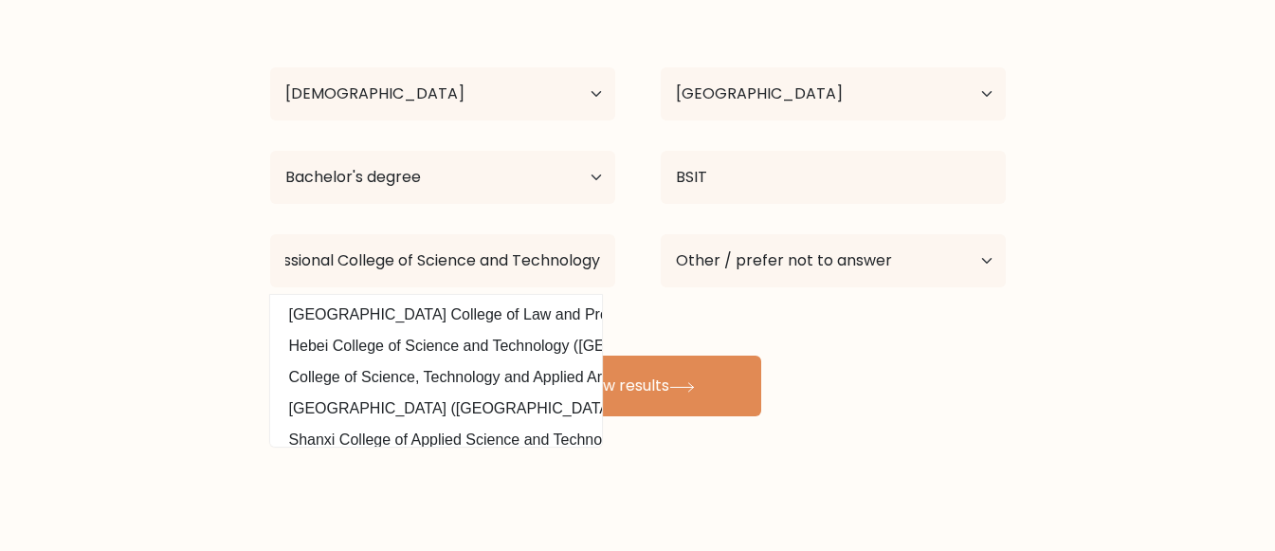
scroll to position [0, 0]
click at [1104, 372] on form "Compare your results to your peers Dan Patrick Gerio Age Under 18 years old 18-…" at bounding box center [637, 147] width 1275 height 538
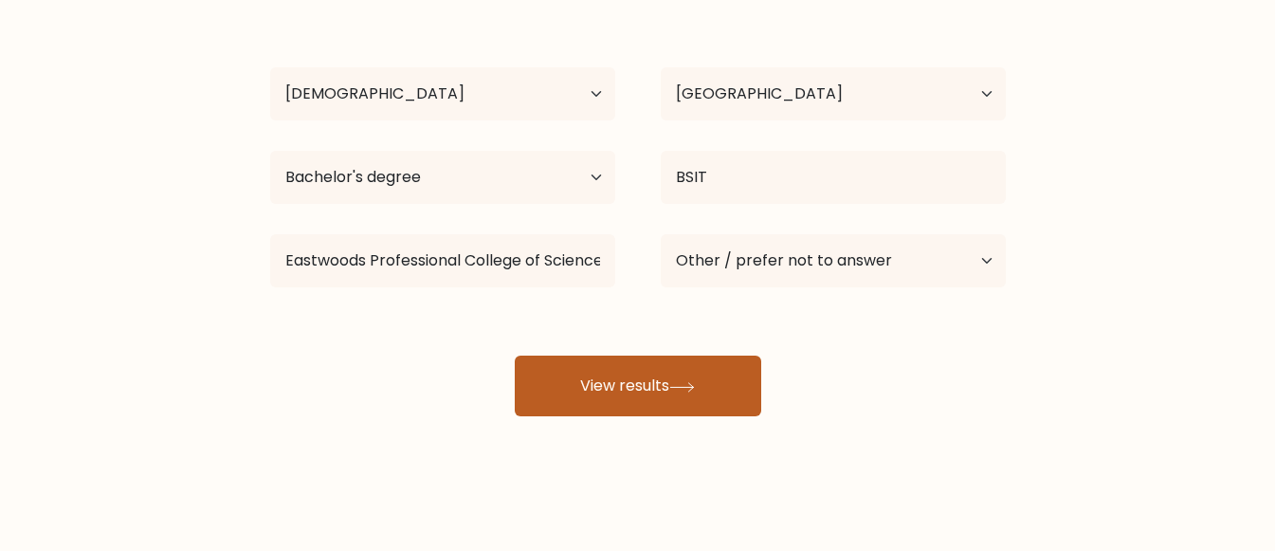
click at [660, 403] on button "View results" at bounding box center [638, 385] width 246 height 61
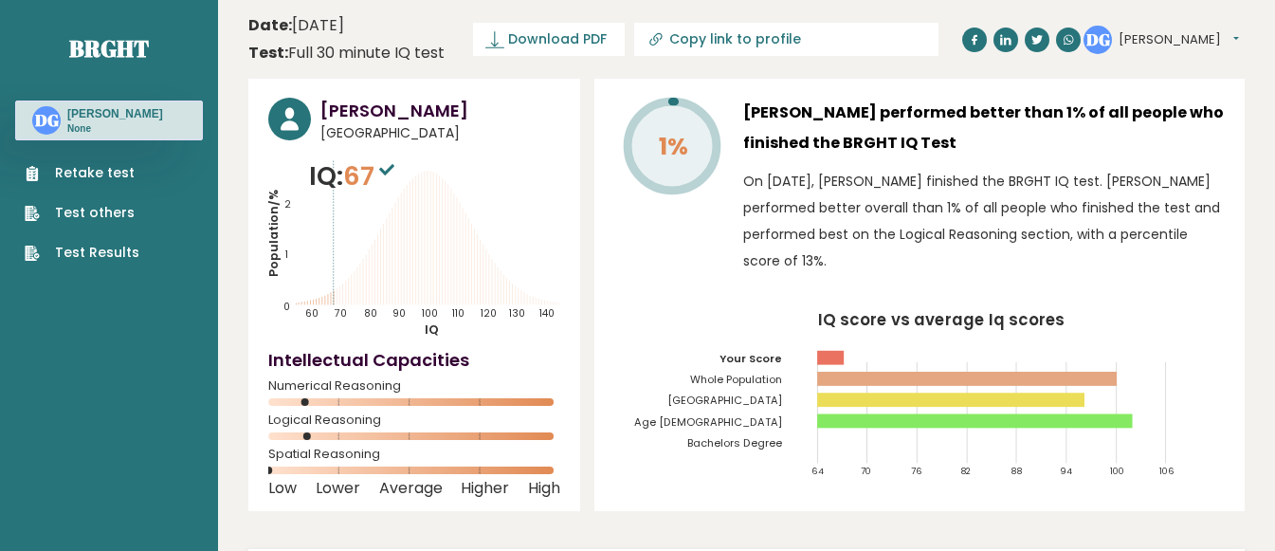
click at [1213, 383] on icon "IQ score vs average Iq scores 64 70 76 82 88 94 100 106 Your Score Whole Popula…" at bounding box center [919, 402] width 610 height 180
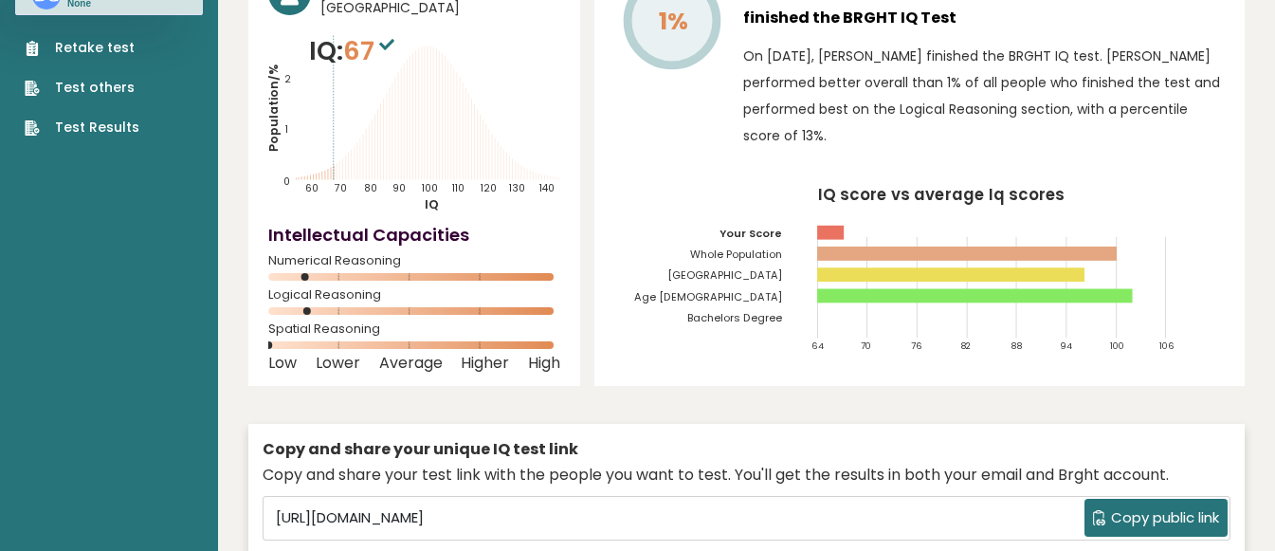
scroll to position [95, 0]
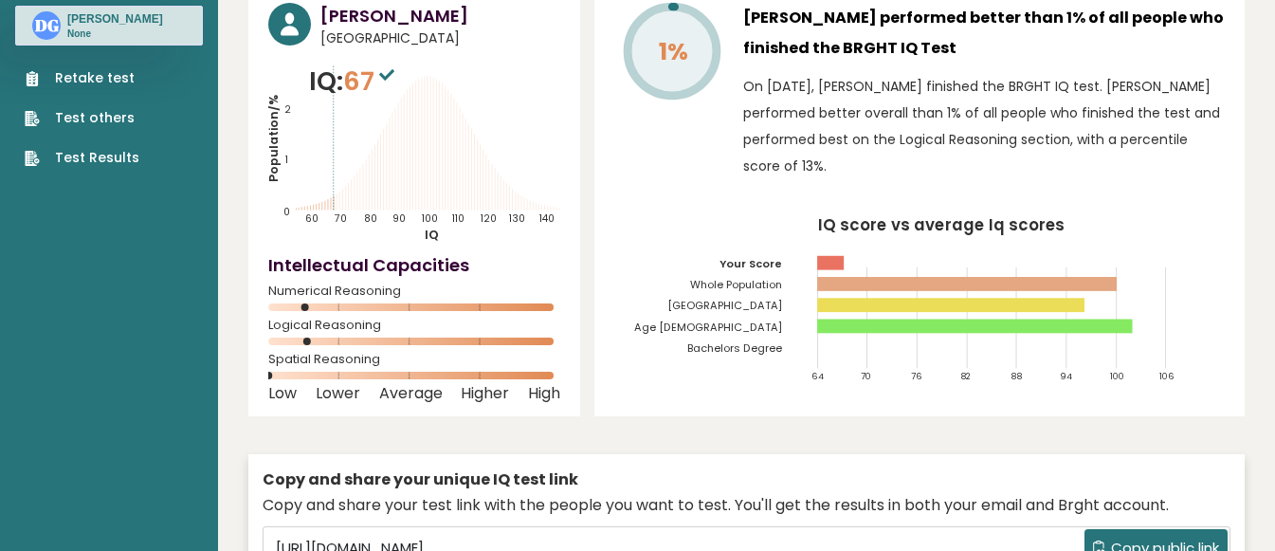
drag, startPoint x: 272, startPoint y: 376, endPoint x: 297, endPoint y: 374, distance: 24.7
click at [297, 374] on rect at bounding box center [414, 375] width 292 height 8
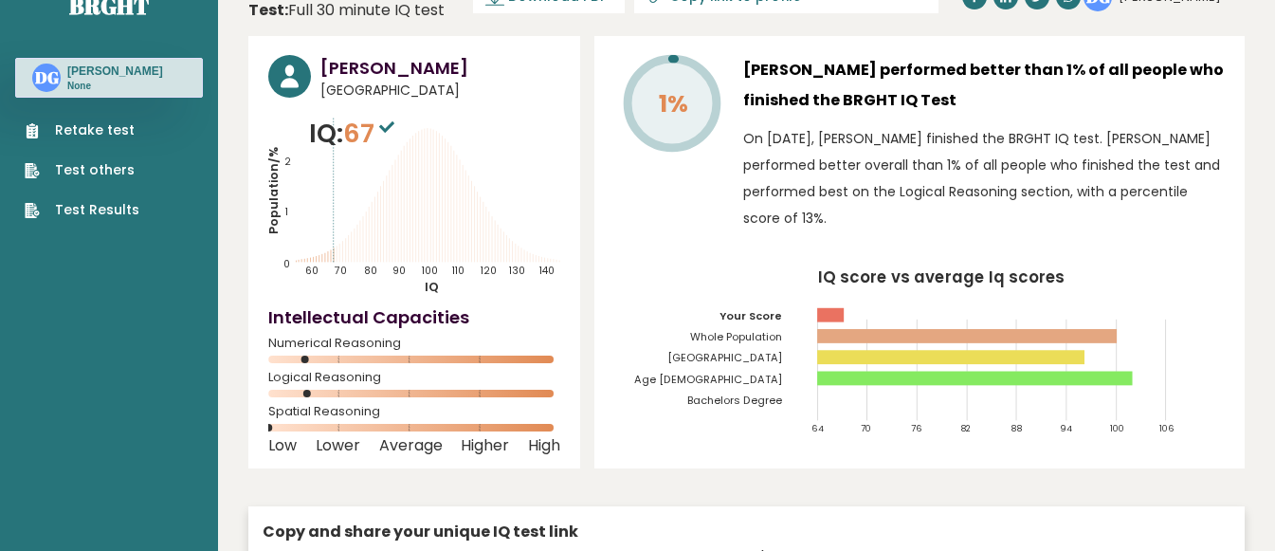
scroll to position [0, 0]
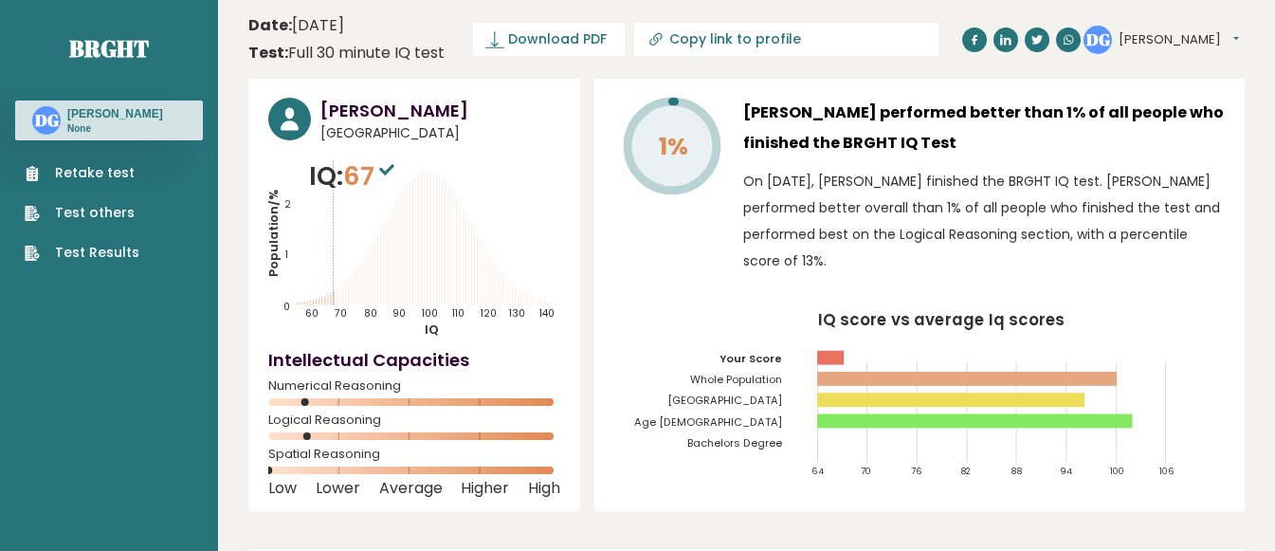
click at [394, 172] on icon at bounding box center [386, 169] width 15 height 11
